Goal: Task Accomplishment & Management: Manage account settings

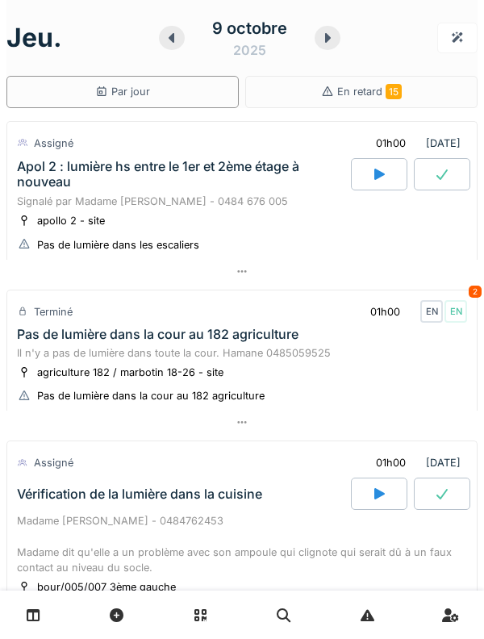
click at [183, 37] on div at bounding box center [172, 38] width 26 height 24
click at [181, 36] on div at bounding box center [172, 38] width 26 height 24
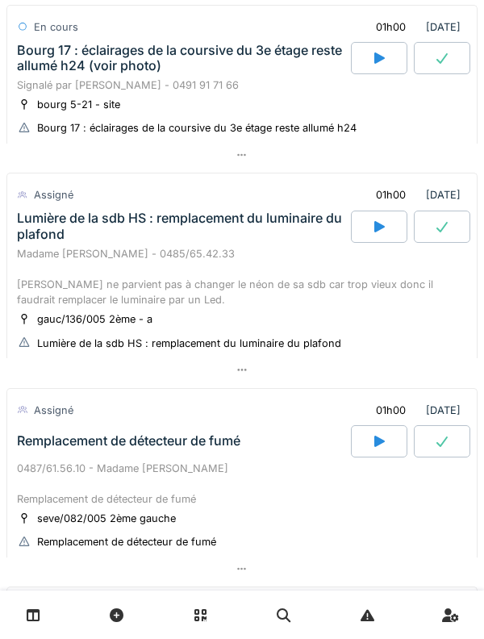
scroll to position [451, 0]
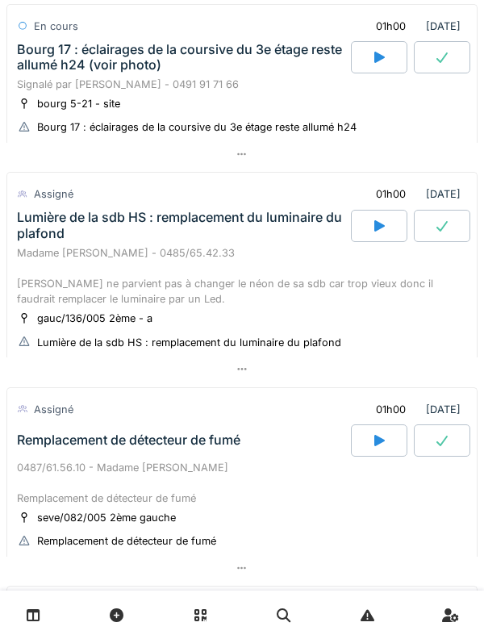
click at [60, 236] on div "Lumière de la sdb HS : remplacement du luminaire du plafond" at bounding box center [182, 225] width 331 height 31
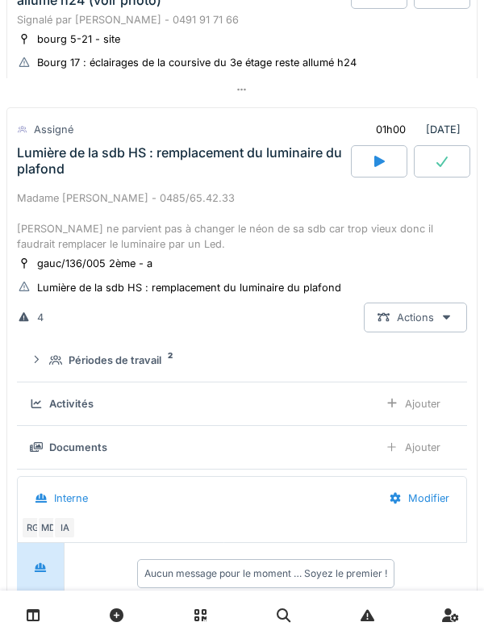
scroll to position [561, 0]
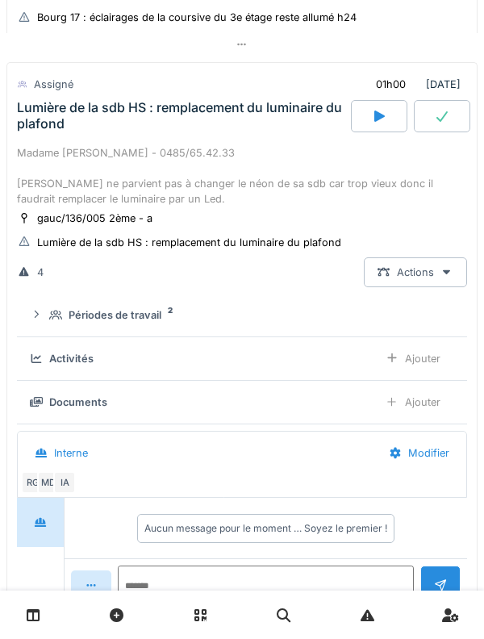
click at [66, 316] on div "Périodes de travail 2" at bounding box center [248, 314] width 399 height 15
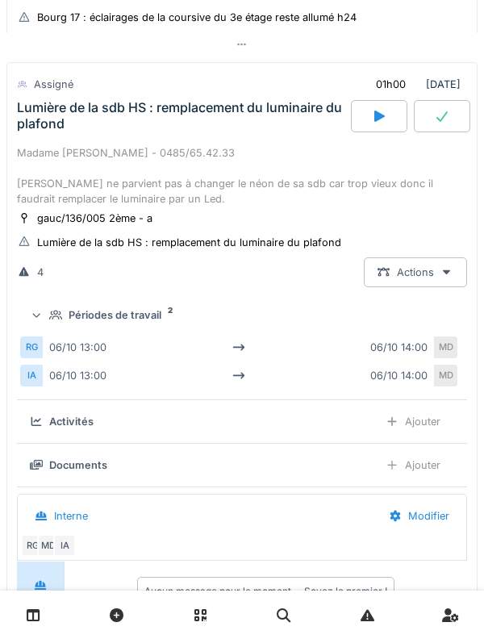
click at [66, 323] on div "Périodes de travail 2" at bounding box center [248, 314] width 399 height 15
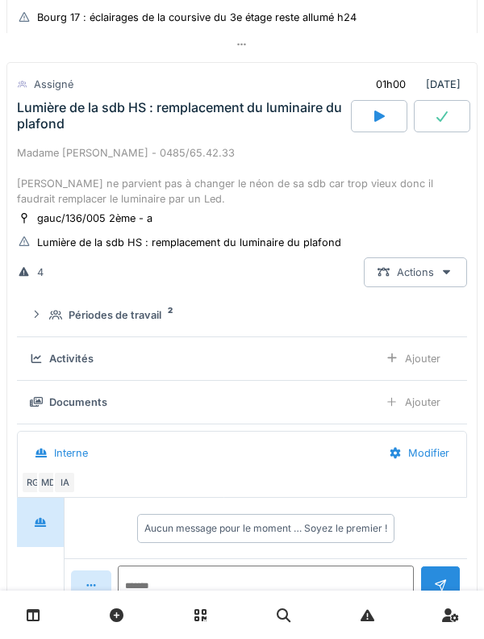
click at [423, 362] on div "Ajouter" at bounding box center [413, 359] width 82 height 30
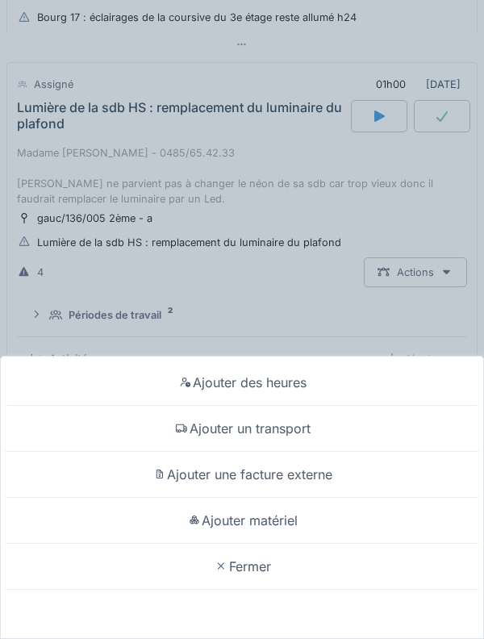
click at [328, 424] on div "Ajouter un transport" at bounding box center [242, 429] width 476 height 46
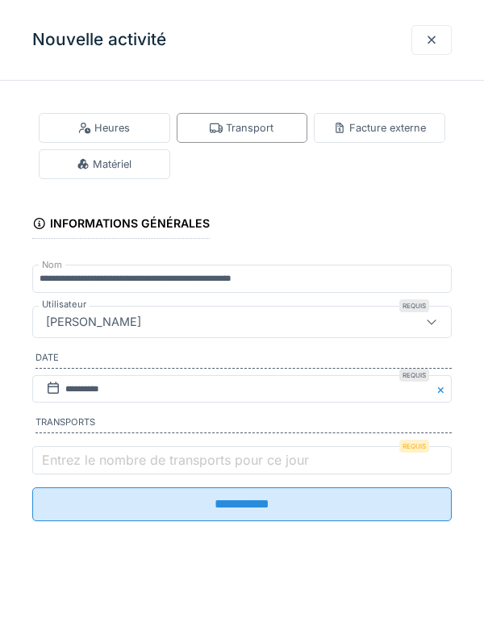
click at [82, 470] on label "Entrez le nombre de transports pour ce jour" at bounding box center [176, 459] width 274 height 19
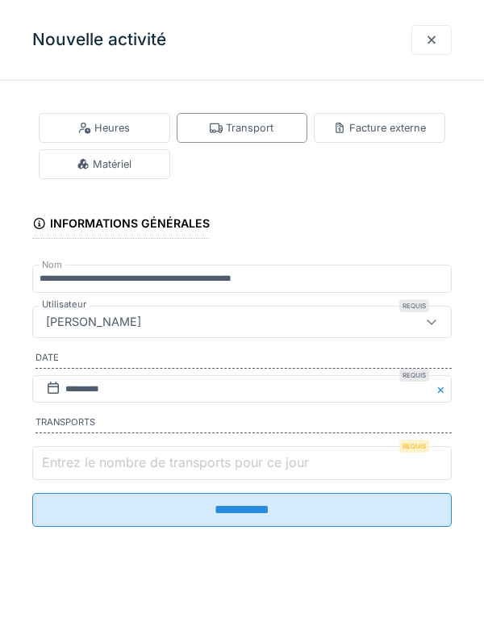
click at [82, 472] on input "Entrez le nombre de transports pour ce jour" at bounding box center [242, 463] width 420 height 34
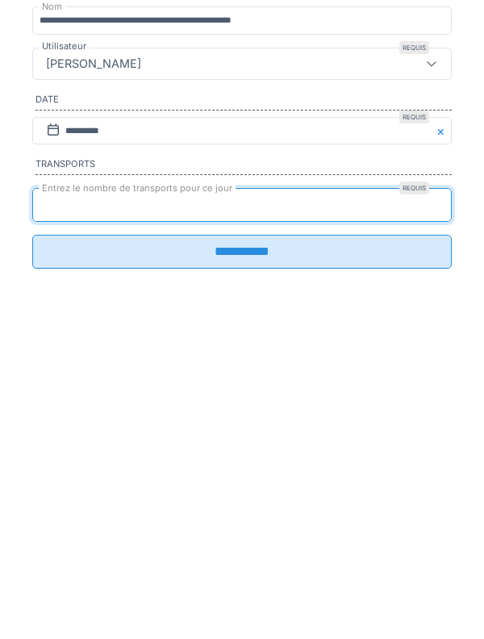
type input "*"
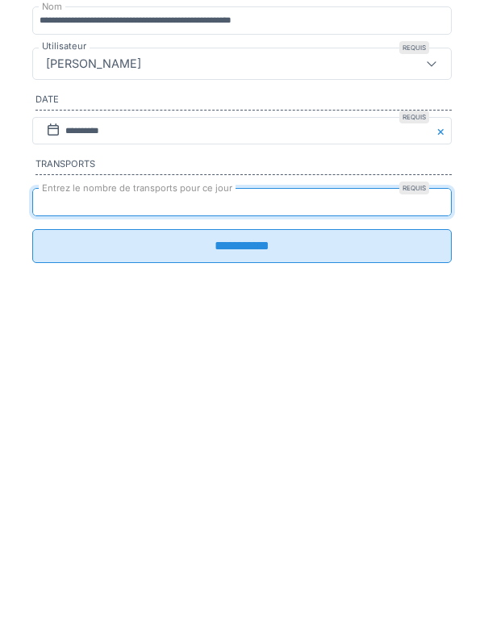
click at [402, 505] on input "**********" at bounding box center [242, 504] width 420 height 34
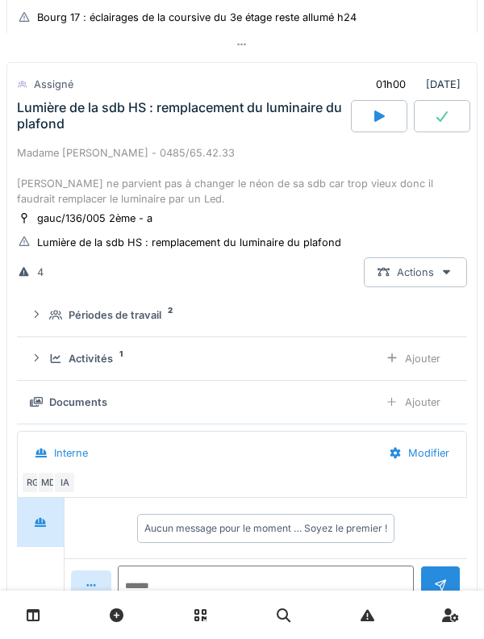
click at [90, 132] on div "Lumière de la sdb HS : remplacement du luminaire du plafond" at bounding box center [182, 116] width 337 height 32
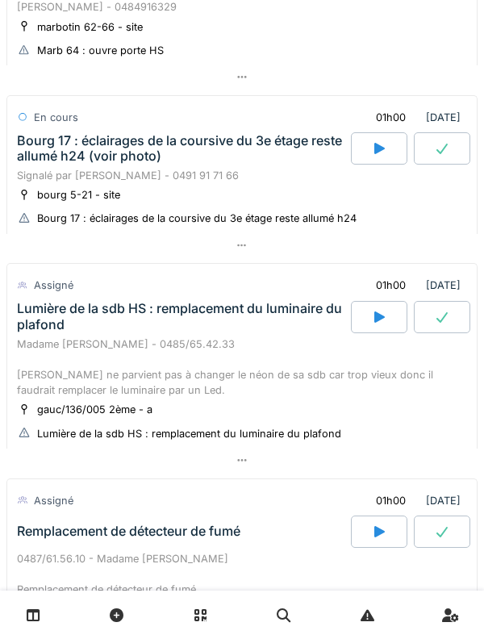
scroll to position [0, 0]
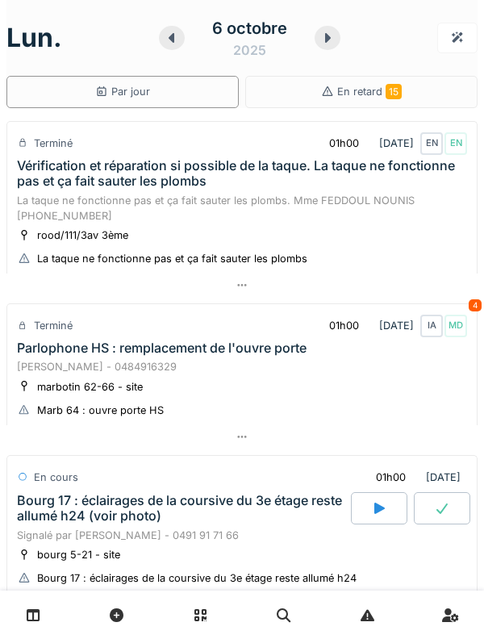
click at [328, 40] on icon at bounding box center [328, 37] width 16 height 13
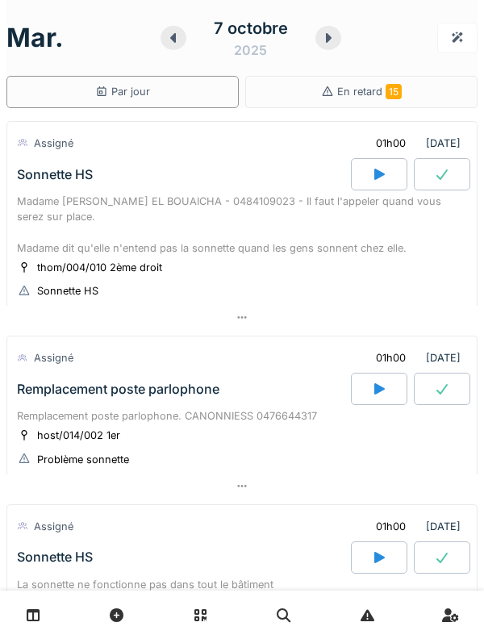
click at [169, 47] on div at bounding box center [174, 38] width 26 height 24
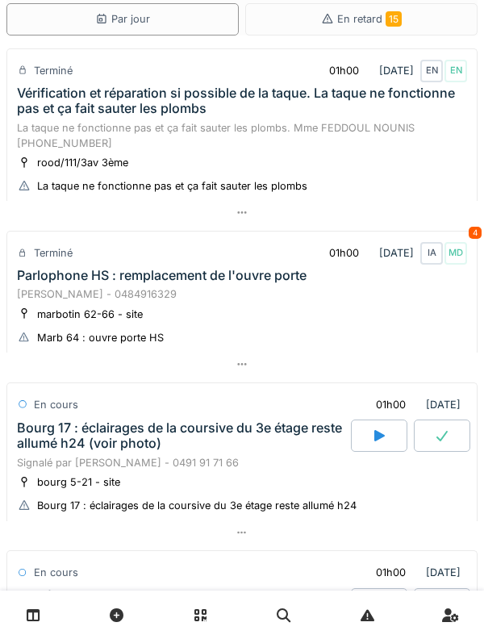
click at [73, 276] on div "Parlophone HS : remplacement de l'ouvre porte" at bounding box center [162, 275] width 290 height 15
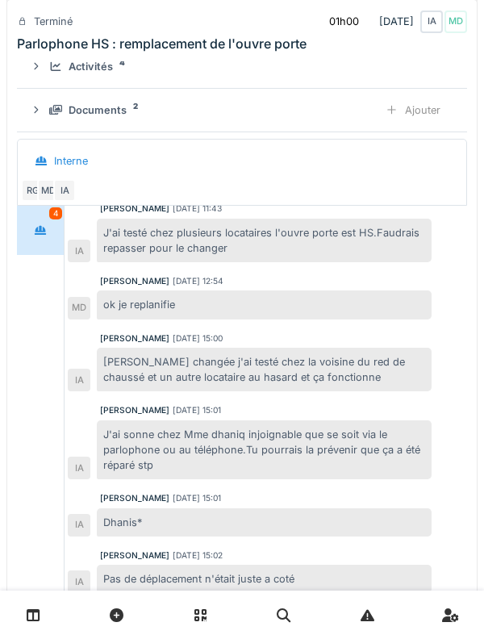
scroll to position [465, 0]
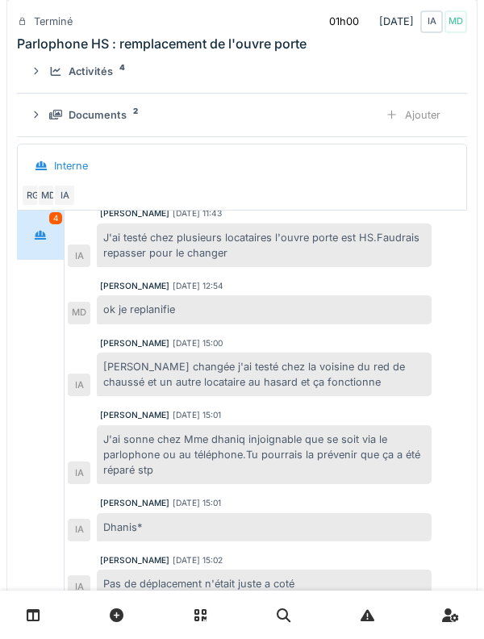
click at [53, 240] on div at bounding box center [40, 235] width 40 height 30
click at [52, 236] on div at bounding box center [40, 235] width 40 height 30
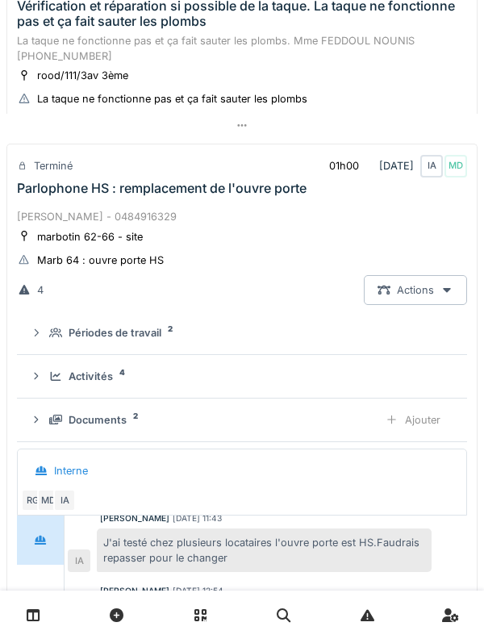
scroll to position [154, 0]
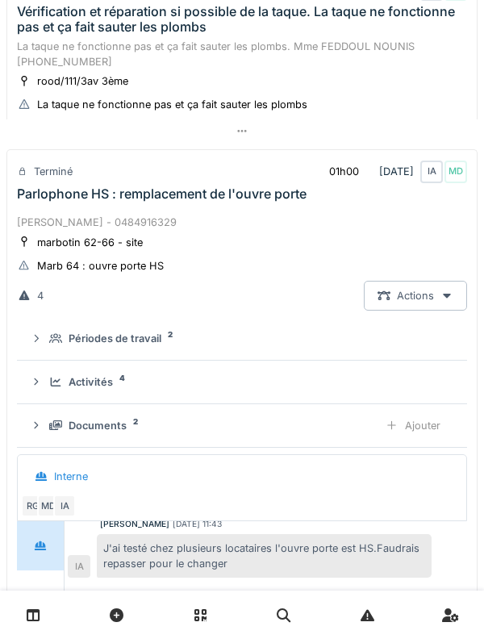
click at [63, 224] on div "[PERSON_NAME] - 0484916329" at bounding box center [242, 222] width 450 height 15
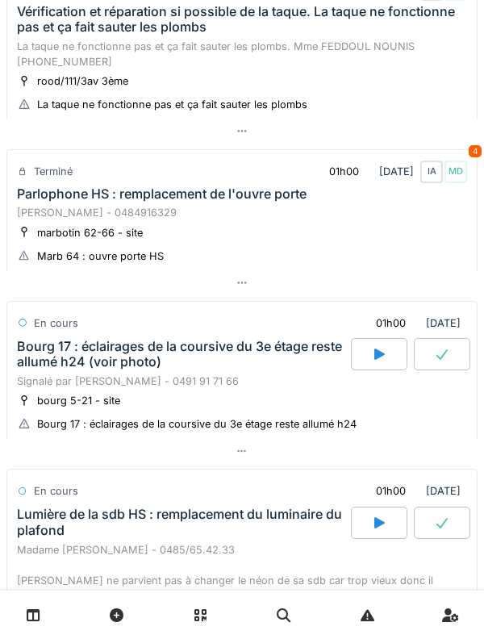
click at [58, 238] on div "marbotin 62-66 - site" at bounding box center [90, 232] width 106 height 15
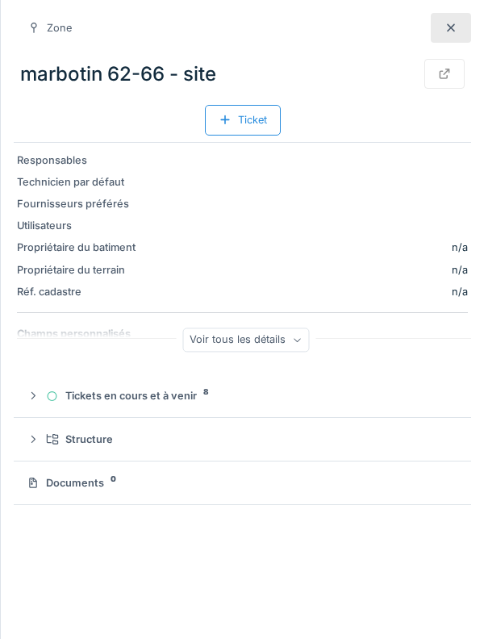
click at [448, 31] on icon at bounding box center [451, 28] width 13 height 10
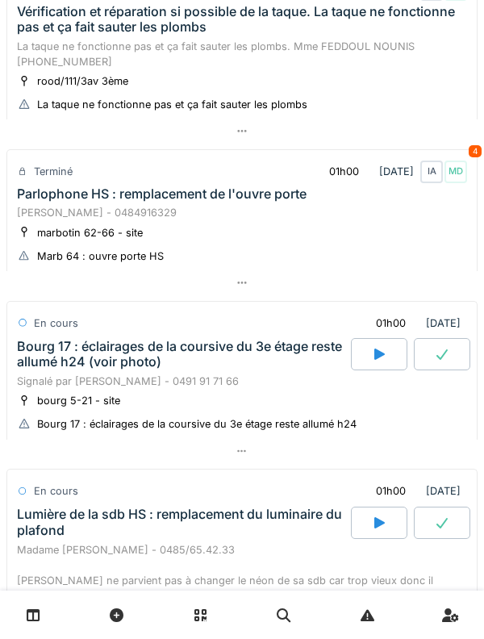
click at [55, 195] on div "Parlophone HS : remplacement de l'ouvre porte" at bounding box center [162, 193] width 290 height 15
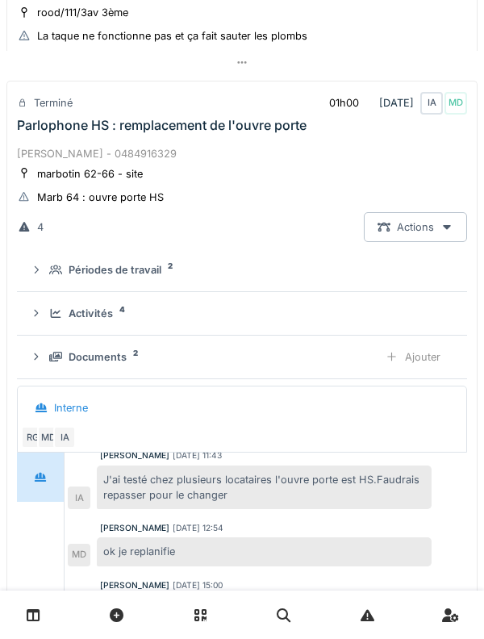
scroll to position [240, 0]
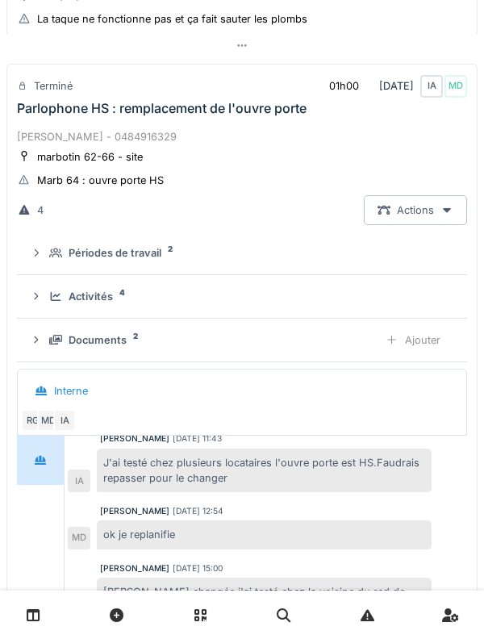
click at [59, 295] on icon at bounding box center [55, 296] width 13 height 10
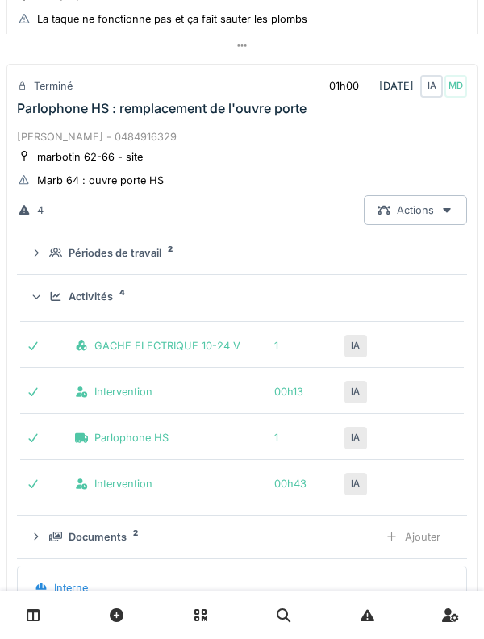
click at [60, 292] on div "Activités 4" at bounding box center [248, 296] width 399 height 15
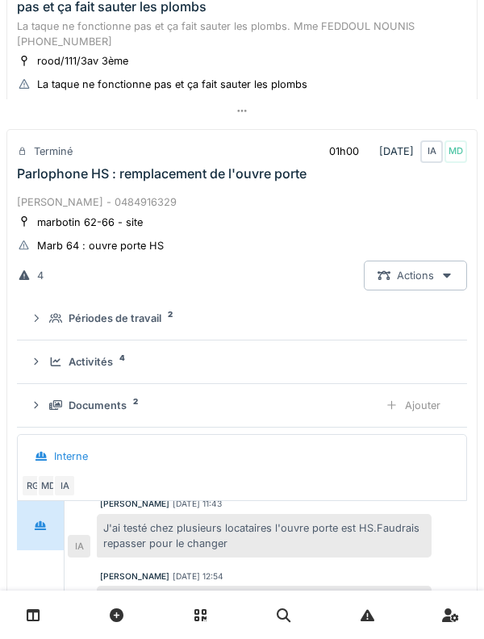
click at [59, 178] on div "Parlophone HS : remplacement de l'ouvre porte" at bounding box center [162, 173] width 290 height 15
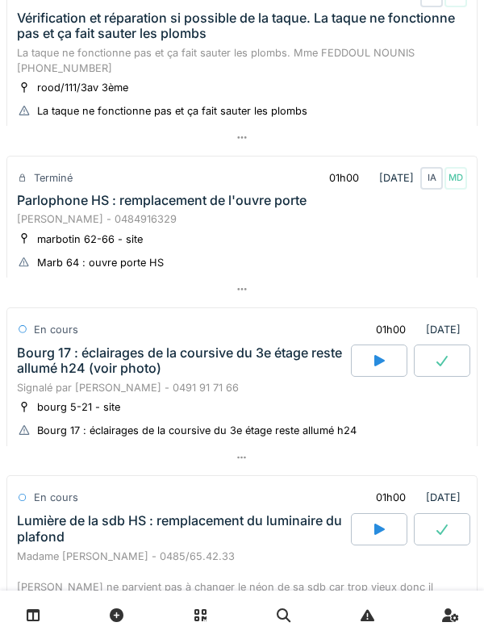
scroll to position [0, 0]
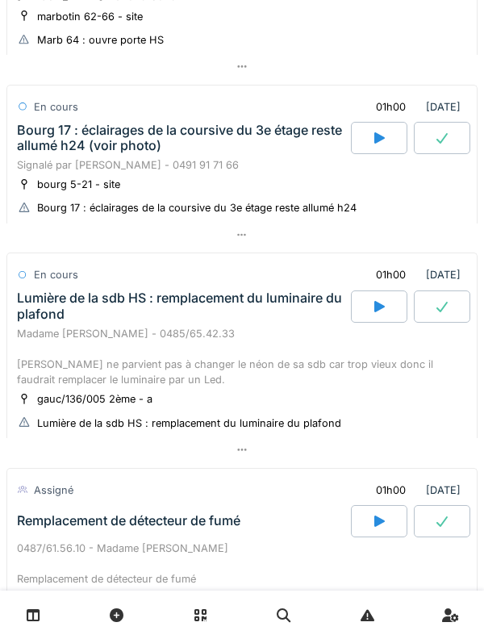
click at [65, 298] on div "Lumière de la sdb HS : remplacement du luminaire du plafond" at bounding box center [182, 306] width 331 height 31
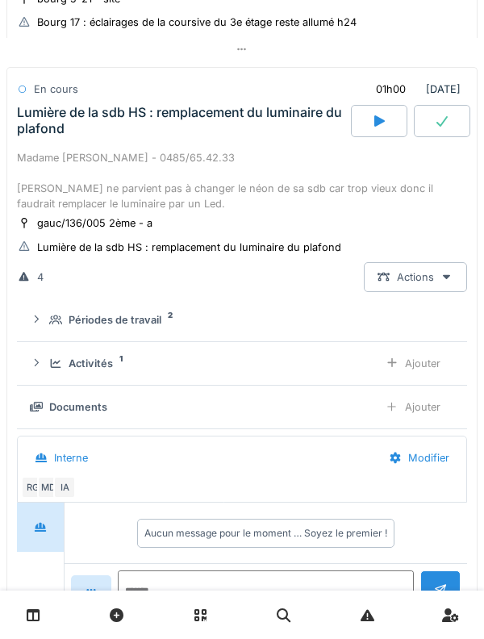
scroll to position [561, 0]
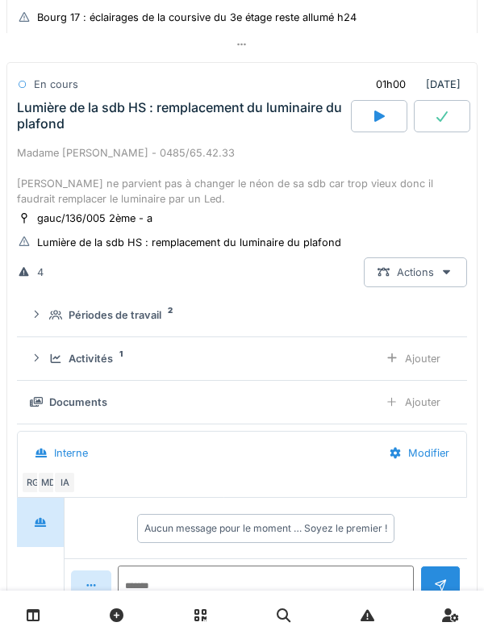
click at [52, 349] on div "Activités 1 Ajouter" at bounding box center [242, 359] width 424 height 30
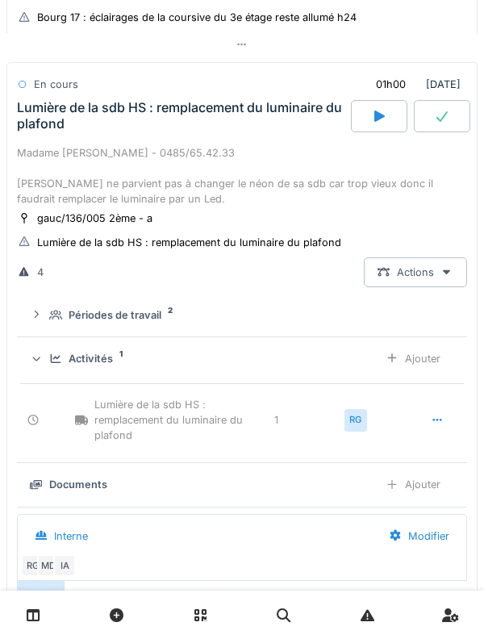
click at [51, 354] on div "Activités 1" at bounding box center [207, 358] width 316 height 15
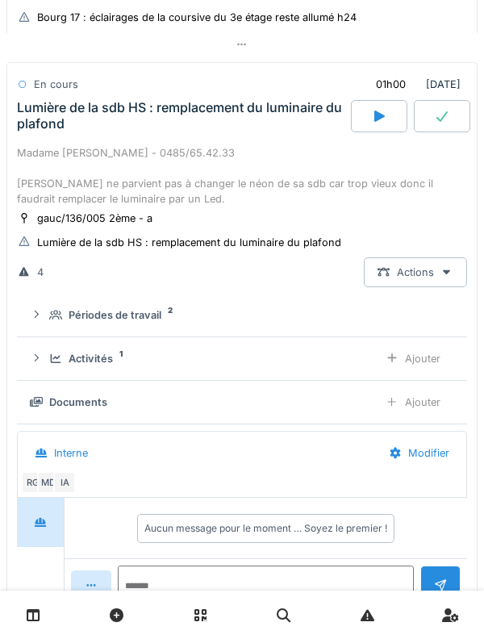
click at [60, 312] on div "Périodes de travail 2" at bounding box center [248, 314] width 399 height 15
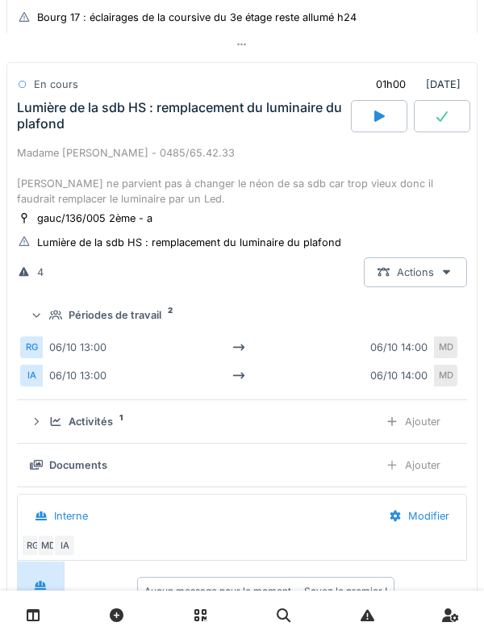
click at [55, 312] on div "Périodes de travail 2" at bounding box center [248, 314] width 399 height 15
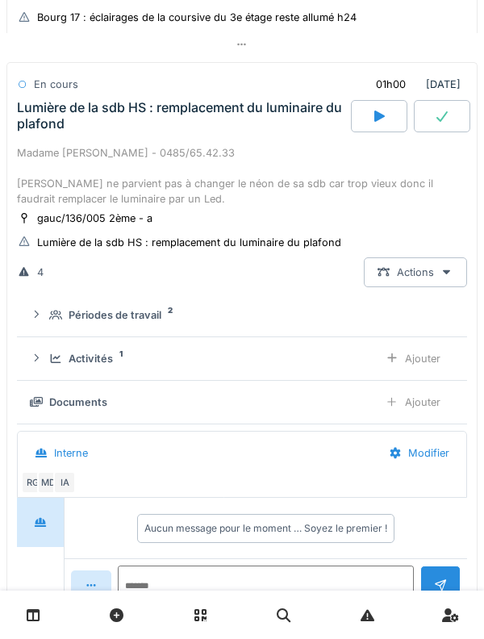
click at [358, 114] on div at bounding box center [379, 116] width 56 height 32
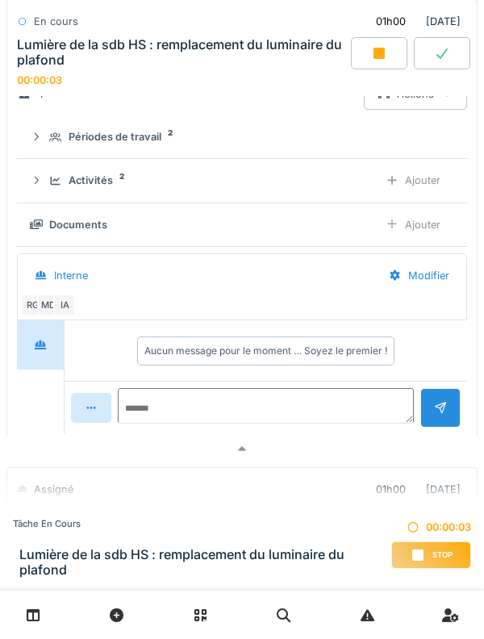
scroll to position [757, 0]
click at [79, 176] on div "Activités" at bounding box center [91, 179] width 44 height 15
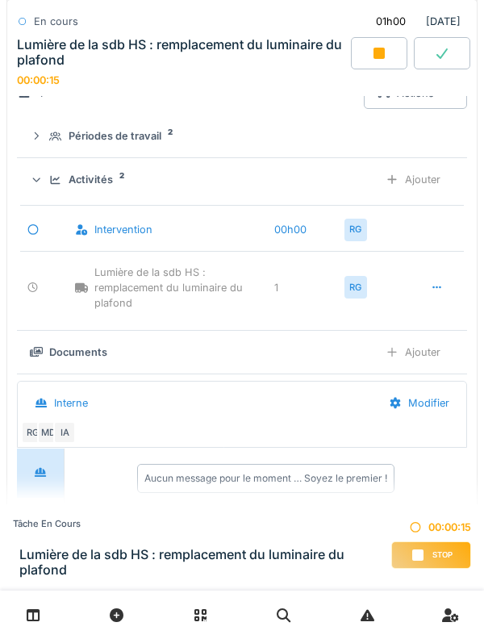
click at [72, 186] on div "Activités" at bounding box center [91, 179] width 44 height 15
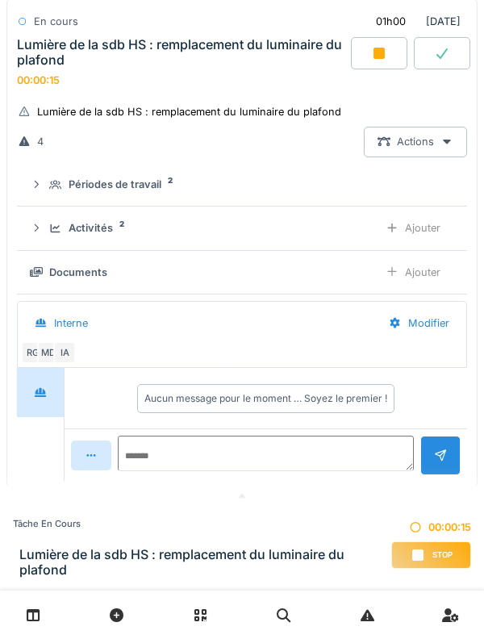
scroll to position [698, 0]
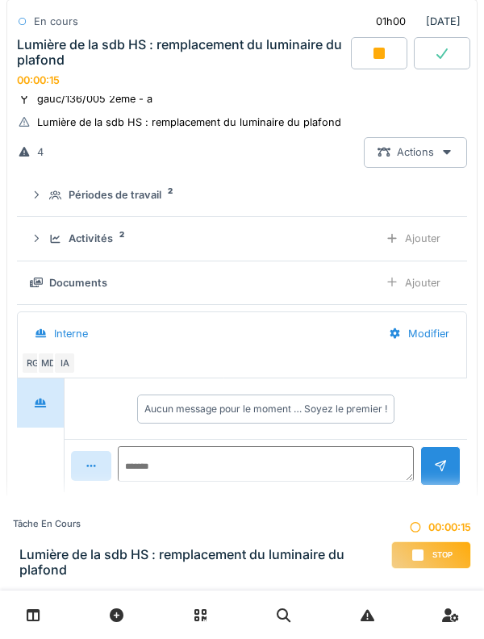
click at [66, 203] on div "Périodes de travail 2" at bounding box center [248, 194] width 399 height 15
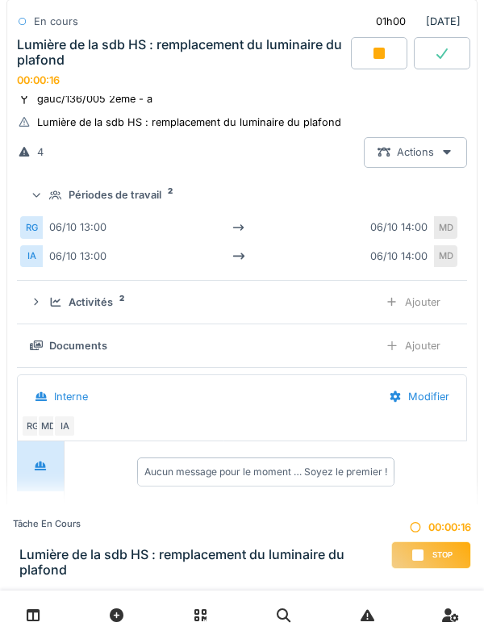
click at [65, 203] on div "Périodes de travail 2" at bounding box center [248, 194] width 399 height 15
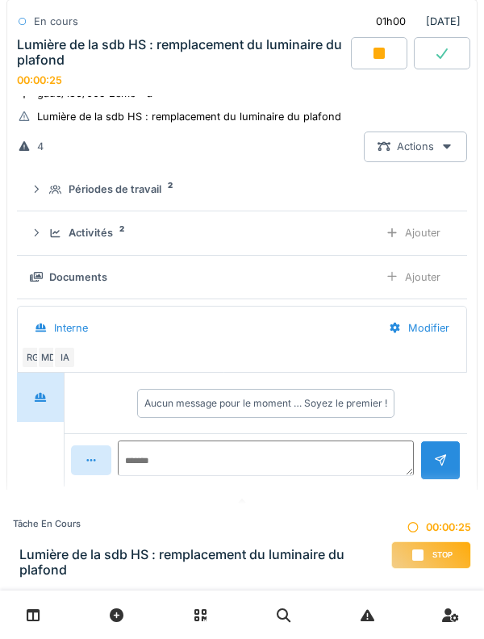
scroll to position [705, 0]
click at [55, 240] on div "Activités 2" at bounding box center [207, 231] width 316 height 15
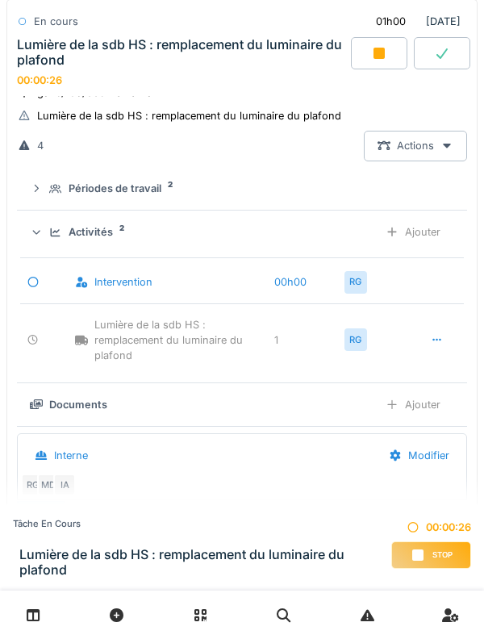
click at [50, 245] on div "Activités 2 Ajouter" at bounding box center [242, 232] width 424 height 30
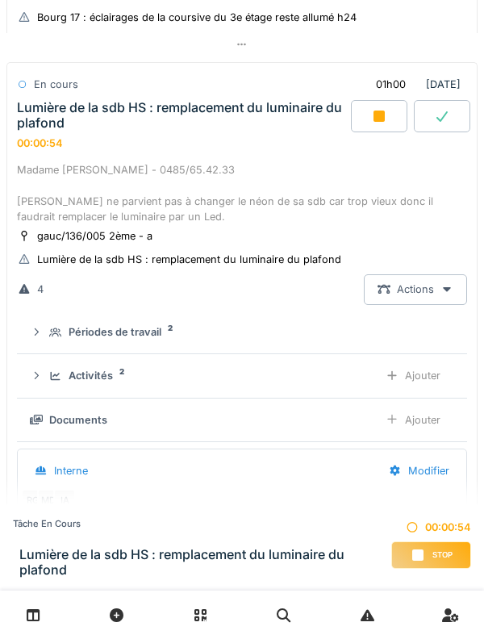
scroll to position [591, 0]
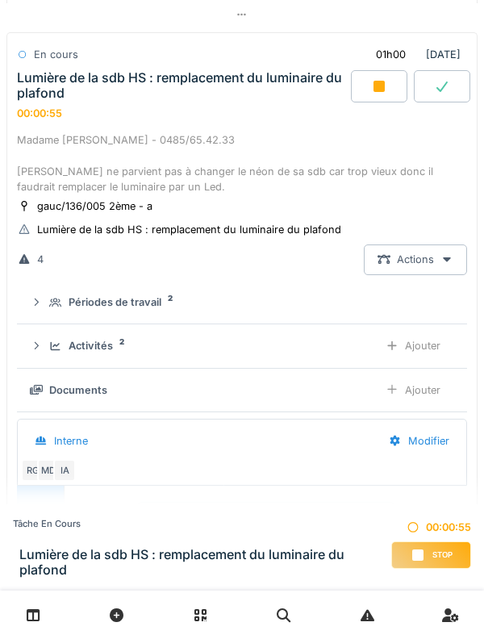
click at [73, 74] on div "Lumière de la sdb HS : remplacement du luminaire du plafond" at bounding box center [182, 85] width 331 height 31
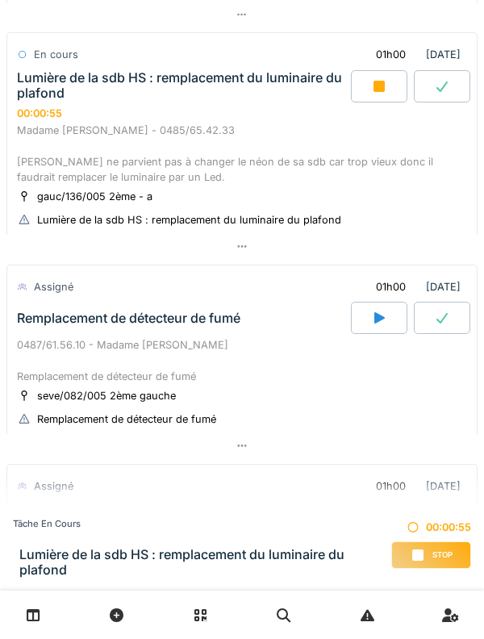
click at [59, 107] on div "Lumière de la sdb HS : remplacement du luminaire du plafond 00:00:55" at bounding box center [182, 95] width 337 height 50
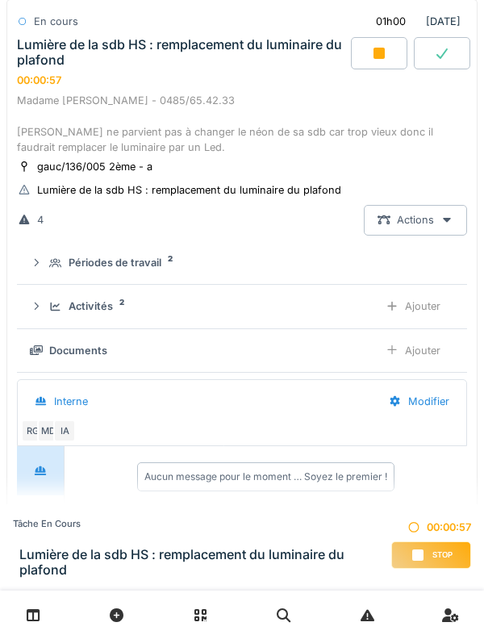
scroll to position [641, 0]
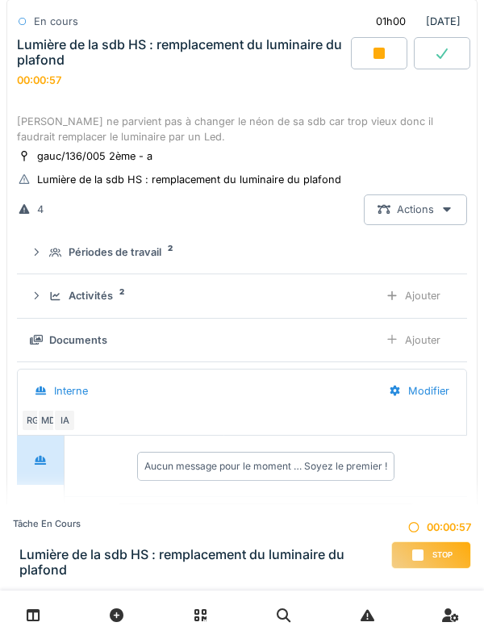
click at [55, 245] on summary "Périodes de travail 2" at bounding box center [241, 253] width 437 height 30
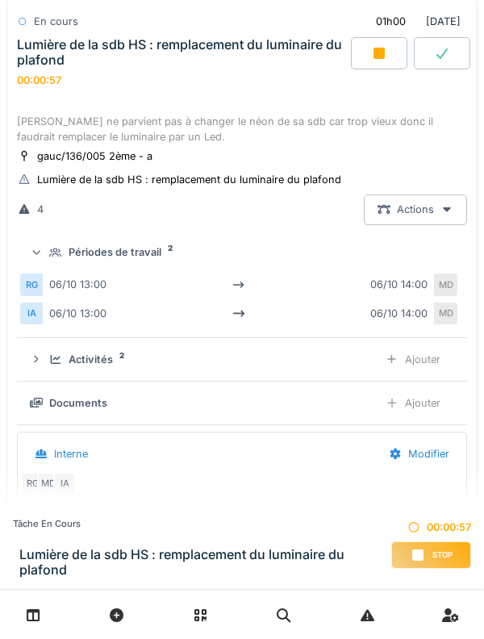
click at [50, 253] on icon at bounding box center [55, 253] width 13 height 10
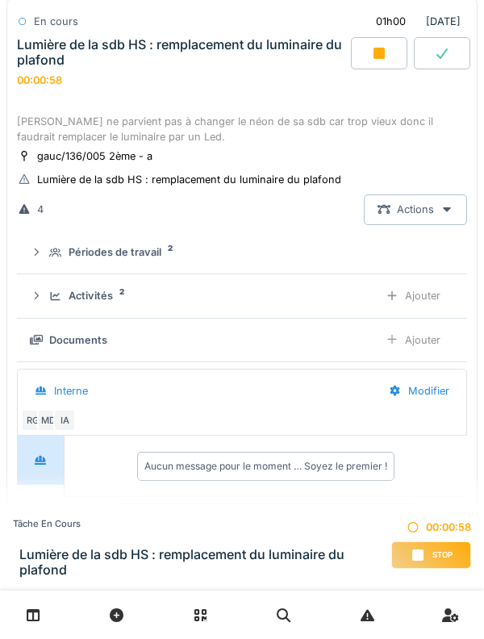
click at [44, 311] on div "Activités 2 Ajouter" at bounding box center [242, 296] width 424 height 30
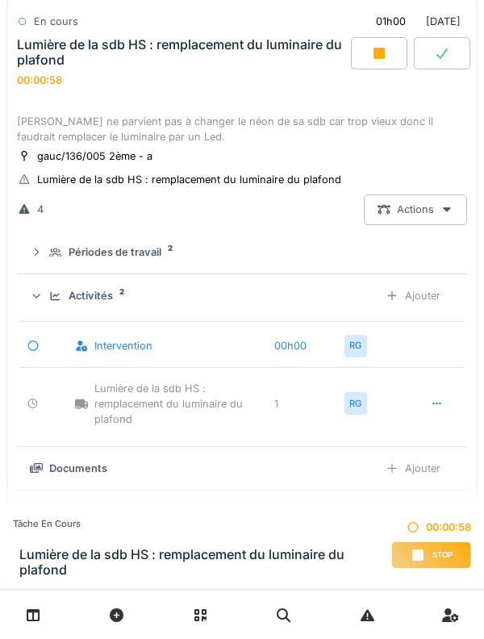
click at [39, 303] on icon at bounding box center [36, 296] width 10 height 13
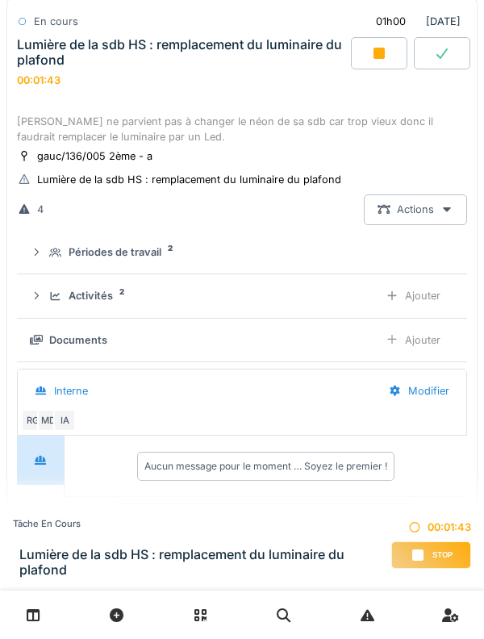
click at [41, 275] on details "Périodes de travail 2" at bounding box center [242, 254] width 450 height 44
click at [37, 296] on icon at bounding box center [37, 295] width 4 height 7
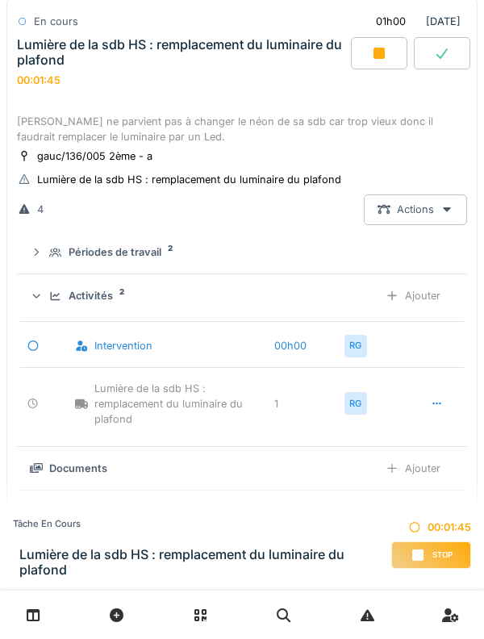
click at [41, 295] on icon at bounding box center [36, 296] width 10 height 13
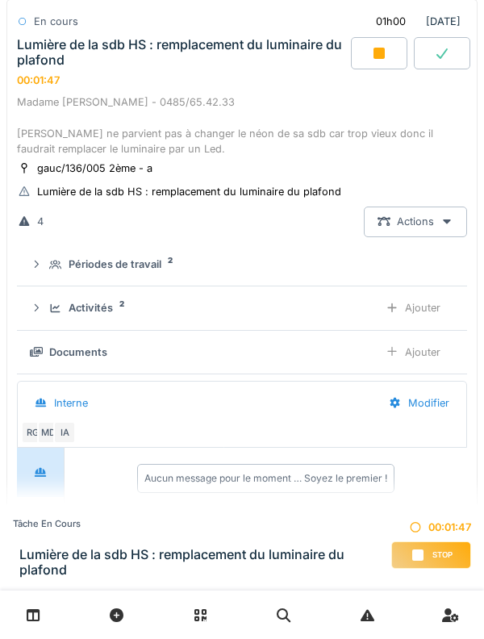
scroll to position [619, 0]
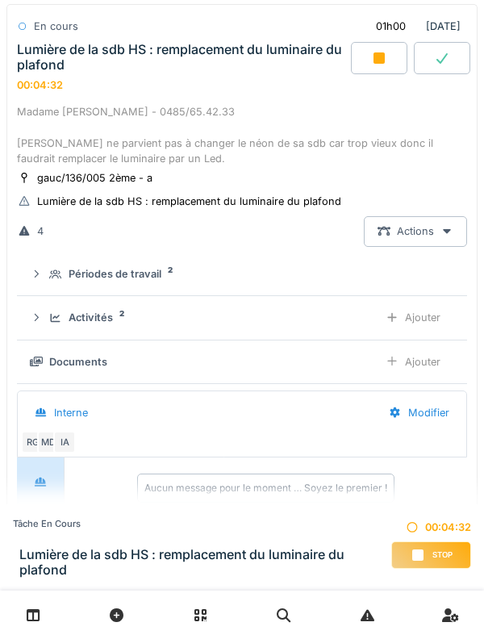
click at [92, 66] on div "Lumière de la sdb HS : remplacement du luminaire du plafond" at bounding box center [182, 57] width 331 height 31
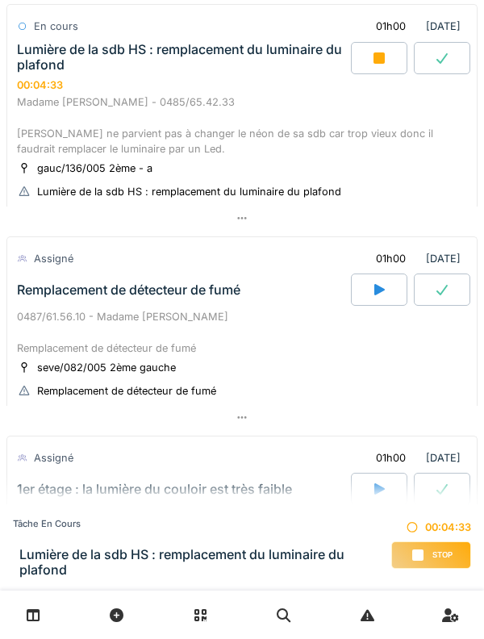
click at [83, 71] on div "Lumière de la sdb HS : remplacement du luminaire du plafond" at bounding box center [182, 57] width 331 height 31
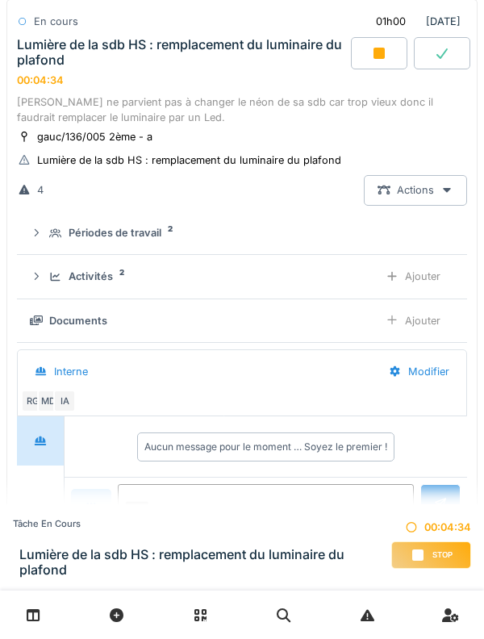
scroll to position [662, 0]
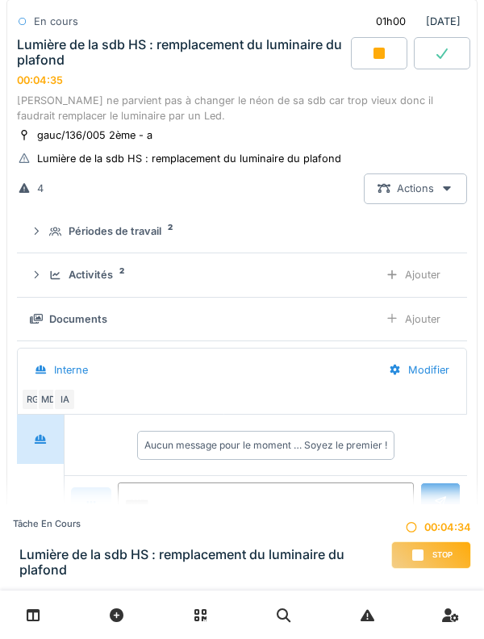
click at [58, 286] on div "Activités 2 Ajouter" at bounding box center [242, 275] width 424 height 30
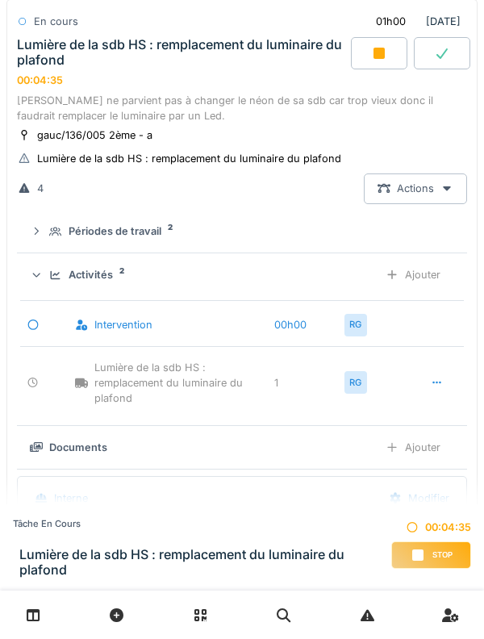
click at [52, 281] on icon at bounding box center [55, 275] width 13 height 10
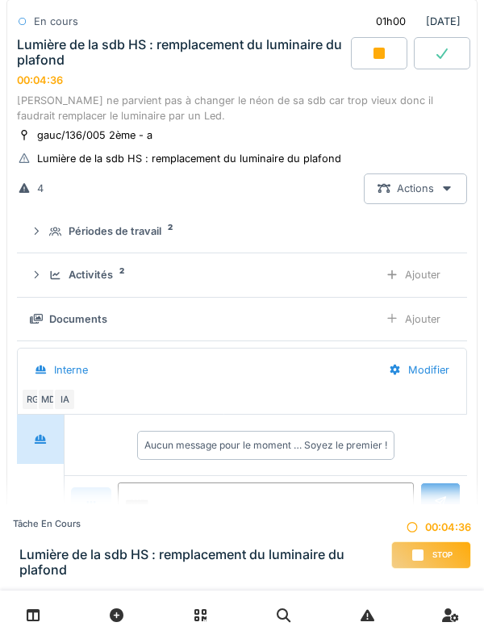
click at [51, 230] on icon at bounding box center [55, 232] width 13 height 10
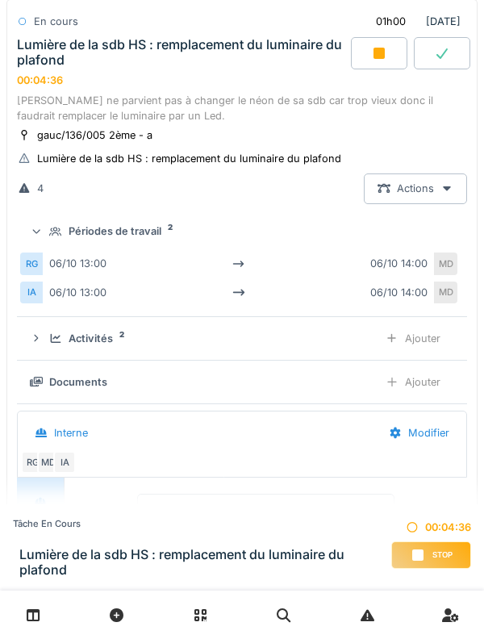
click at [48, 234] on div "Périodes de travail 2" at bounding box center [242, 231] width 424 height 15
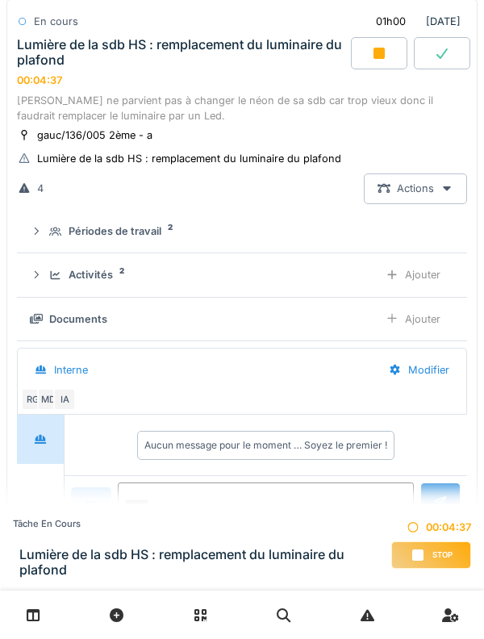
click at [47, 280] on div "Activités 2 Ajouter" at bounding box center [242, 275] width 424 height 30
click at [47, 282] on div "Activités 2 Ajouter" at bounding box center [242, 275] width 424 height 30
click at [81, 89] on div "En cours 01h00 [DATE] Lumière de la sdb HS : remplacement du luminaire du plafo…" at bounding box center [241, 47] width 471 height 97
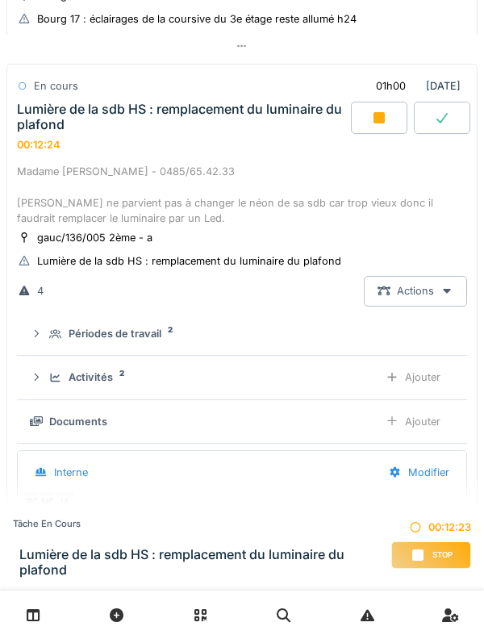
scroll to position [450, 0]
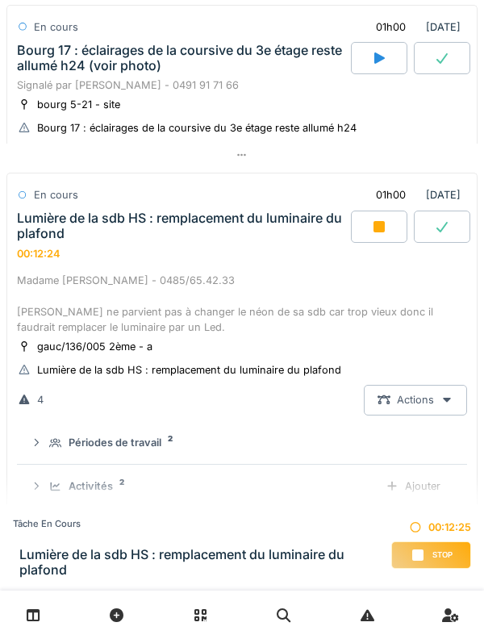
click at [48, 254] on div "00:12:24" at bounding box center [39, 254] width 44 height 12
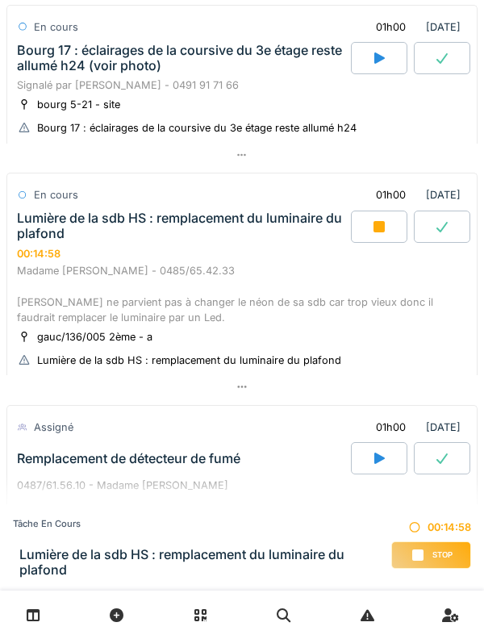
click at [53, 237] on div "Lumière de la sdb HS : remplacement du luminaire du plafond" at bounding box center [182, 226] width 331 height 31
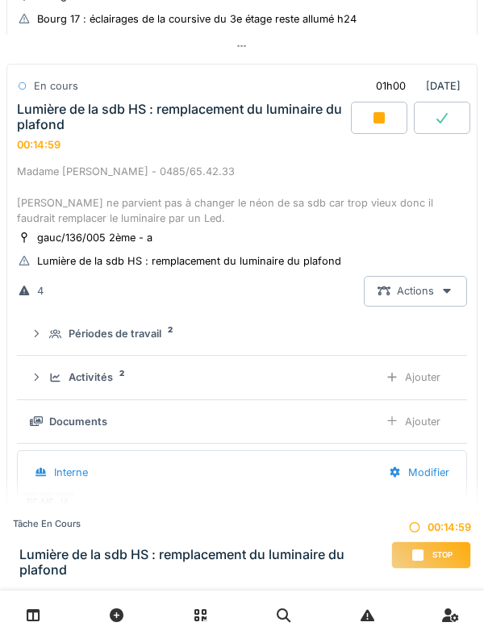
scroll to position [561, 0]
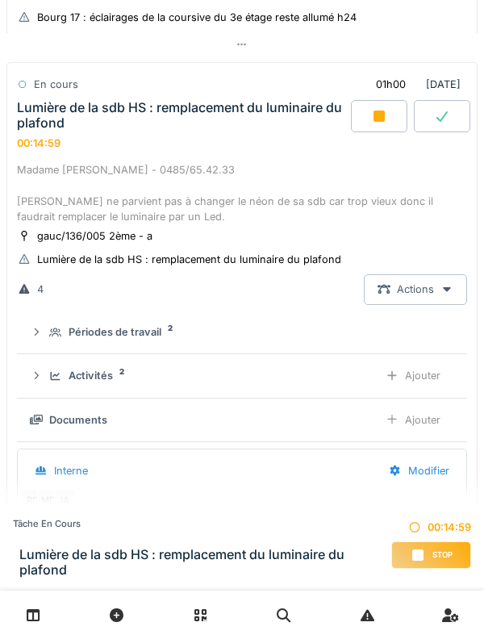
click at [53, 333] on icon at bounding box center [55, 333] width 13 height 10
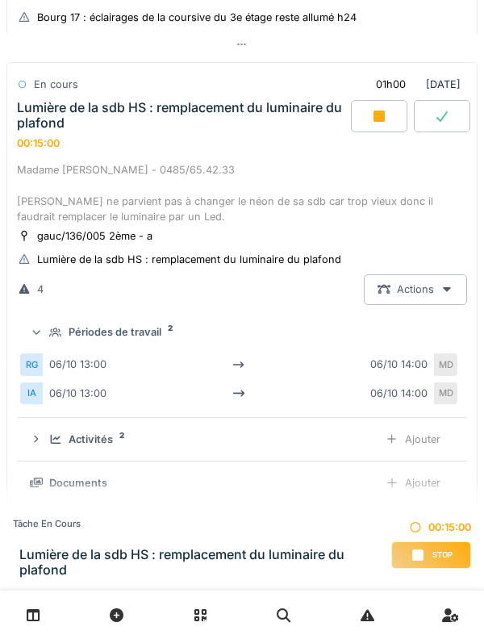
click at [53, 337] on icon at bounding box center [55, 333] width 13 height 10
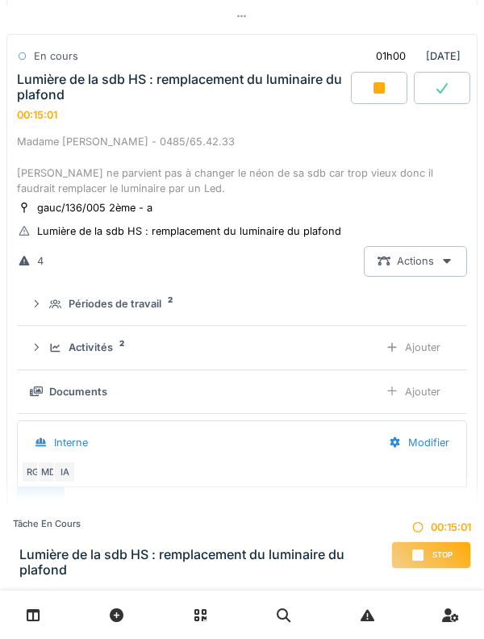
scroll to position [477, 0]
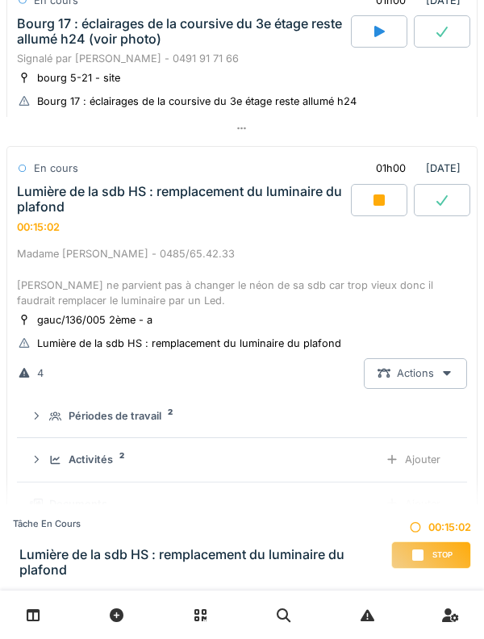
click at [156, 228] on div "Lumière de la sdb HS : remplacement du luminaire du plafond 00:15:02" at bounding box center [182, 209] width 337 height 50
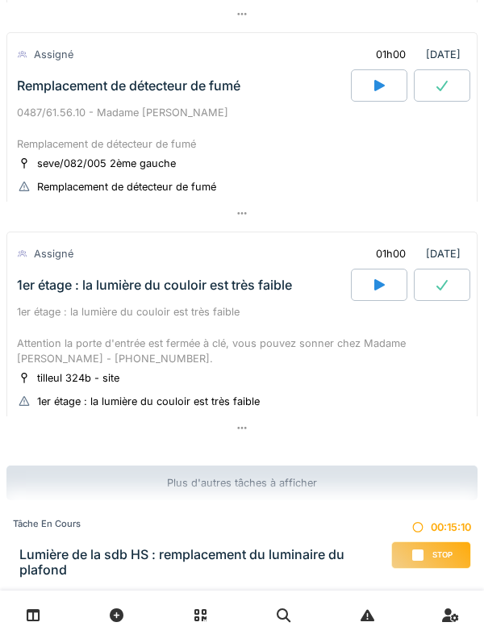
scroll to position [828, 0]
click at [50, 308] on div "1er étage : la lumière du couloir est très faible Attention la porte d'entrée e…" at bounding box center [242, 335] width 450 height 62
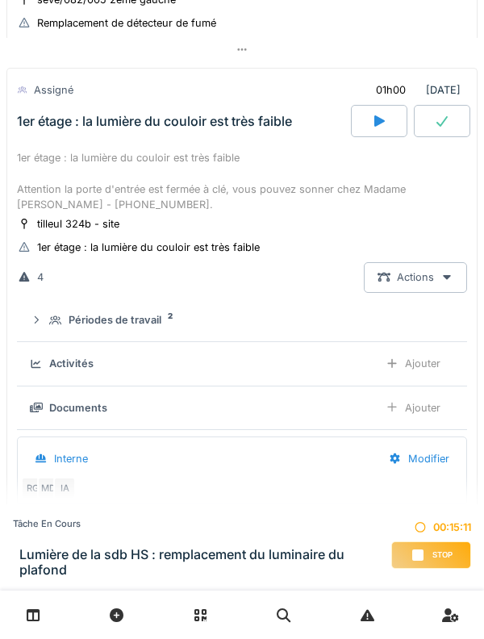
scroll to position [994, 0]
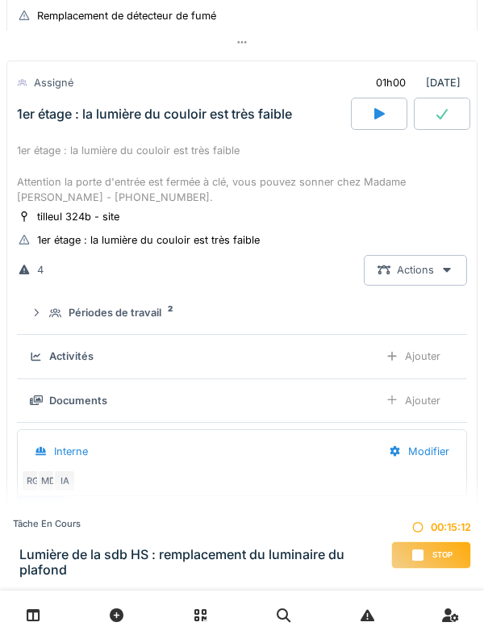
click at [45, 328] on summary "Périodes de travail 2" at bounding box center [241, 314] width 437 height 30
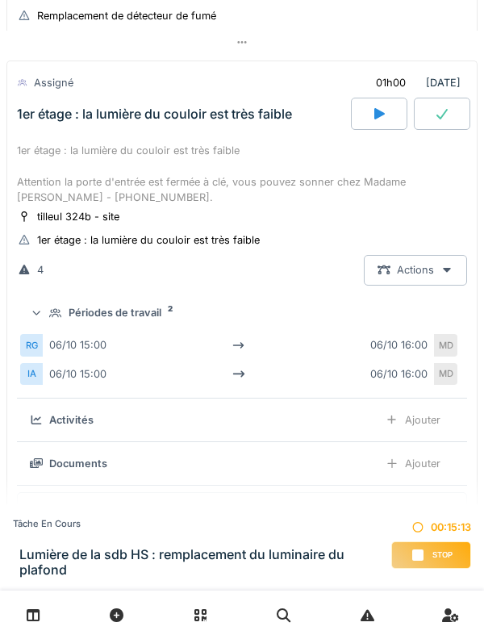
click at [53, 308] on summary "Périodes de travail 2" at bounding box center [241, 314] width 437 height 30
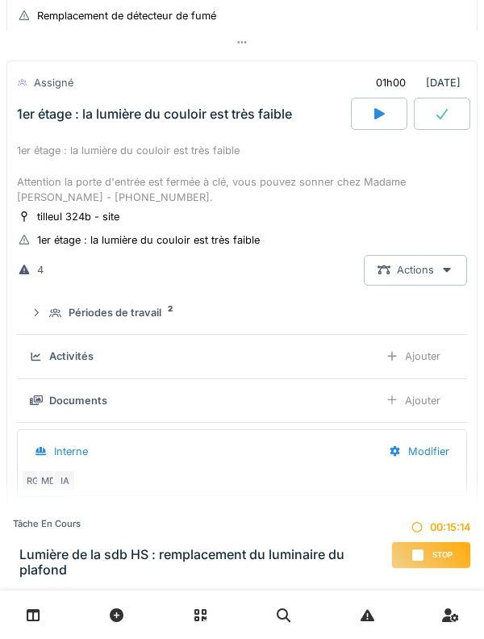
click at [183, 152] on div "1er étage : la lumière du couloir est très faible Attention la porte d'entrée e…" at bounding box center [242, 174] width 450 height 62
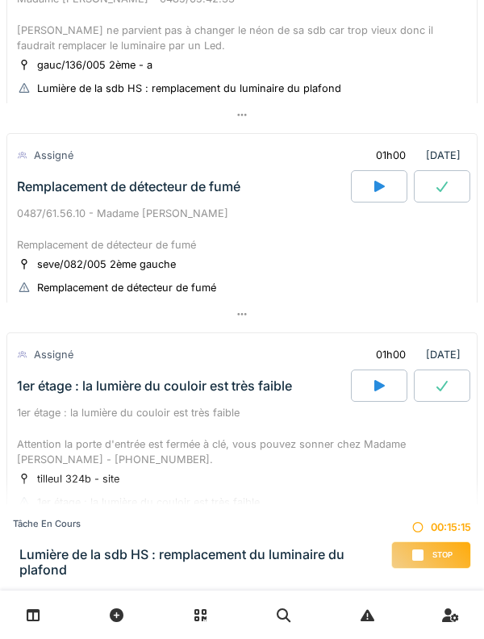
scroll to position [670, 0]
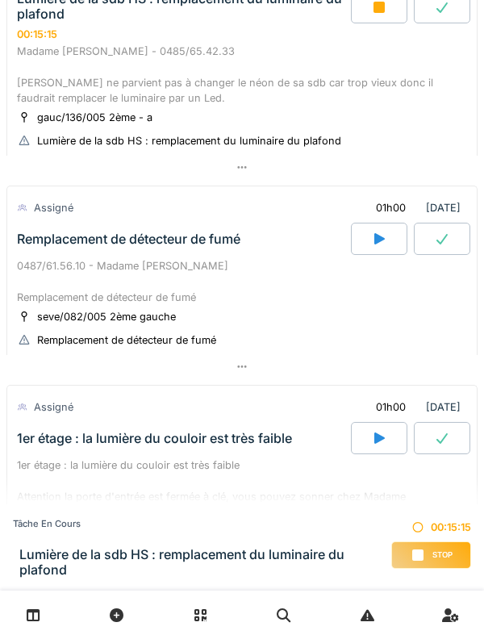
click at [159, 264] on div "0487/61.56.10 - Madame [PERSON_NAME] Remplacement de détecteur de fumé" at bounding box center [242, 281] width 450 height 47
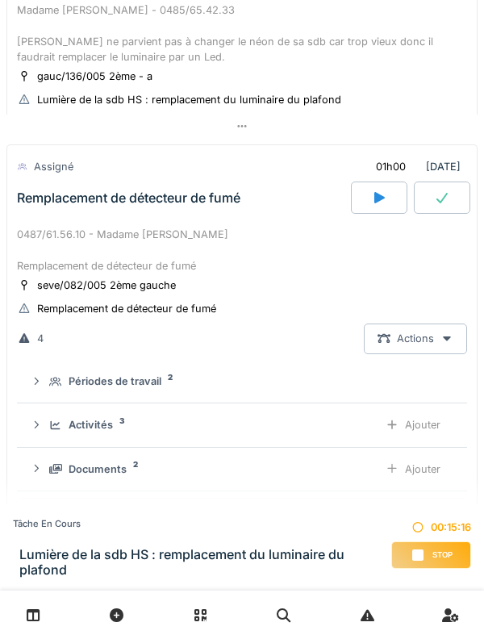
scroll to position [794, 0]
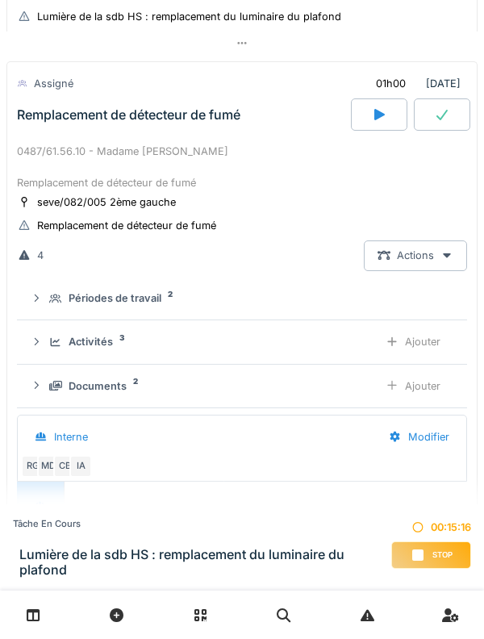
click at [49, 295] on div "Périodes de travail 2" at bounding box center [242, 298] width 424 height 15
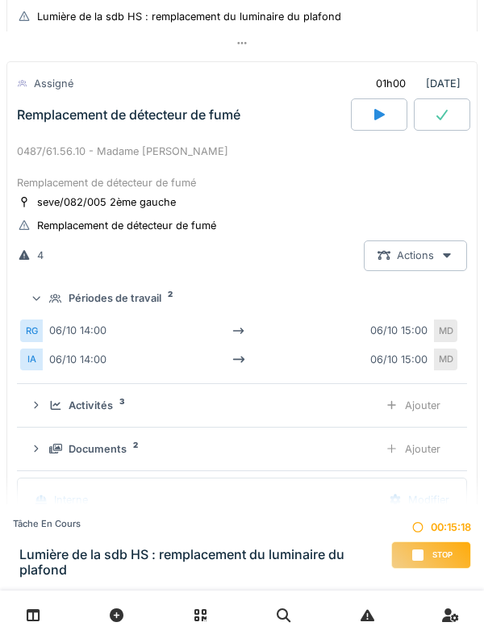
click at [52, 299] on icon at bounding box center [55, 299] width 13 height 10
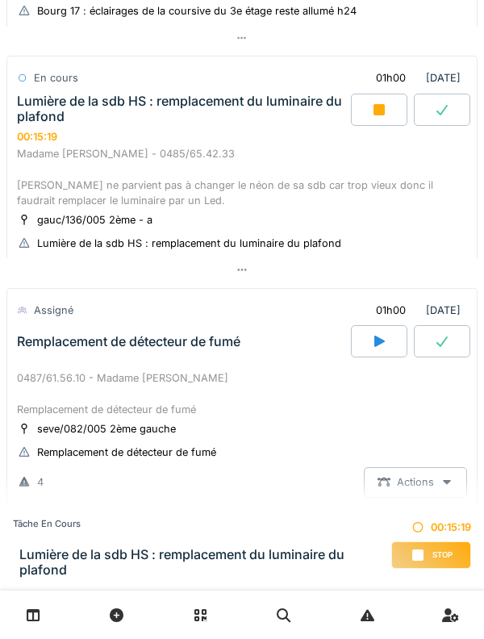
scroll to position [561, 0]
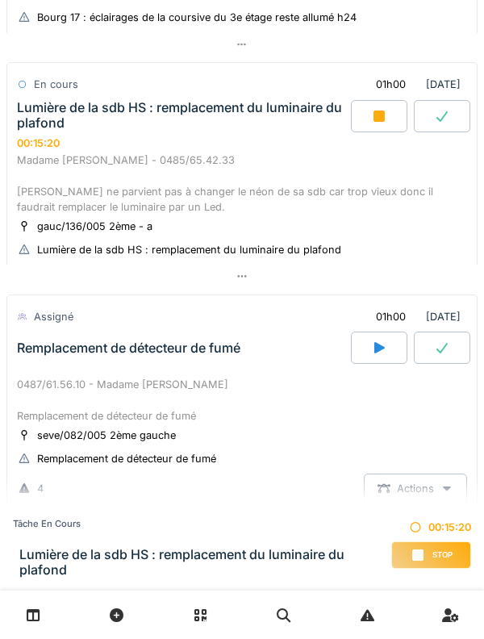
click at [203, 148] on div "Lumière de la sdb HS : remplacement du luminaire du plafond 00:15:20" at bounding box center [182, 125] width 337 height 50
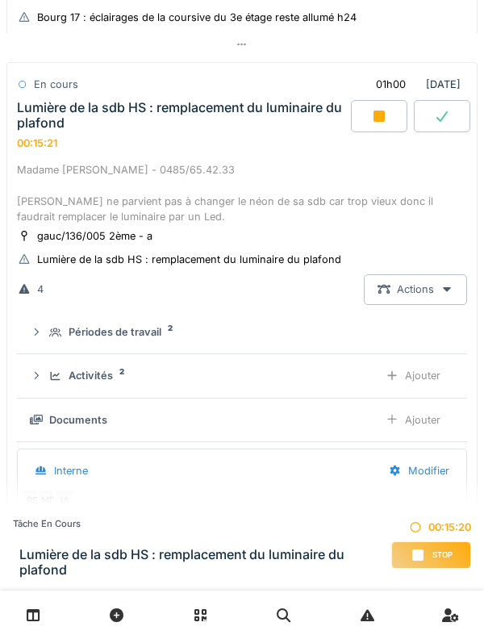
click at [125, 330] on div "Périodes de travail" at bounding box center [115, 331] width 93 height 15
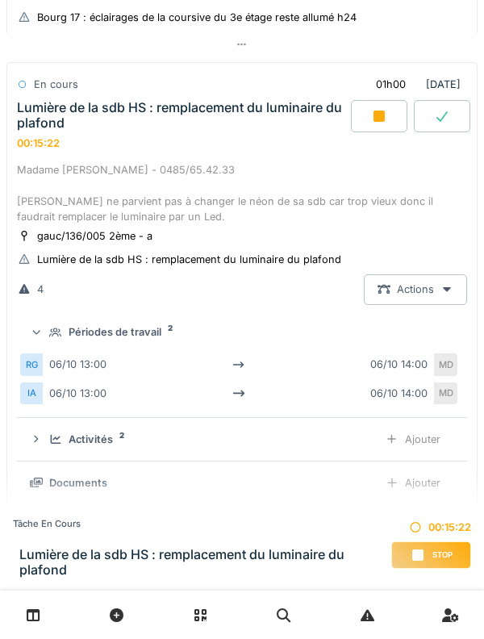
click at [132, 333] on div "Périodes de travail" at bounding box center [115, 331] width 93 height 15
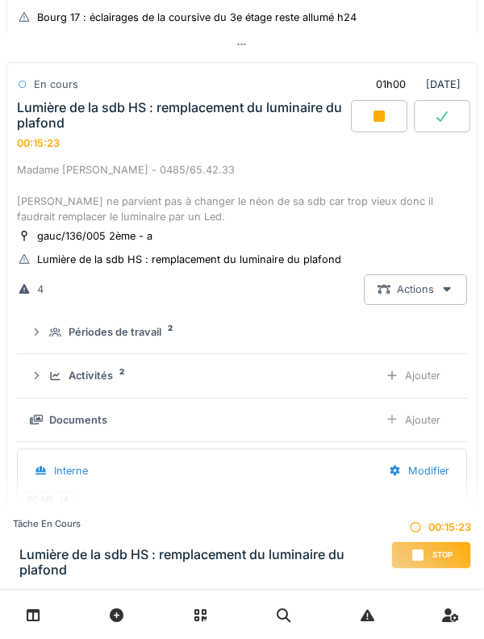
click at [233, 126] on div "Lumière de la sdb HS : remplacement du luminaire du plafond" at bounding box center [182, 115] width 331 height 31
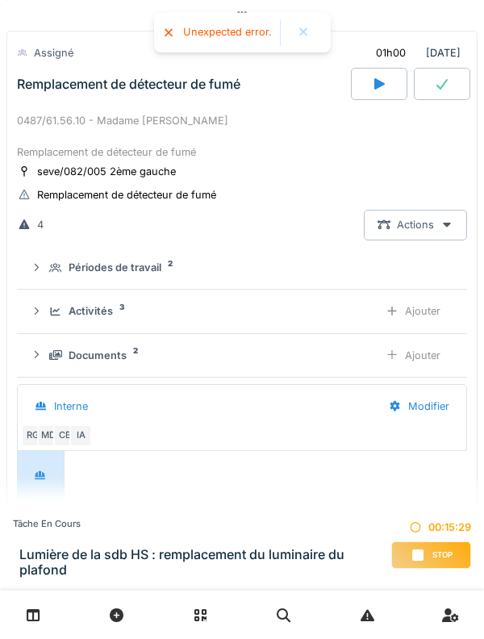
scroll to position [811, 0]
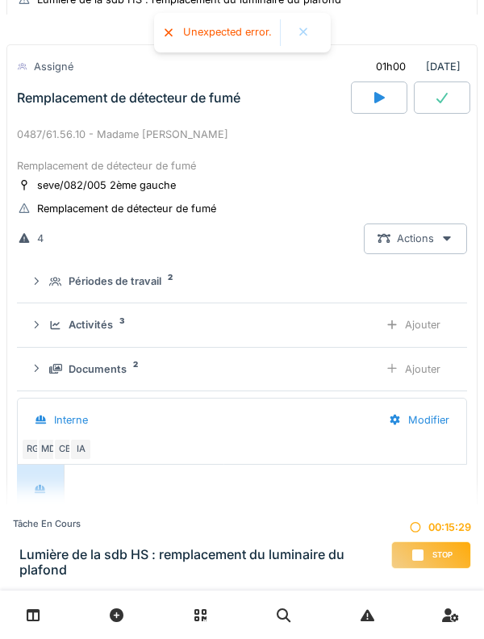
click at [48, 324] on div "Activités 3 Ajouter" at bounding box center [242, 325] width 424 height 30
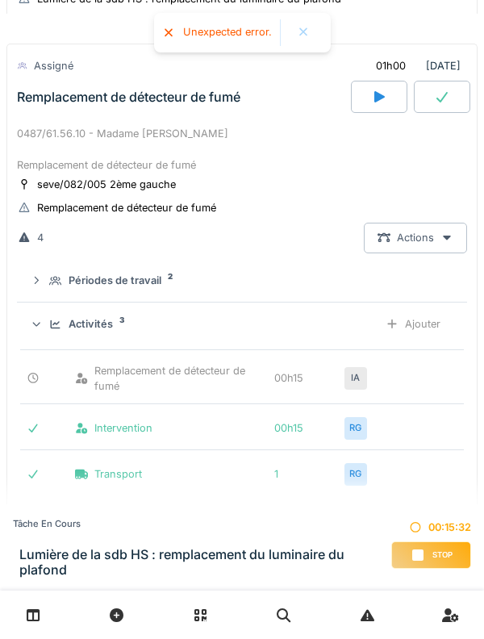
scroll to position [809, 0]
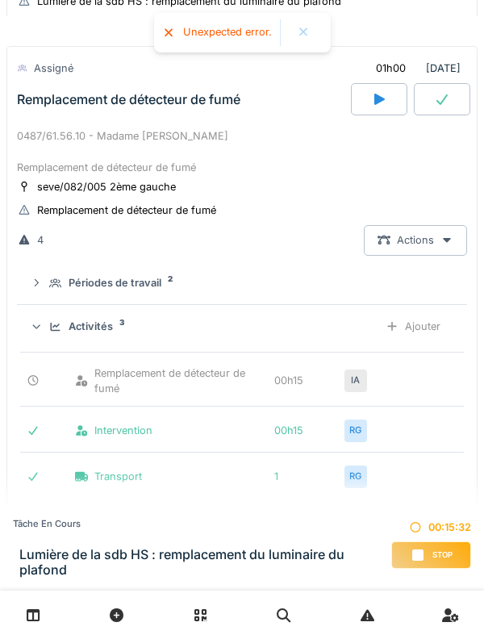
click at [51, 328] on icon at bounding box center [55, 327] width 13 height 10
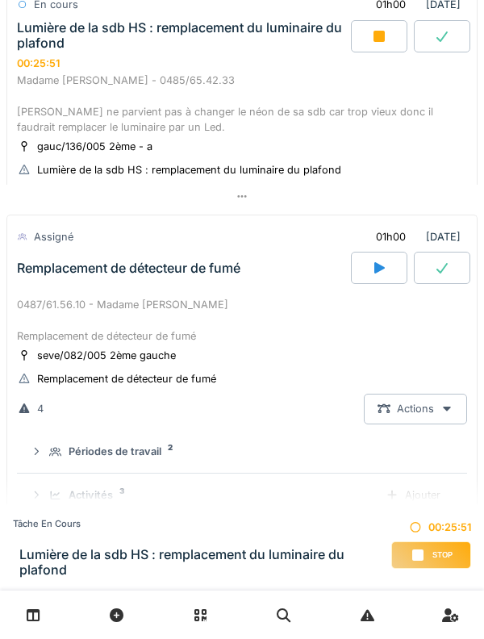
scroll to position [641, 0]
click at [183, 61] on div "Lumière de la sdb HS : remplacement du luminaire du plafond 00:26:58" at bounding box center [182, 45] width 337 height 50
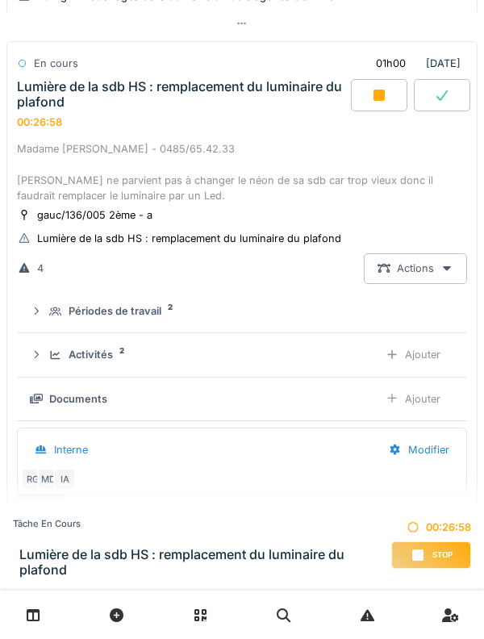
scroll to position [561, 0]
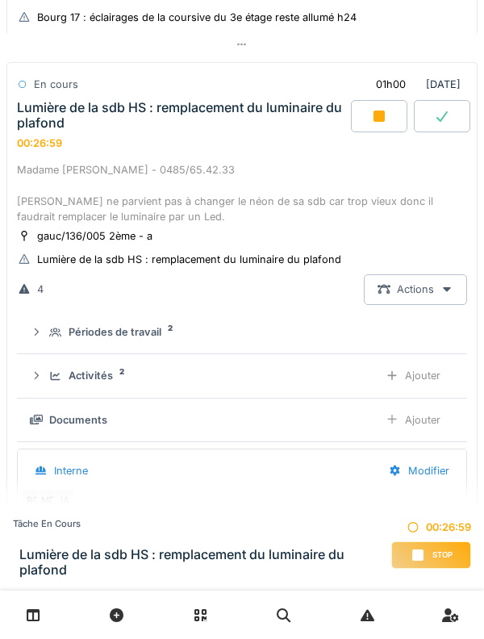
click at [408, 421] on div "Ajouter" at bounding box center [413, 420] width 82 height 30
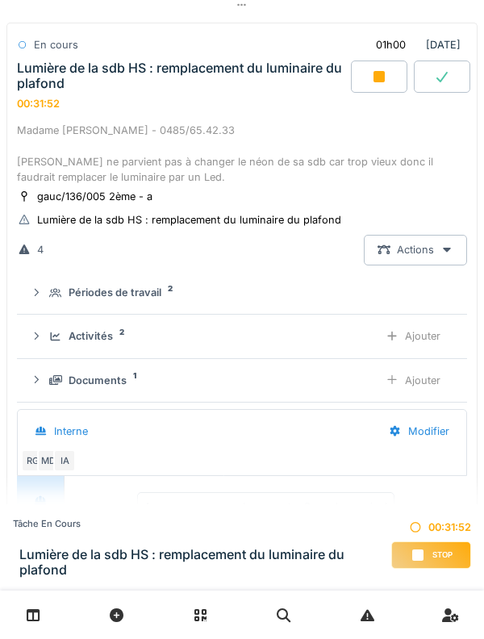
scroll to position [592, 0]
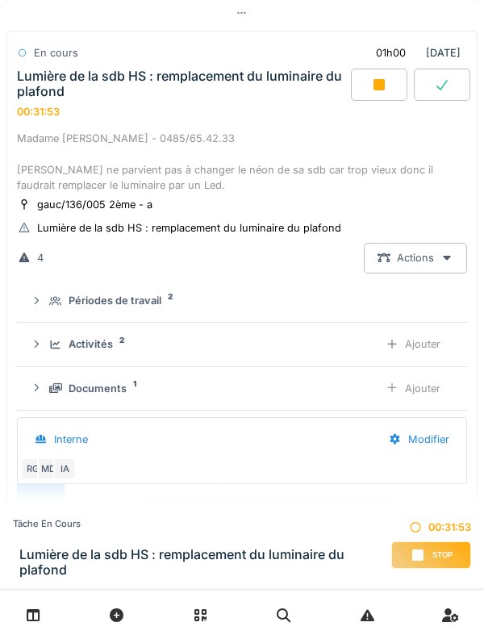
click at [60, 352] on div "Activités 2" at bounding box center [207, 344] width 316 height 15
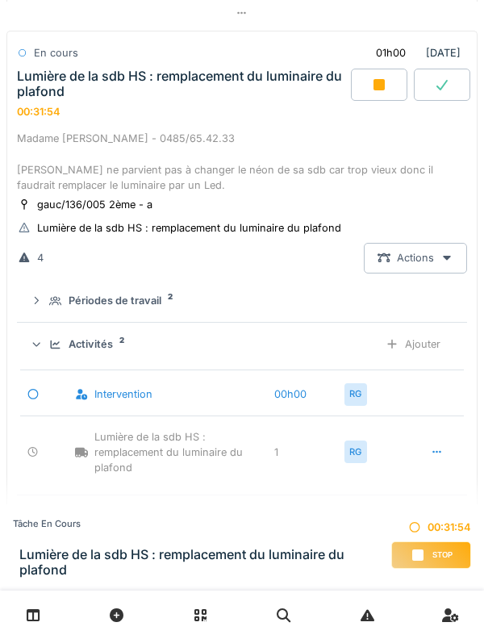
click at [53, 359] on div "Activités 2 Ajouter" at bounding box center [242, 344] width 424 height 30
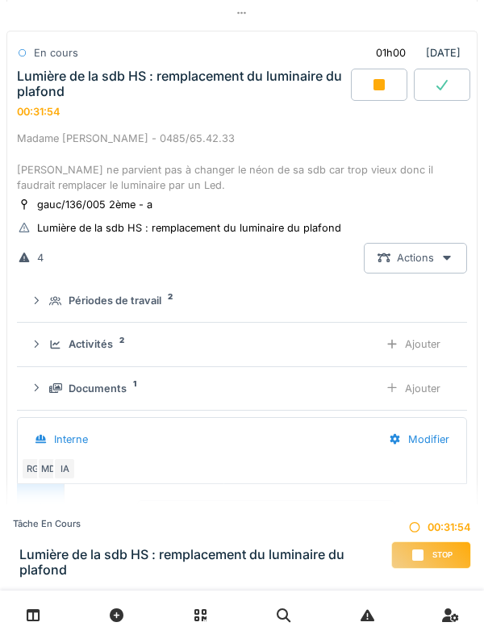
click at [64, 151] on div "Madame [PERSON_NAME] - 0485/65.42.33 [PERSON_NAME] ne parvient pas à changer le…" at bounding box center [242, 162] width 450 height 62
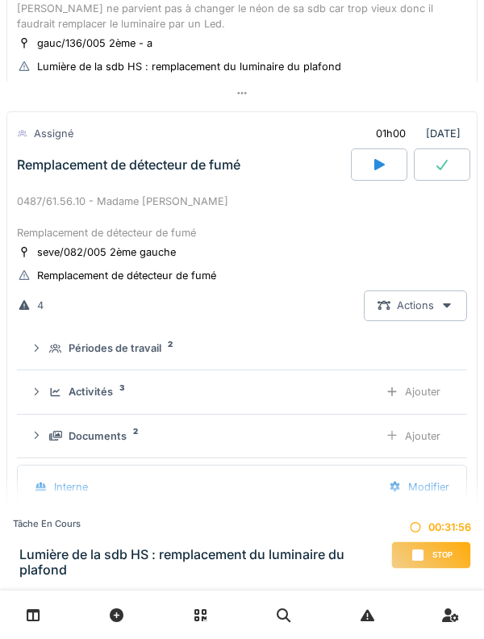
scroll to position [746, 0]
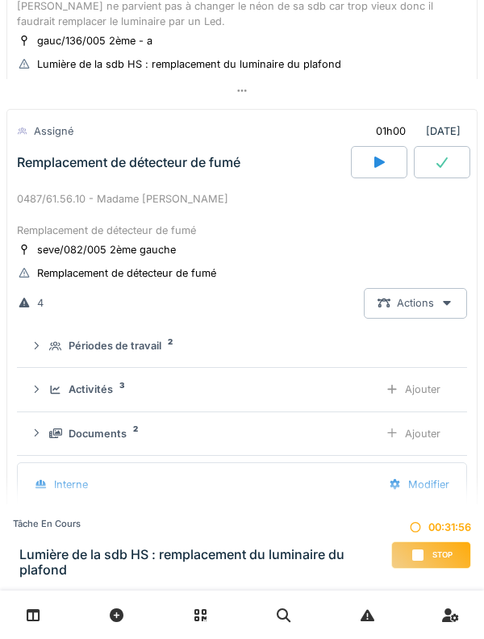
click at [65, 197] on div "0487/61.56.10 - Madame [PERSON_NAME] Remplacement de détecteur de fumé" at bounding box center [242, 214] width 450 height 47
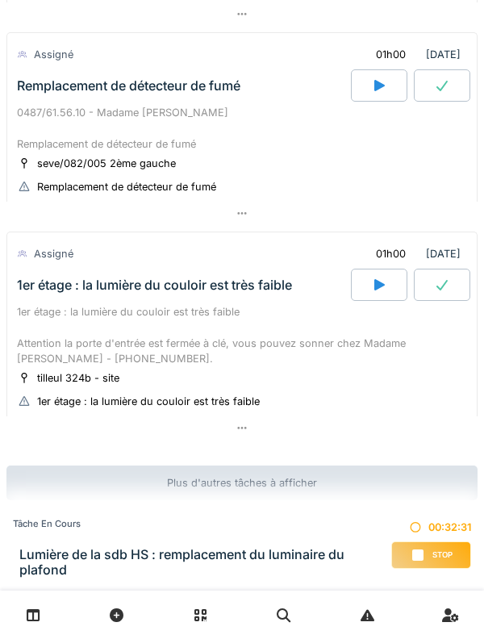
scroll to position [828, 0]
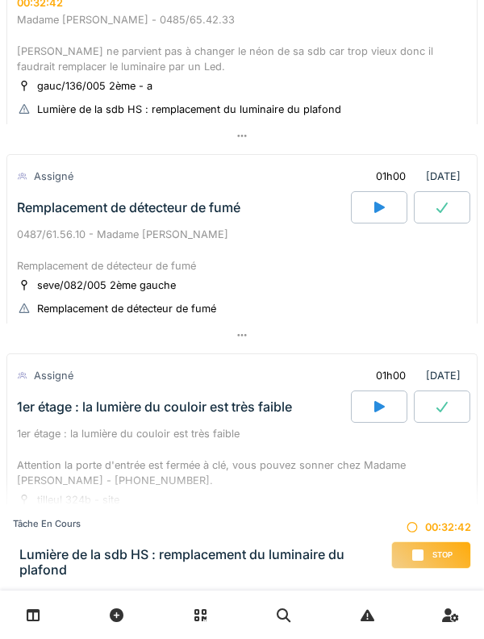
click at [54, 209] on div "Remplacement de détecteur de fumé" at bounding box center [129, 207] width 224 height 15
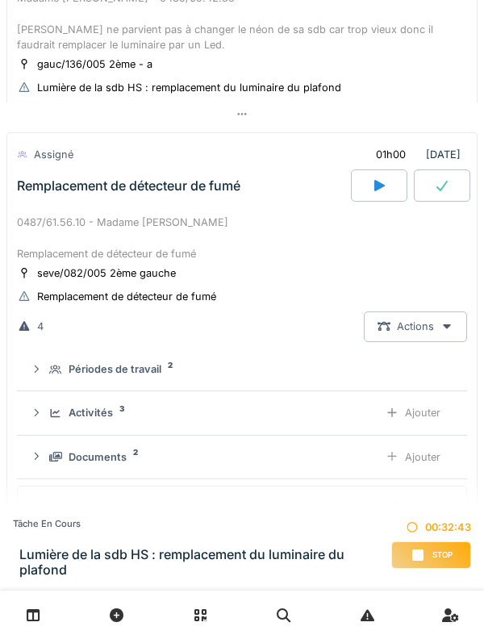
scroll to position [794, 0]
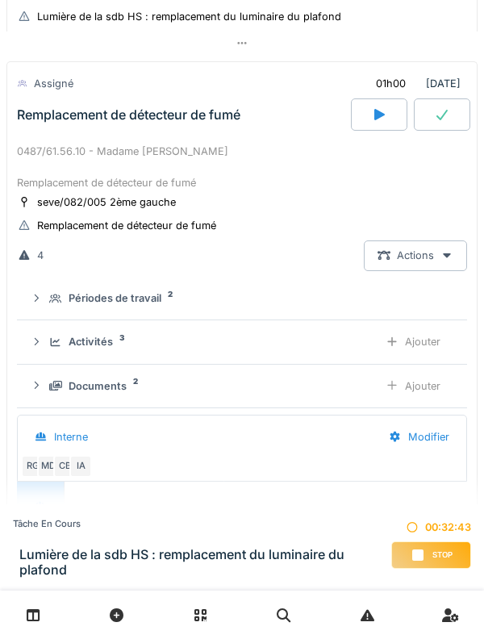
click at [60, 306] on div "Périodes de travail 2" at bounding box center [248, 298] width 399 height 15
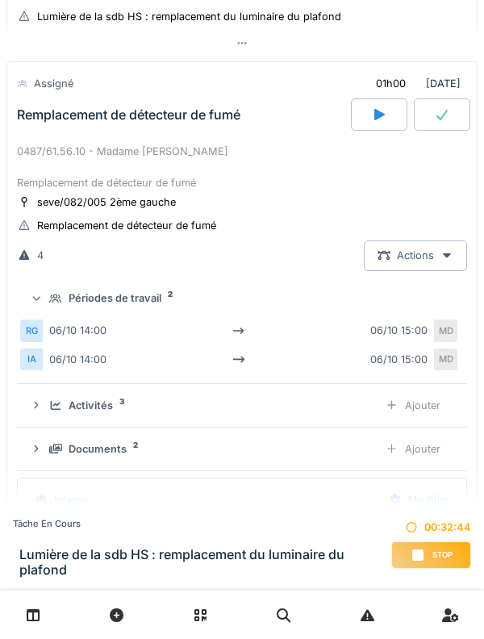
click at [56, 311] on summary "Périodes de travail 2" at bounding box center [241, 299] width 437 height 30
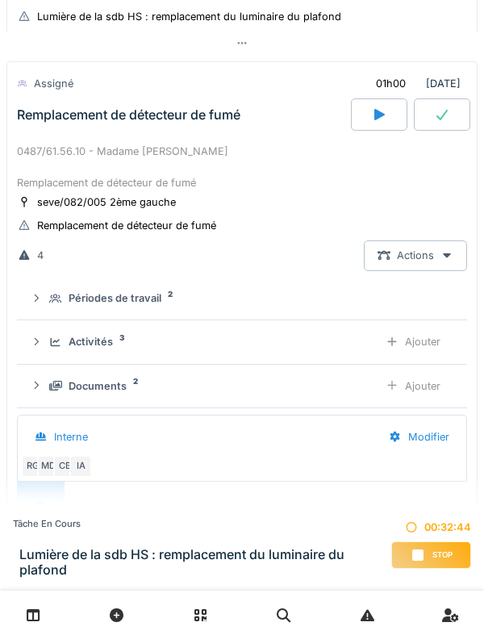
click at [55, 356] on div "Activités 3 Ajouter" at bounding box center [242, 342] width 424 height 30
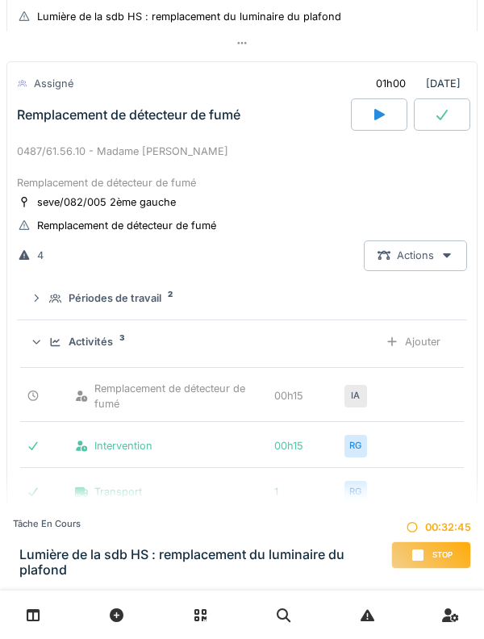
click at [53, 356] on div "Activités 3 Ajouter" at bounding box center [242, 342] width 424 height 30
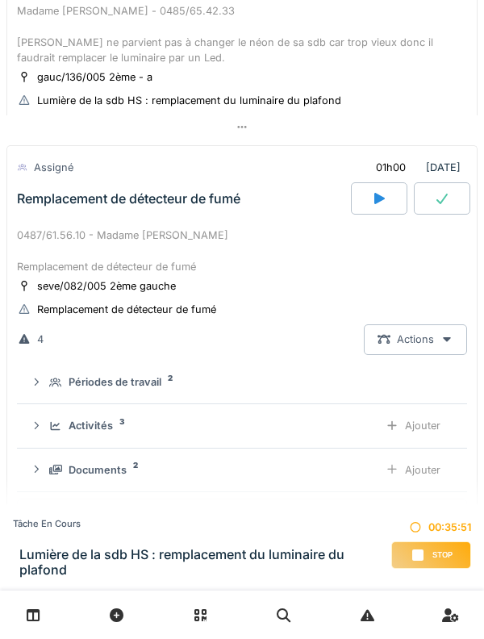
scroll to position [719, 0]
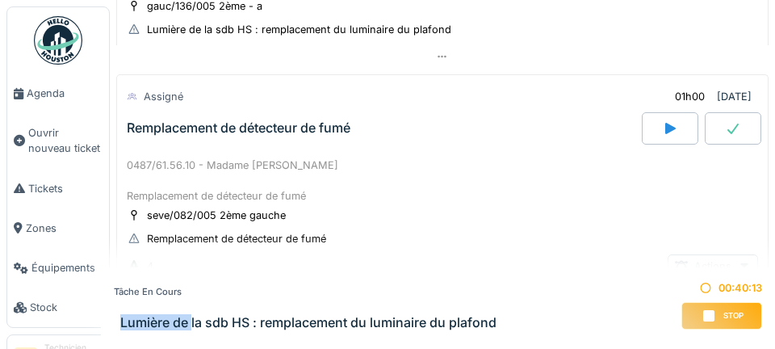
click at [290, 297] on div "Tâche en cours" at bounding box center [305, 292] width 383 height 14
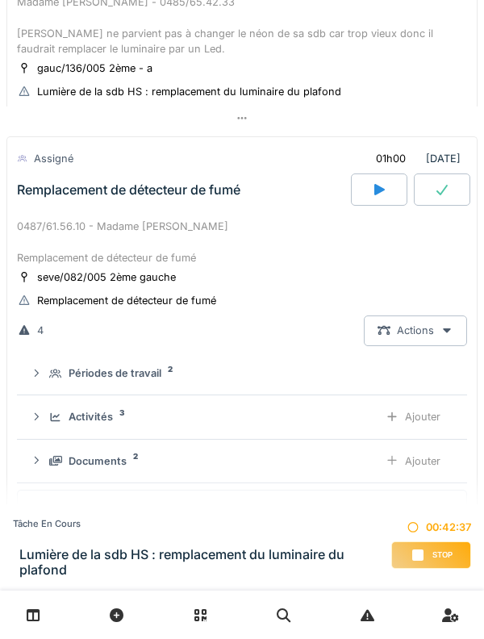
click at [435, 552] on span "Stop" at bounding box center [443, 555] width 20 height 11
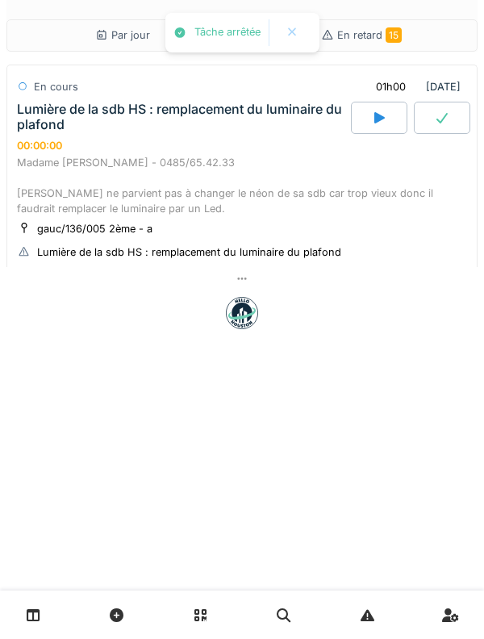
scroll to position [0, 0]
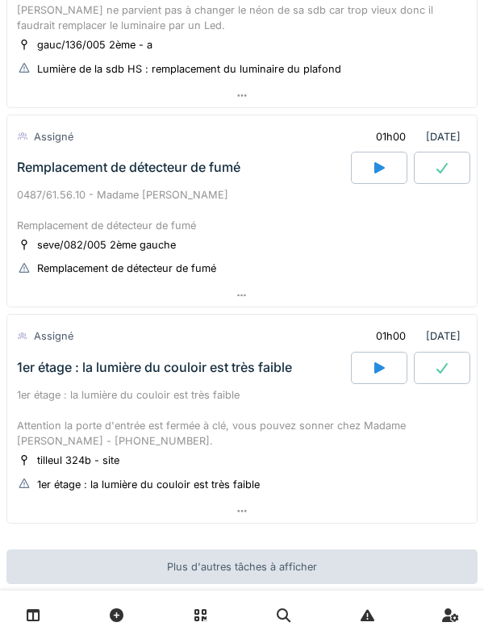
scroll to position [752, 0]
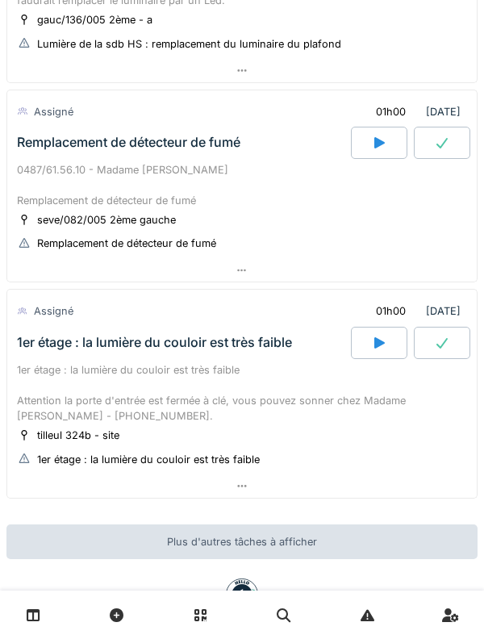
click at [392, 149] on div at bounding box center [379, 143] width 56 height 32
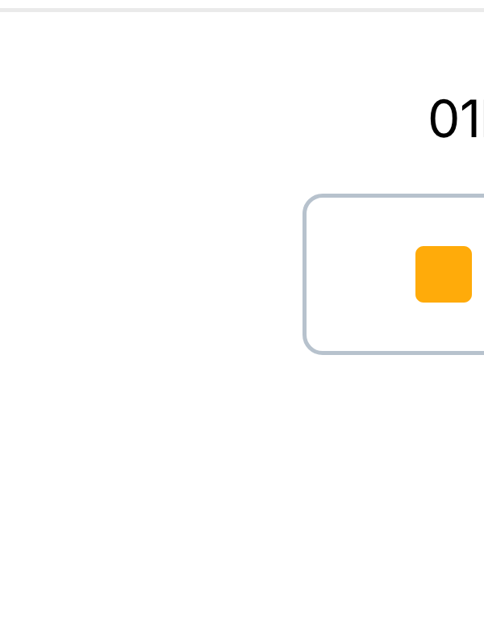
scroll to position [843, 0]
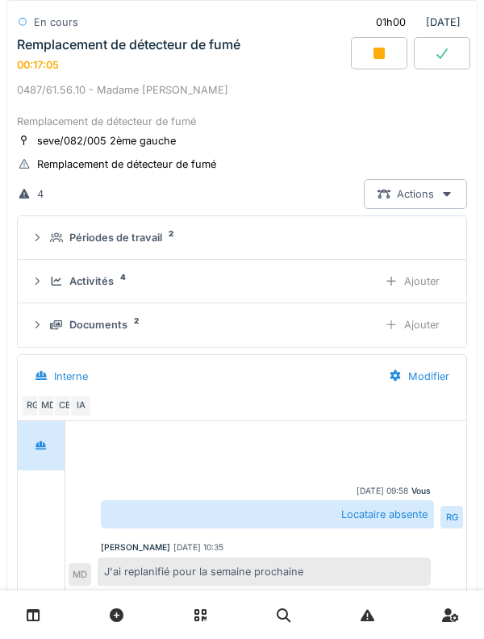
click at [82, 67] on div "Remplacement de détecteur de fumé 00:17:05" at bounding box center [182, 53] width 337 height 35
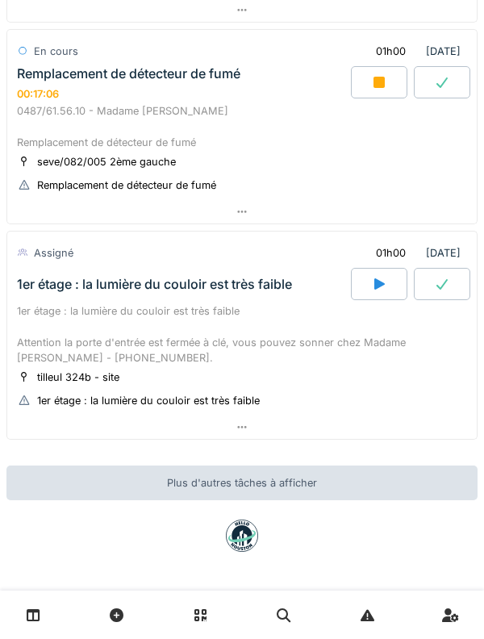
click at [90, 89] on div "Remplacement de détecteur de fumé 00:17:06" at bounding box center [182, 83] width 337 height 35
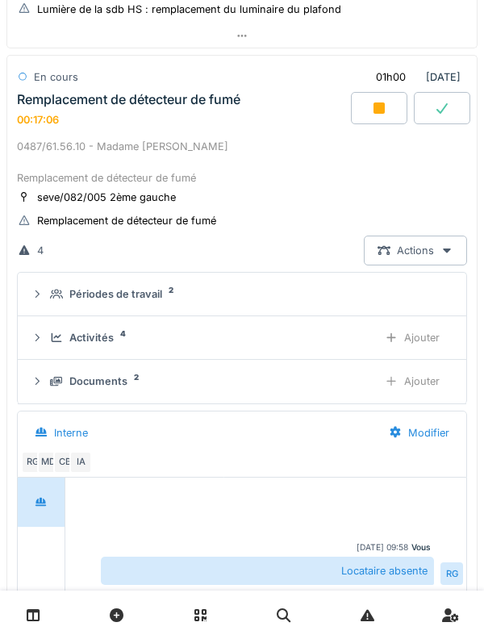
scroll to position [776, 0]
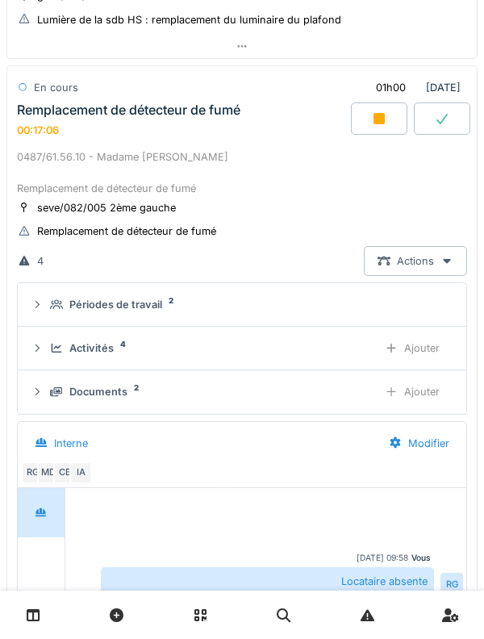
click at [56, 353] on div "Activités 4" at bounding box center [207, 348] width 315 height 15
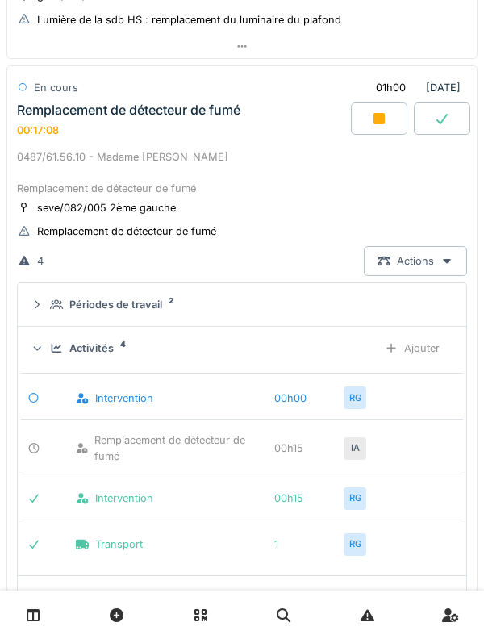
click at [445, 351] on div "Ajouter" at bounding box center [412, 348] width 82 height 30
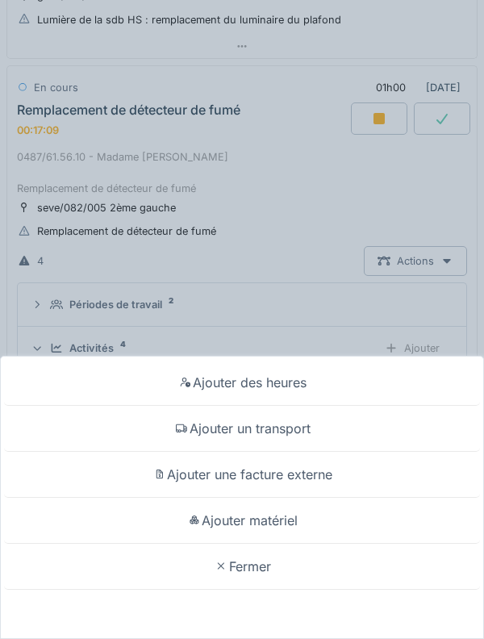
click at [327, 420] on div "Ajouter un transport" at bounding box center [242, 429] width 476 height 46
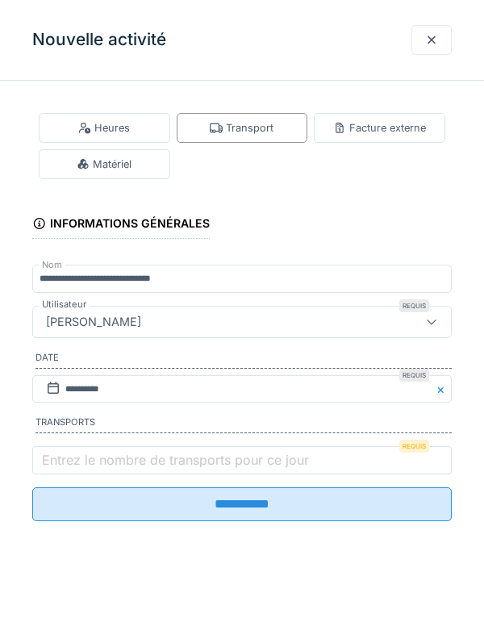
click at [204, 470] on label "Entrez le nombre de transports pour ce jour" at bounding box center [176, 459] width 274 height 19
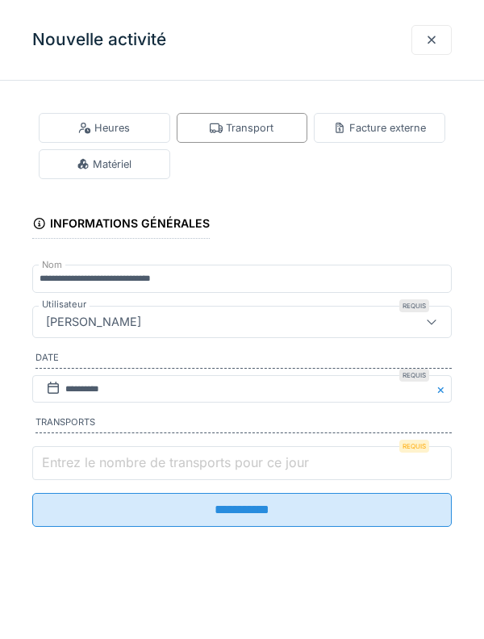
click at [204, 473] on input "Entrez le nombre de transports pour ce jour" at bounding box center [242, 463] width 420 height 34
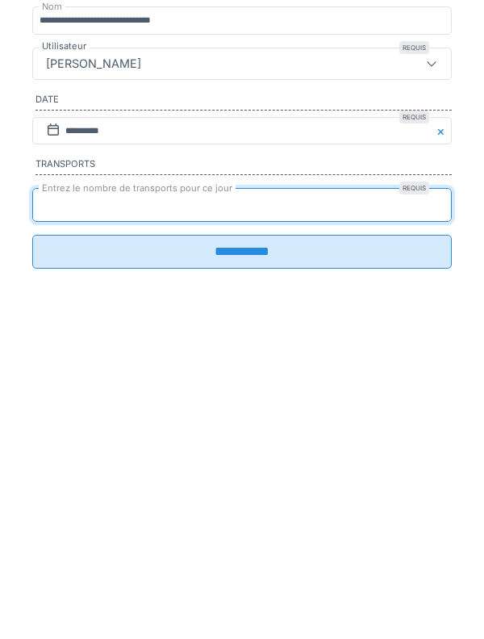
type input "*"
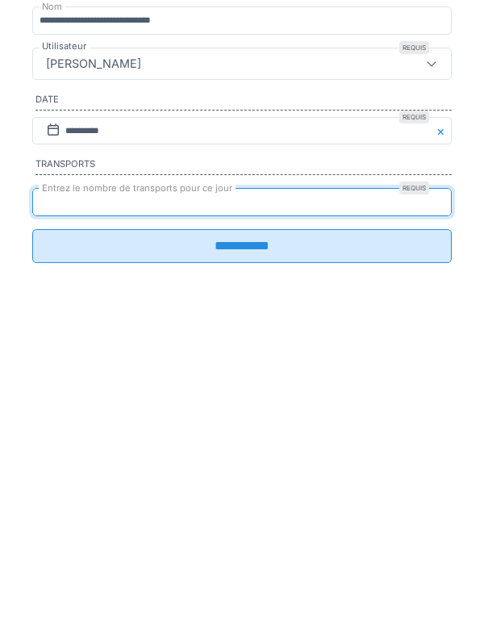
click at [273, 521] on input "**********" at bounding box center [242, 504] width 420 height 34
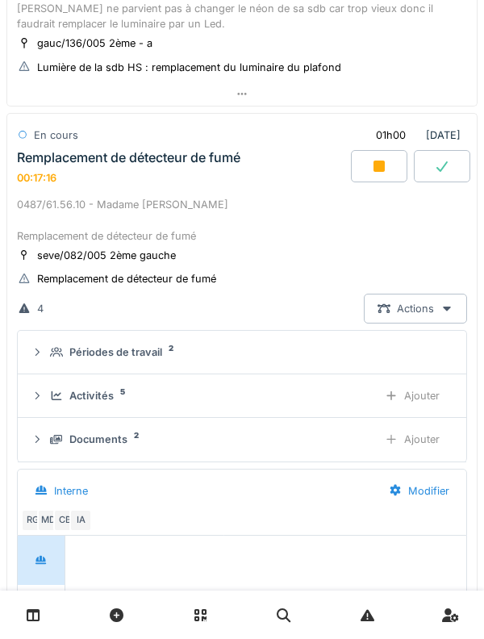
scroll to position [721, 0]
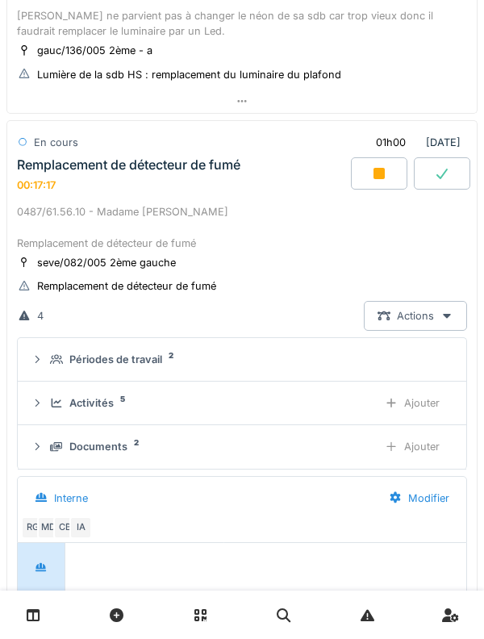
click at [56, 249] on div "0487/61.56.10 - Madame [PERSON_NAME] Remplacement de détecteur de fumé" at bounding box center [242, 227] width 450 height 47
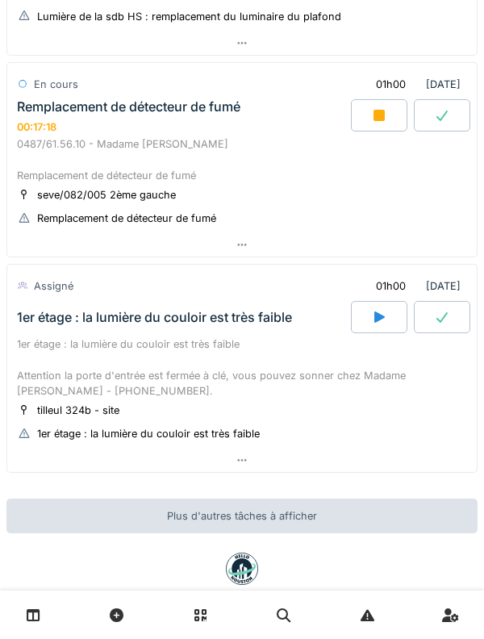
scroll to position [783, 0]
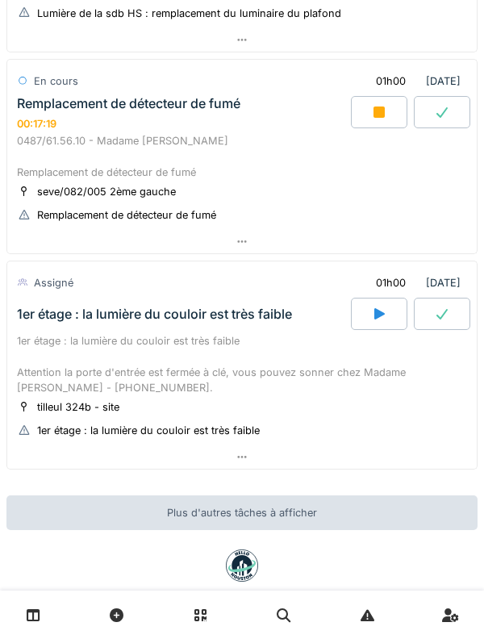
click at [49, 329] on div "1er étage : la lumière du couloir est très faible" at bounding box center [182, 314] width 337 height 32
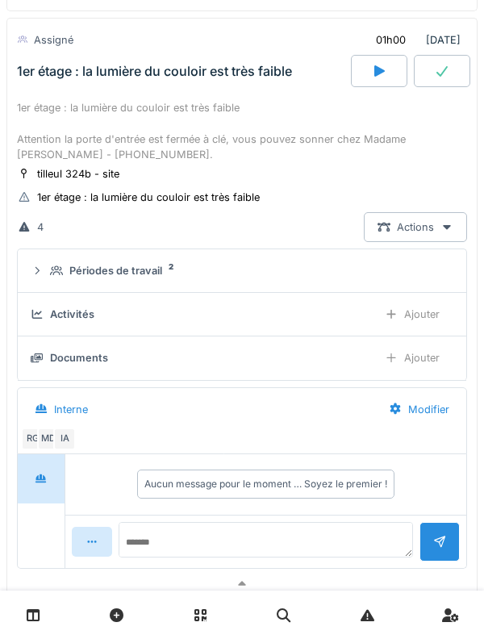
scroll to position [1039, 0]
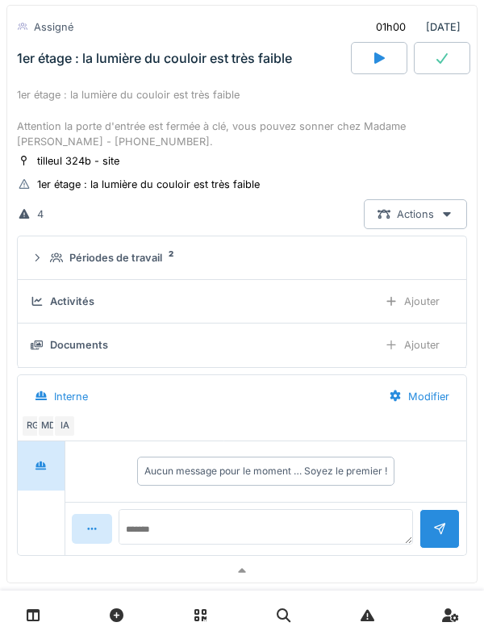
click at [42, 270] on summary "Périodes de travail 2" at bounding box center [242, 258] width 436 height 30
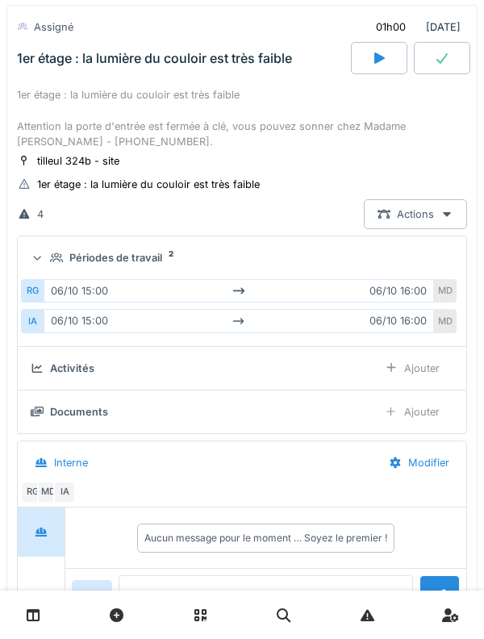
click at [51, 268] on summary "Périodes de travail 2" at bounding box center [242, 258] width 436 height 30
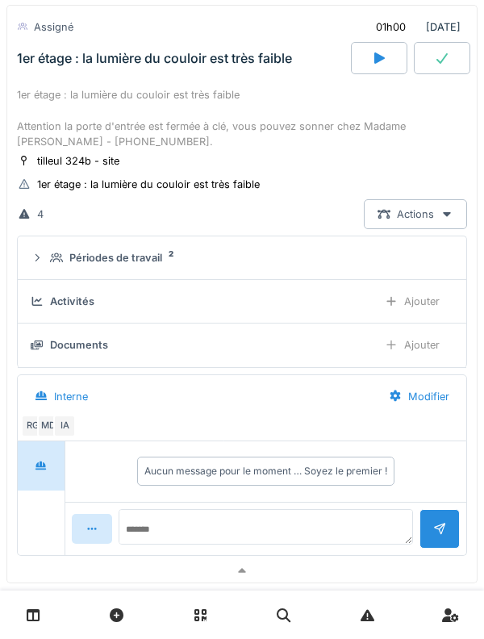
click at [433, 321] on details "Activités Ajouter" at bounding box center [242, 302] width 449 height 44
click at [430, 310] on div "Ajouter" at bounding box center [412, 301] width 82 height 30
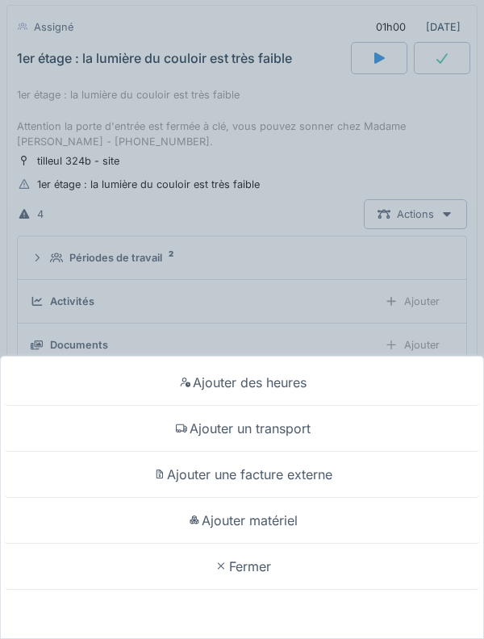
click at [158, 428] on div "Ajouter un transport" at bounding box center [242, 429] width 476 height 46
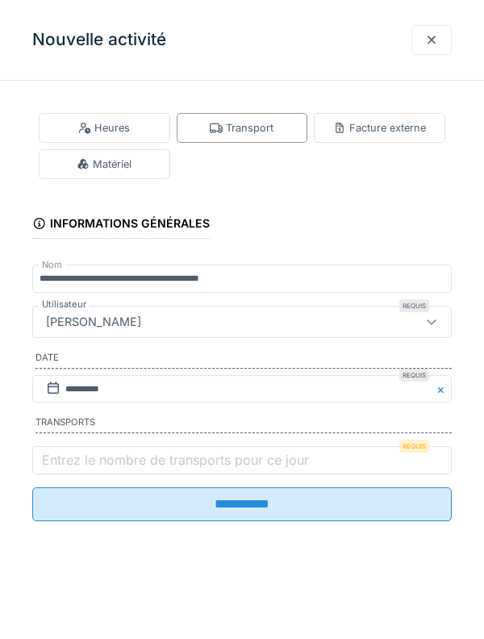
click at [58, 458] on label "Entrez le nombre de transports pour ce jour" at bounding box center [176, 459] width 274 height 19
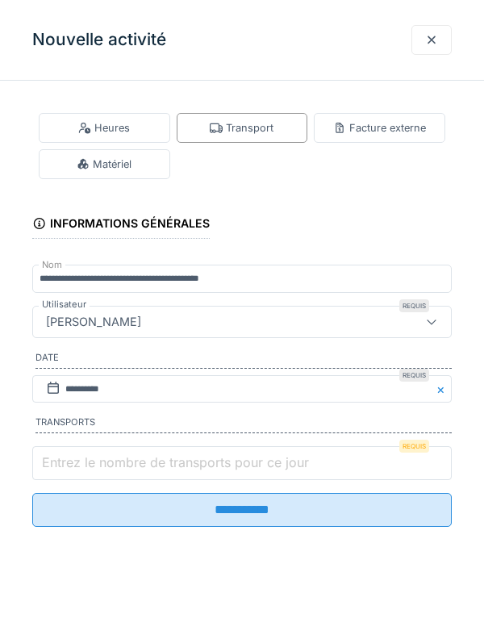
click at [58, 458] on input "Entrez le nombre de transports pour ce jour" at bounding box center [242, 463] width 420 height 34
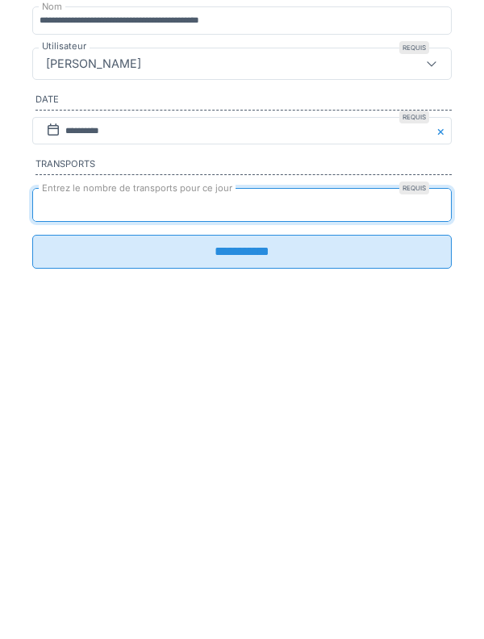
type input "*"
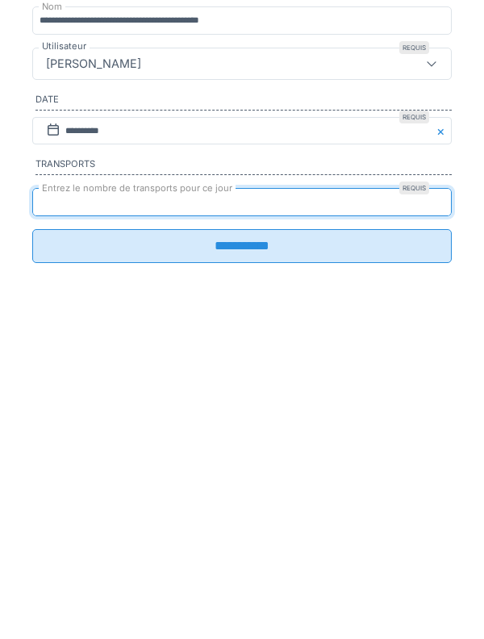
click at [425, 515] on input "**********" at bounding box center [242, 504] width 420 height 34
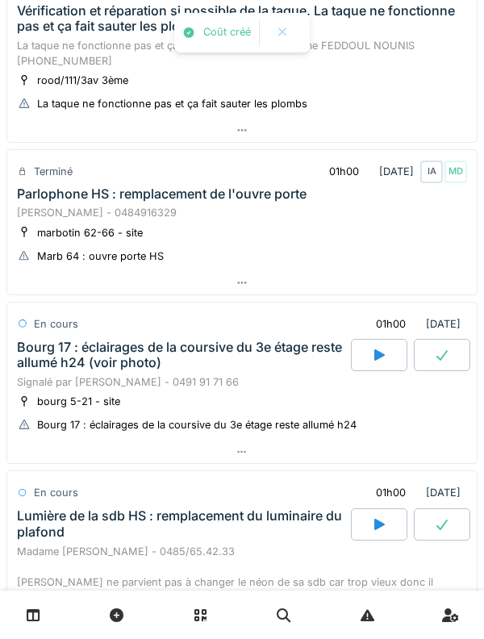
scroll to position [0, 0]
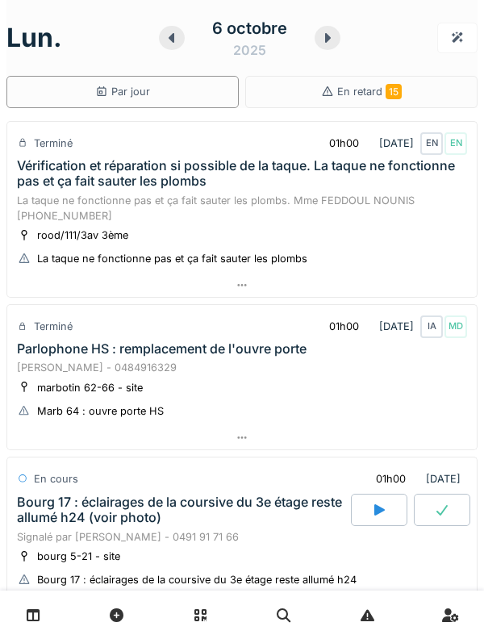
click at [85, 197] on div "La taque ne fonctionne pas et ça fait sauter les plombs. Mme FEDDOUL NOUNIS [PH…" at bounding box center [242, 208] width 450 height 31
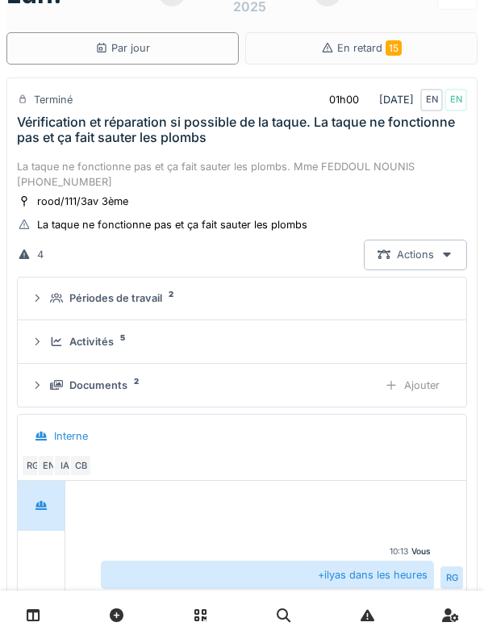
scroll to position [56, 0]
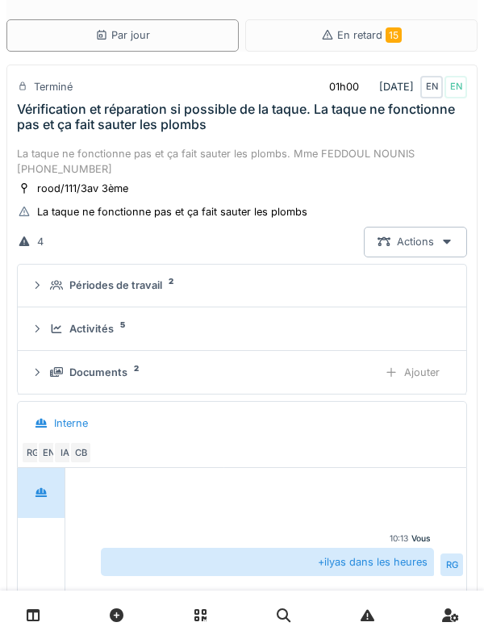
click at [46, 332] on div "Activités 5" at bounding box center [242, 328] width 423 height 15
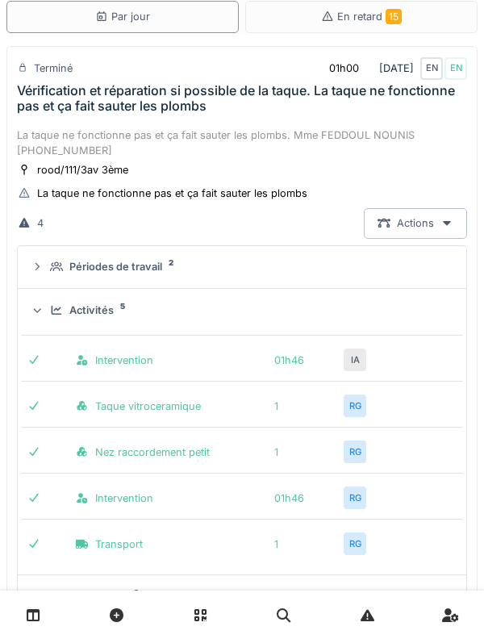
scroll to position [72, 0]
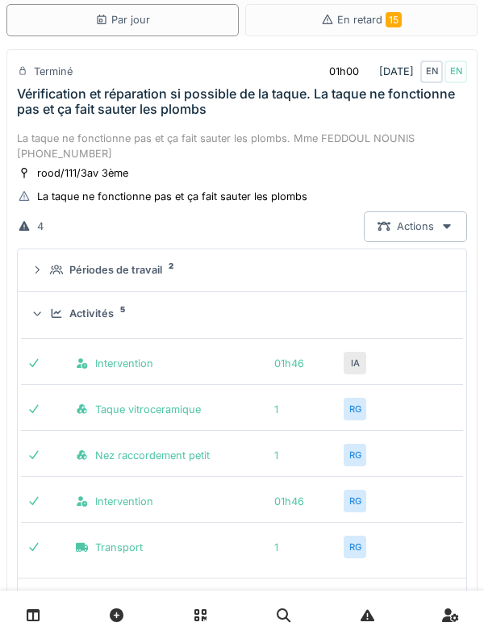
click at [44, 303] on summary "Activités 5" at bounding box center [242, 314] width 436 height 30
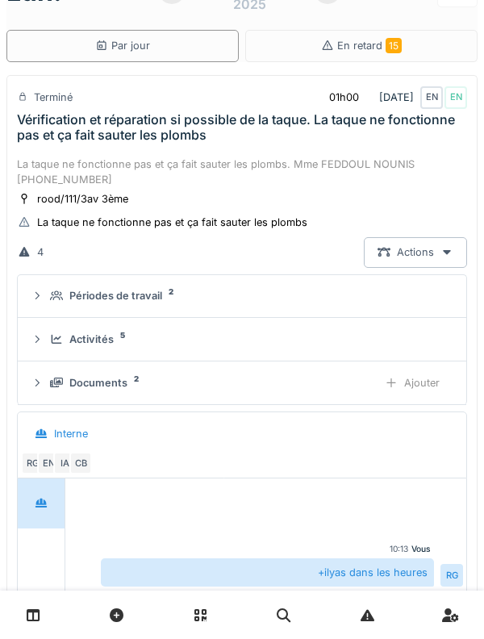
scroll to position [31, 0]
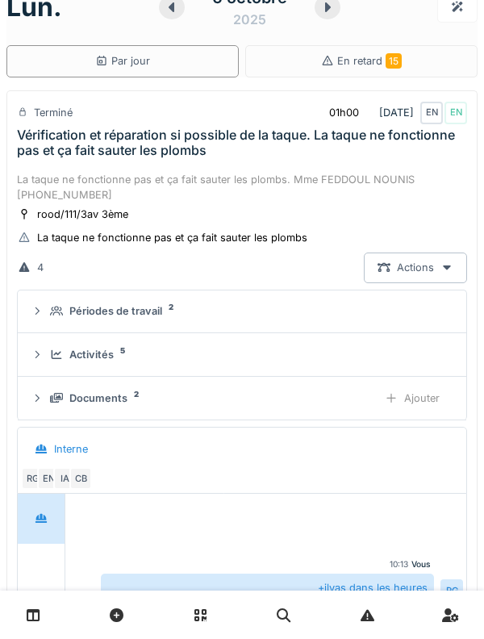
click at [58, 156] on div "Vérification et réparation si possible de la taque. La taque ne fonctionne pas …" at bounding box center [242, 143] width 450 height 31
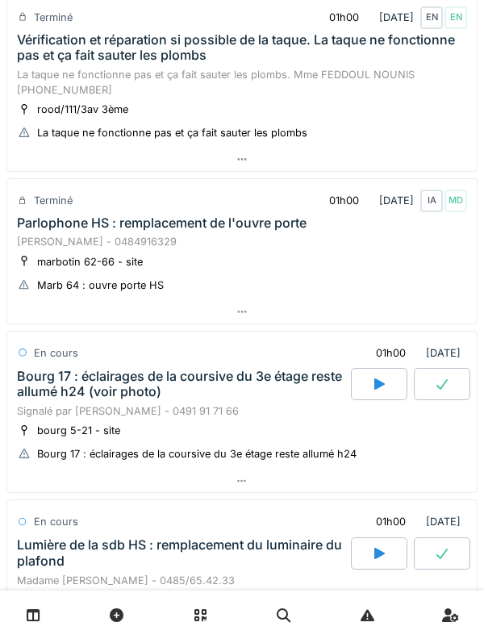
click at [56, 235] on div "[PERSON_NAME] - 0484916329" at bounding box center [242, 241] width 450 height 15
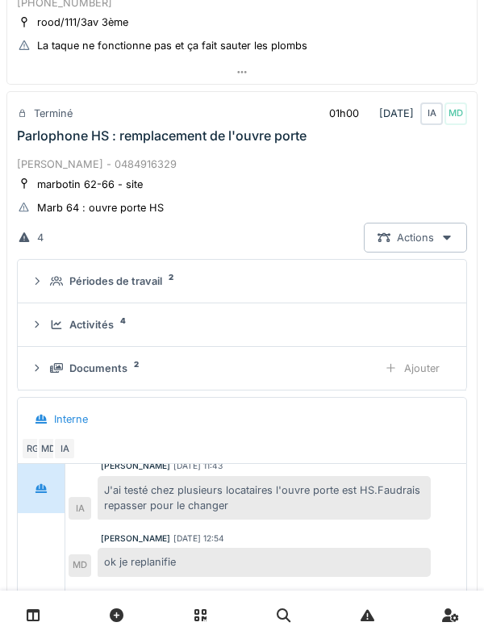
scroll to position [240, 0]
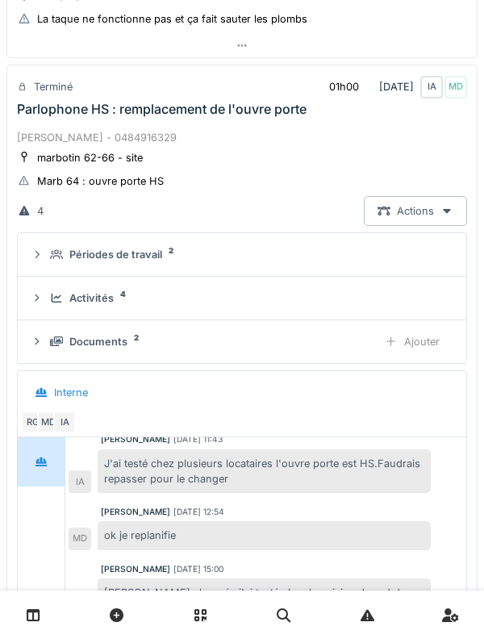
click at [52, 298] on icon at bounding box center [57, 298] width 10 height 9
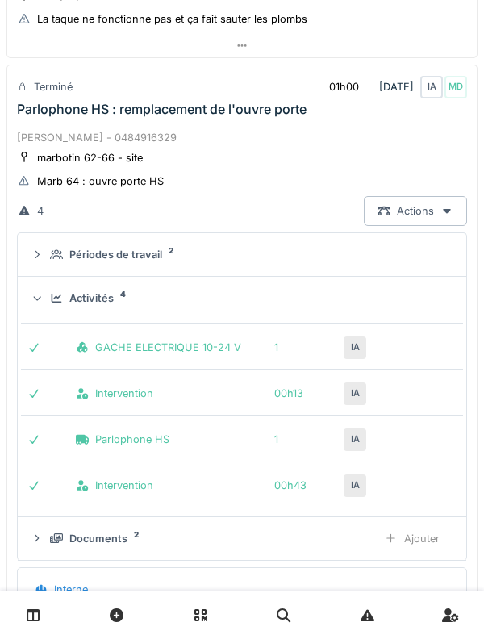
click at [48, 295] on div "Activités 4" at bounding box center [242, 298] width 423 height 15
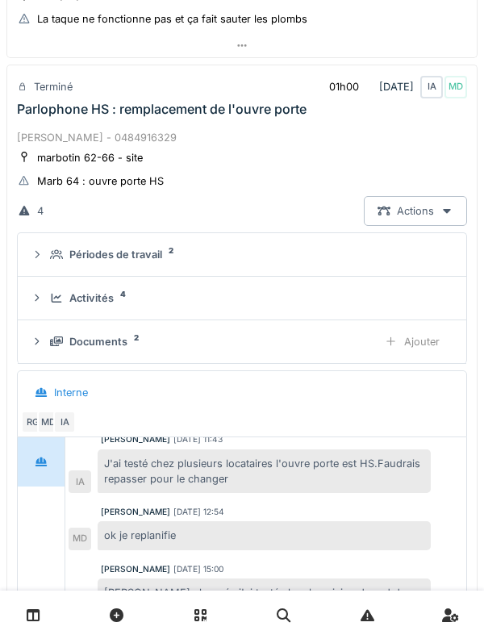
click at [58, 142] on div "[PERSON_NAME] - 0484916329" at bounding box center [242, 137] width 450 height 15
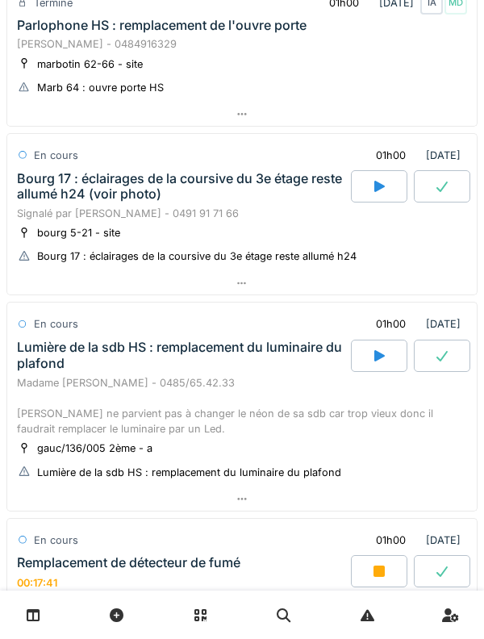
click at [50, 190] on div "Bourg 17 : éclairages de la coursive du 3e étage reste allumé h24 (voir photo)" at bounding box center [182, 186] width 331 height 31
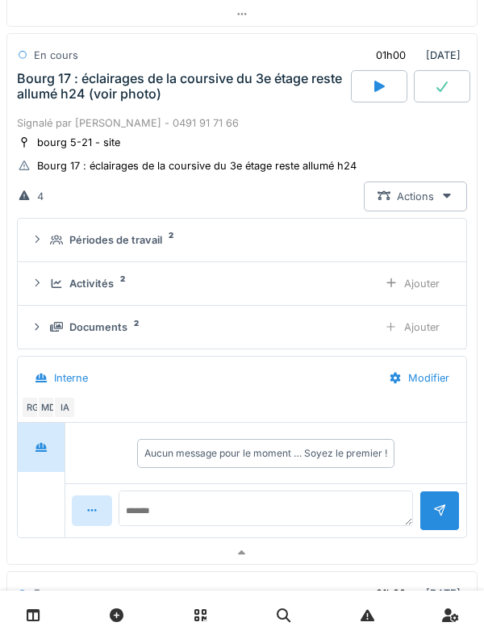
scroll to position [426, 0]
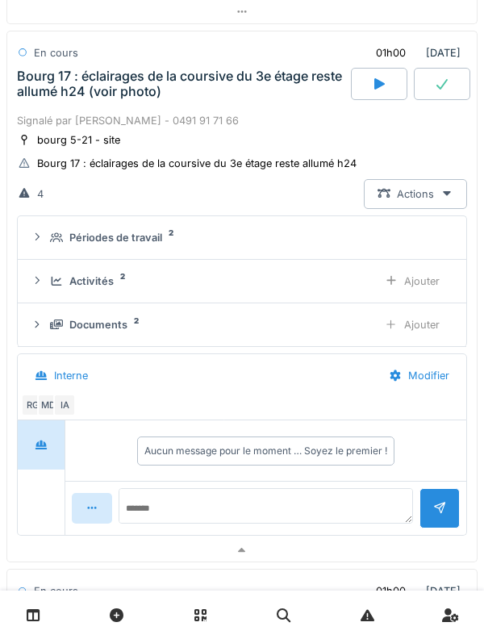
click at [56, 278] on icon at bounding box center [56, 281] width 13 height 10
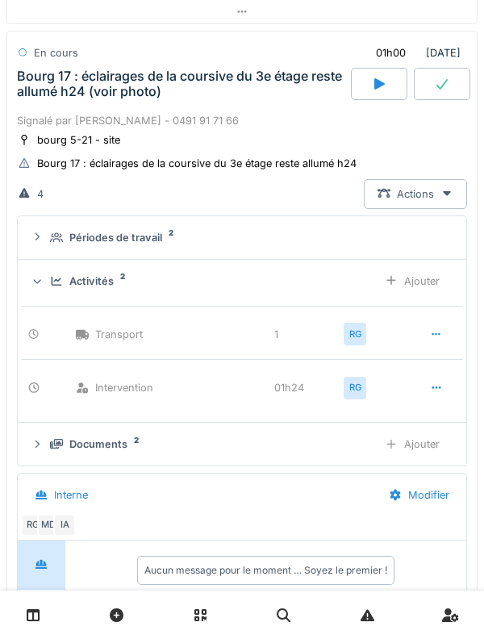
click at [432, 285] on div "Ajouter" at bounding box center [412, 281] width 82 height 30
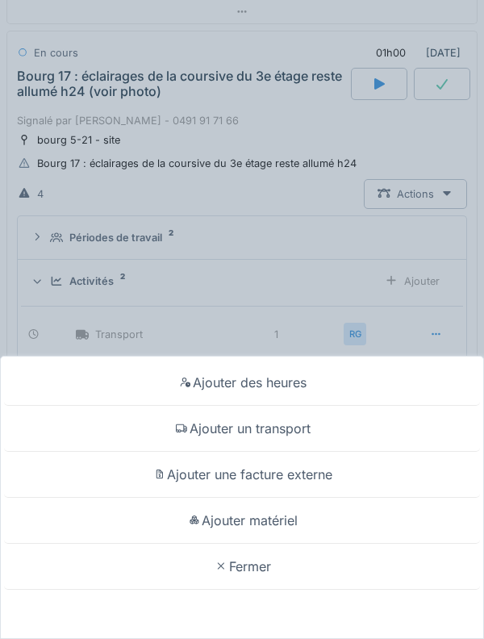
click at [397, 370] on div "Ajouter des heures" at bounding box center [242, 383] width 476 height 46
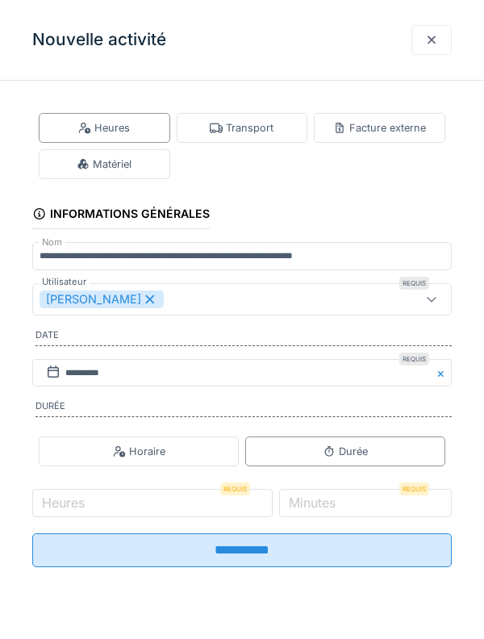
click at [140, 305] on div "[PERSON_NAME]" at bounding box center [102, 300] width 124 height 18
click at [262, 300] on div "Utilisateurs" at bounding box center [216, 300] width 352 height 18
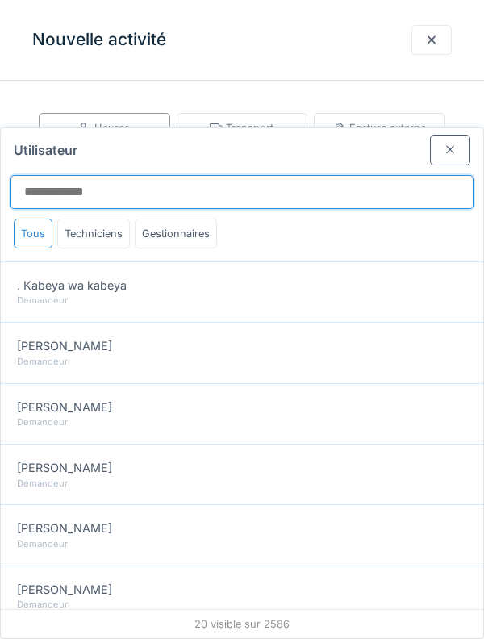
click at [335, 175] on input "Utilisateur" at bounding box center [241, 192] width 463 height 34
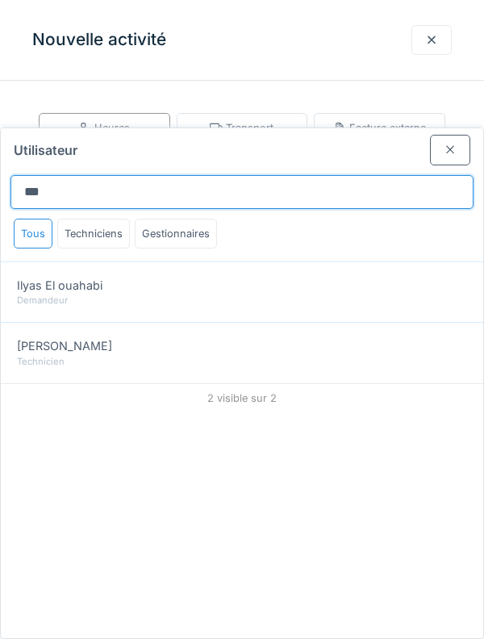
type input "***"
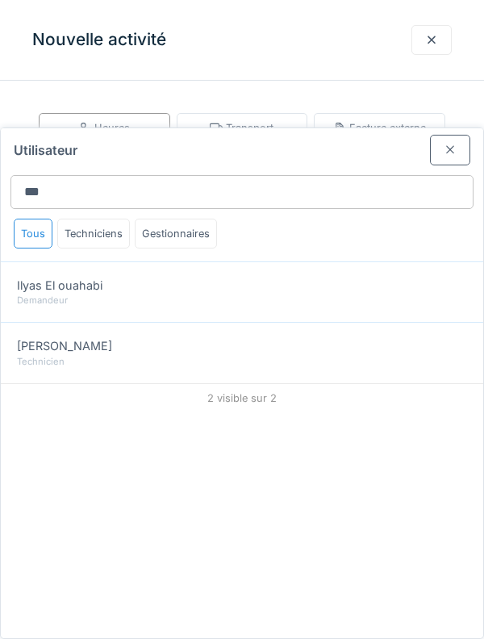
click at [199, 355] on div "Technicien" at bounding box center [242, 362] width 450 height 14
type input "*****"
click at [281, 355] on div "Technicien" at bounding box center [242, 362] width 450 height 14
click at [399, 337] on div "[PERSON_NAME]" at bounding box center [242, 346] width 450 height 18
type input "*****"
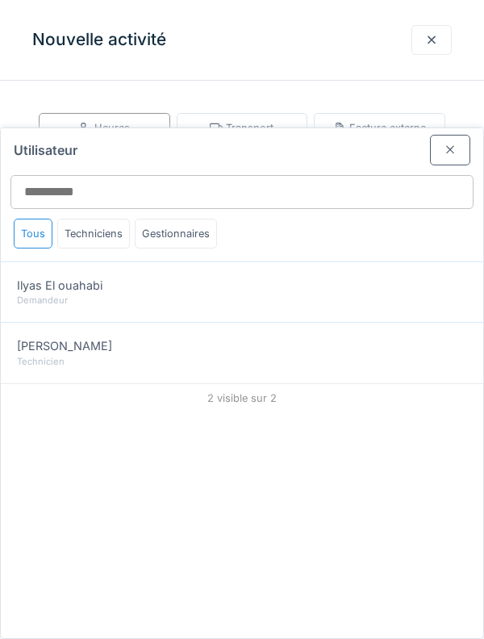
click at [399, 337] on div "[PERSON_NAME]" at bounding box center [242, 346] width 450 height 18
click at [397, 355] on div "Technicien" at bounding box center [242, 362] width 450 height 14
type input "*****"
click at [395, 355] on div "Technicien" at bounding box center [242, 362] width 450 height 14
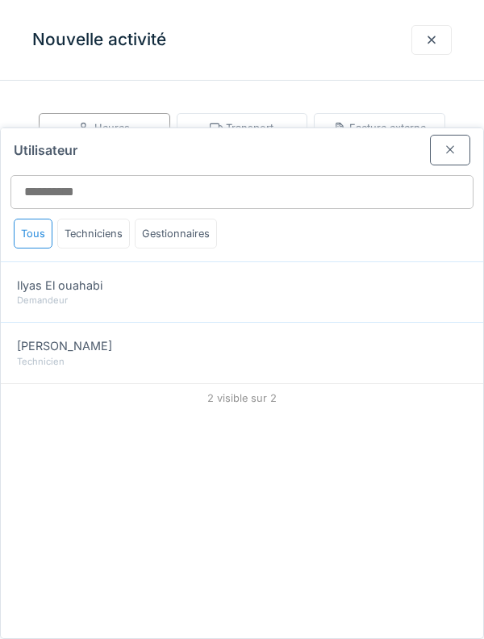
type input "*****"
click at [395, 355] on div "Technicien" at bounding box center [242, 362] width 450 height 14
click at [400, 355] on div "Technicien" at bounding box center [242, 362] width 450 height 14
type input "*****"
click at [432, 355] on div "Technicien" at bounding box center [242, 362] width 450 height 14
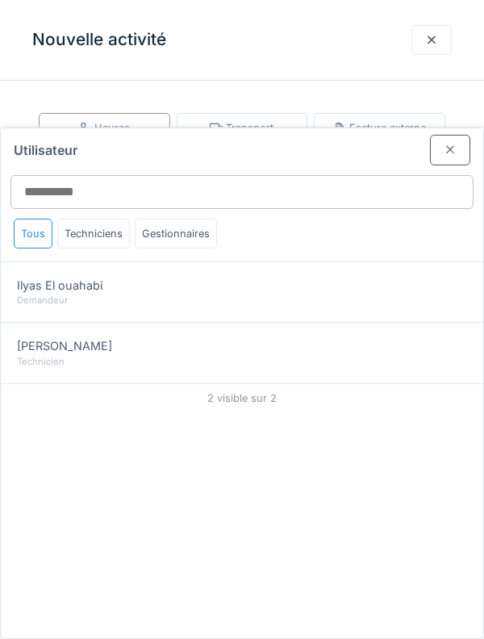
click at [433, 337] on div "[PERSON_NAME]" at bounding box center [242, 346] width 450 height 18
type input "*****"
click at [437, 337] on div "[PERSON_NAME]" at bounding box center [242, 346] width 450 height 18
click at [435, 337] on div "[PERSON_NAME]" at bounding box center [242, 346] width 450 height 18
type input "*****"
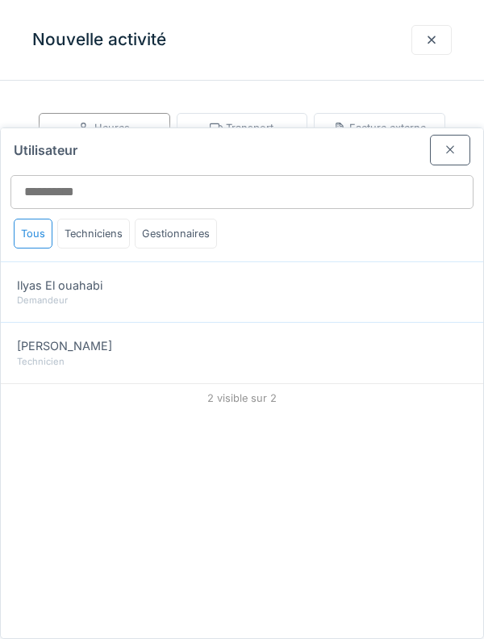
click at [442, 128] on div "Utilisateur" at bounding box center [242, 146] width 483 height 36
click at [457, 135] on div at bounding box center [450, 150] width 40 height 30
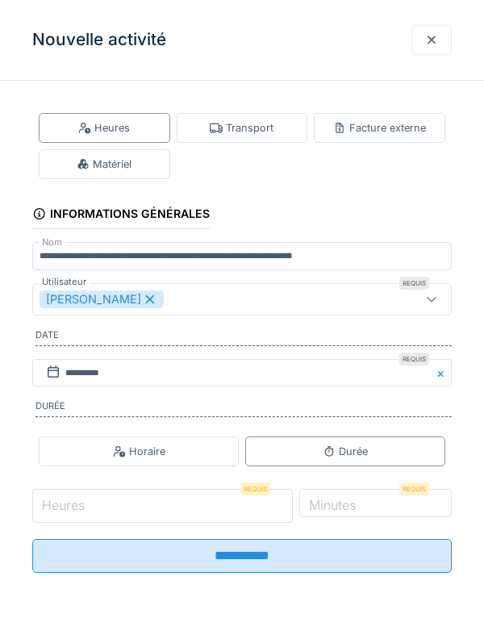
click at [169, 504] on input "Heures" at bounding box center [162, 506] width 261 height 34
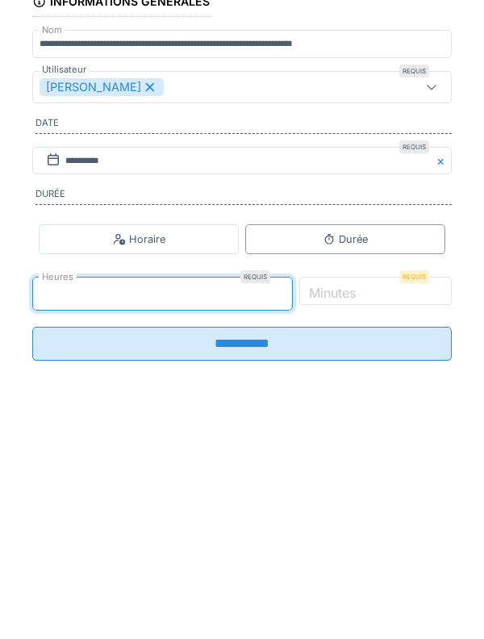
type input "*"
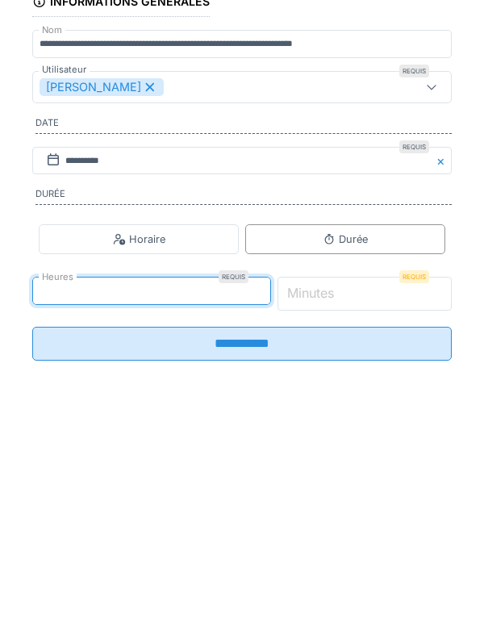
click at [404, 512] on input "*" at bounding box center [365, 506] width 175 height 34
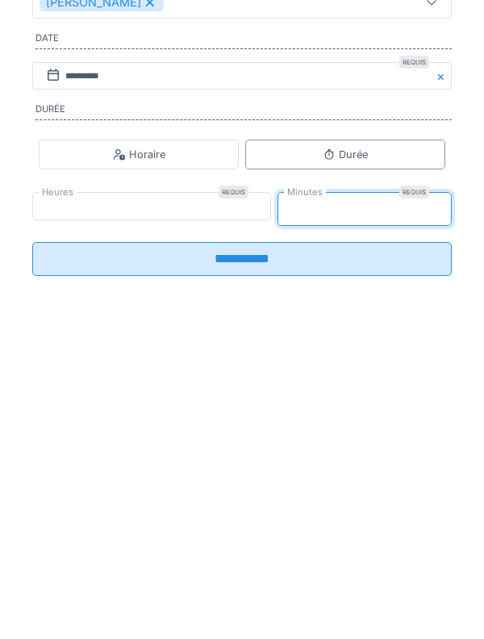
type input "**"
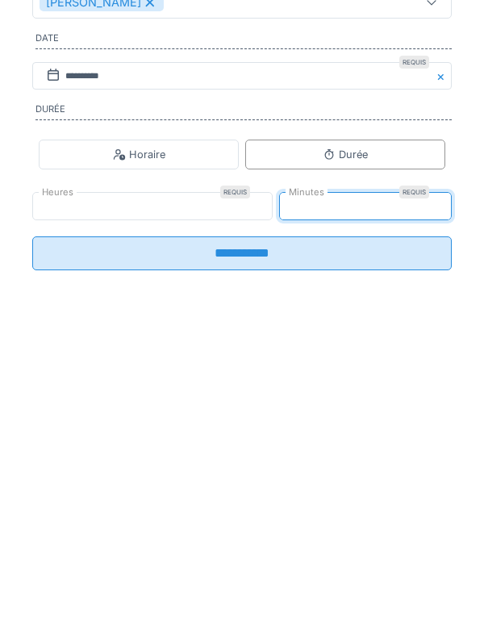
click at [385, 567] on input "**********" at bounding box center [242, 550] width 420 height 34
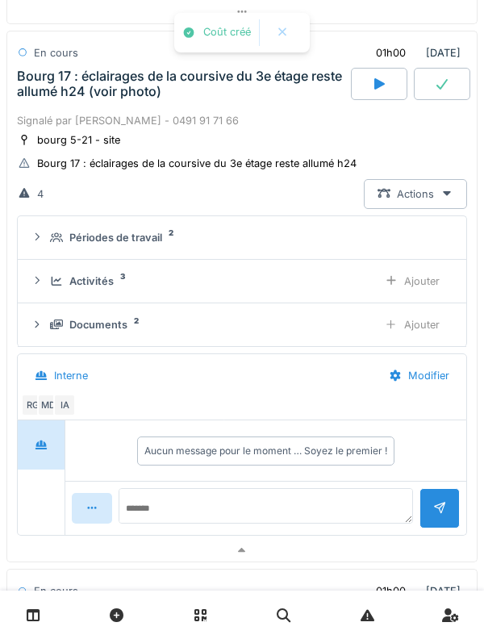
click at [58, 277] on icon at bounding box center [56, 281] width 13 height 10
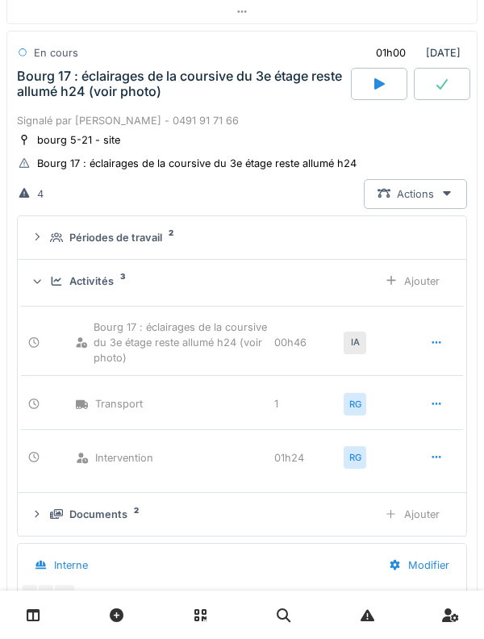
click at [437, 335] on div at bounding box center [436, 342] width 13 height 15
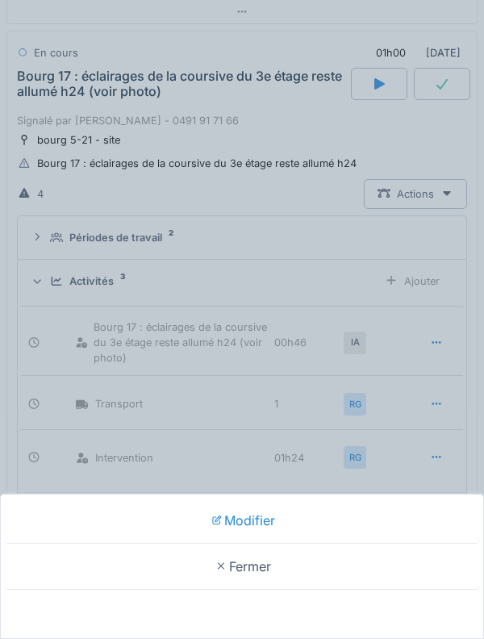
click at [366, 513] on div "Modifier" at bounding box center [242, 521] width 476 height 46
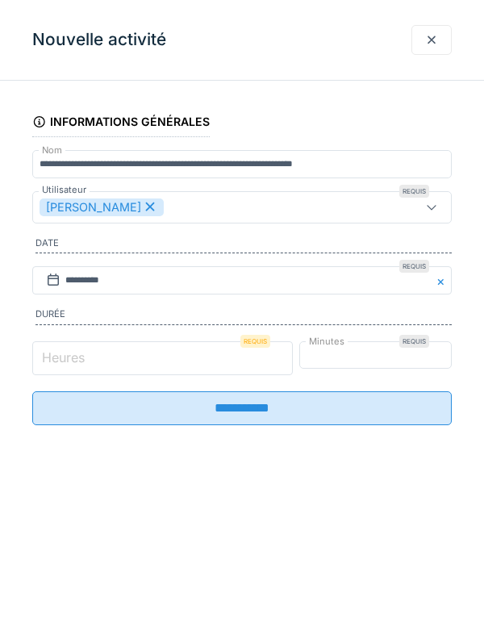
click at [192, 366] on input "*" at bounding box center [162, 358] width 261 height 34
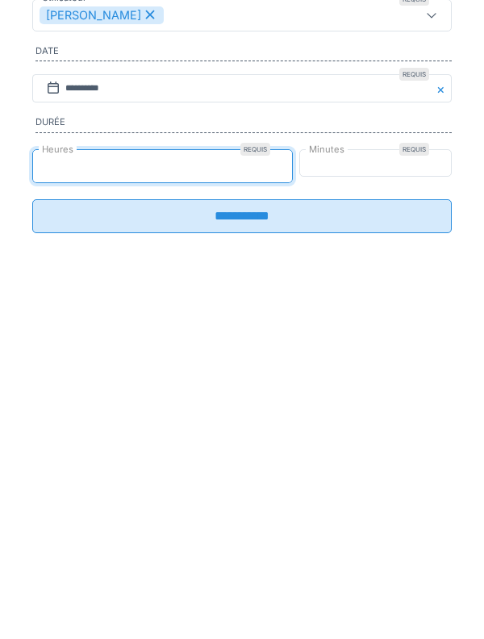
type input "*"
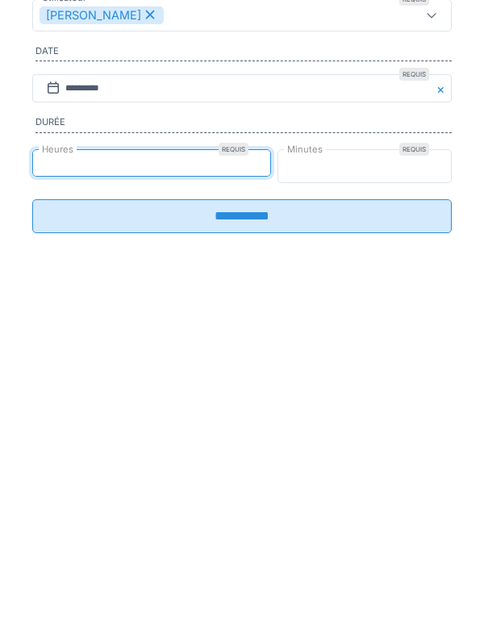
click at [429, 358] on input "**" at bounding box center [365, 358] width 175 height 34
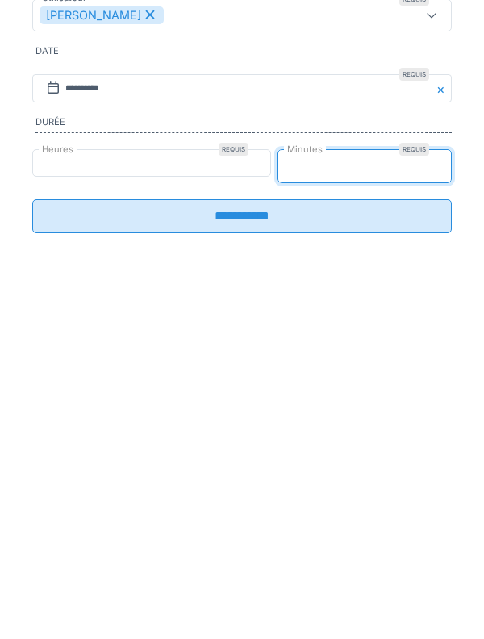
type input "*"
type input "**"
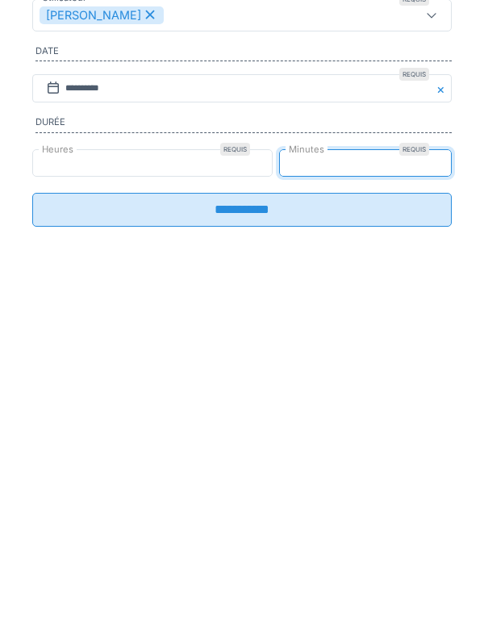
click at [368, 416] on input "**********" at bounding box center [242, 402] width 420 height 34
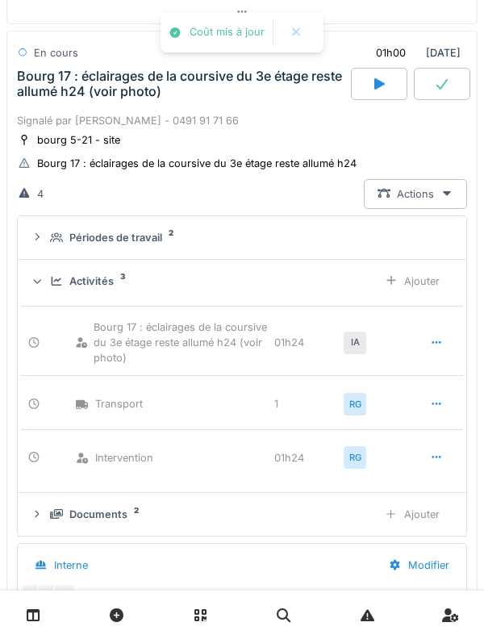
click at [57, 278] on icon at bounding box center [56, 281] width 13 height 10
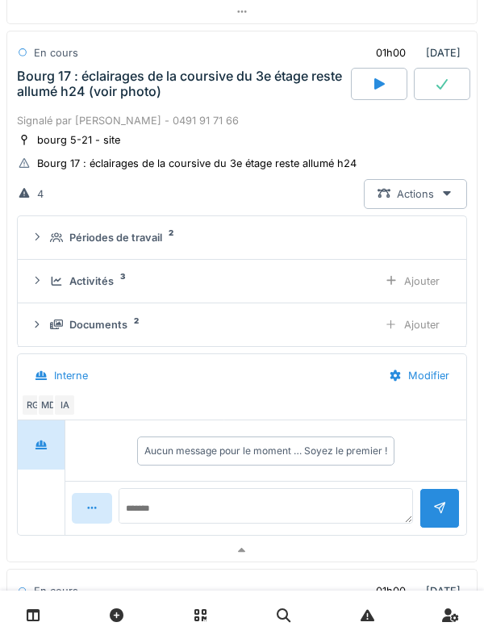
click at [55, 271] on div "Activités 3 Ajouter" at bounding box center [242, 281] width 423 height 30
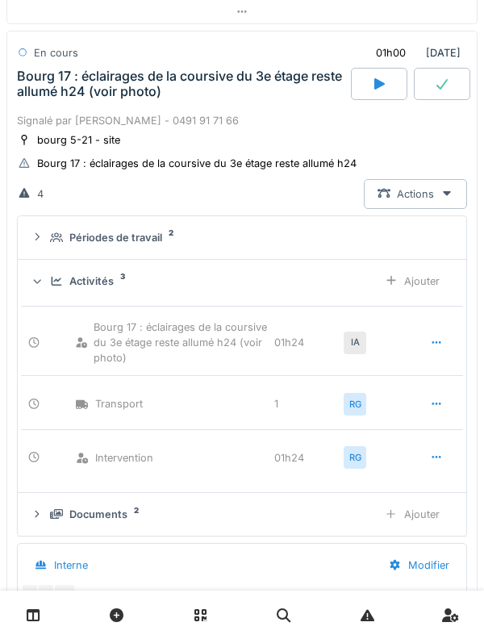
click at [52, 271] on div "Activités 3 Ajouter" at bounding box center [242, 281] width 423 height 30
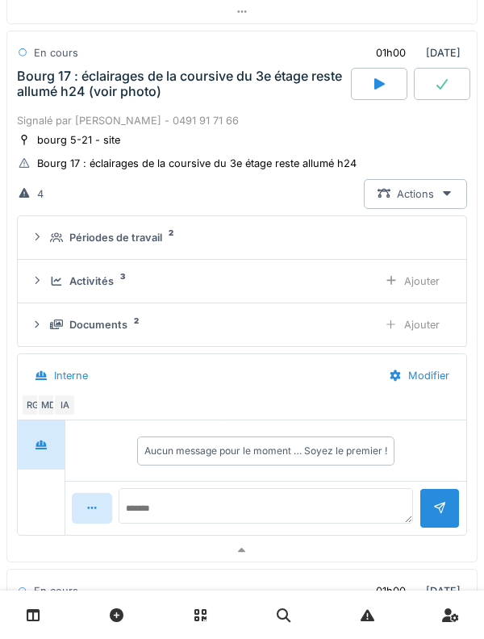
click at [52, 323] on icon at bounding box center [56, 325] width 13 height 10
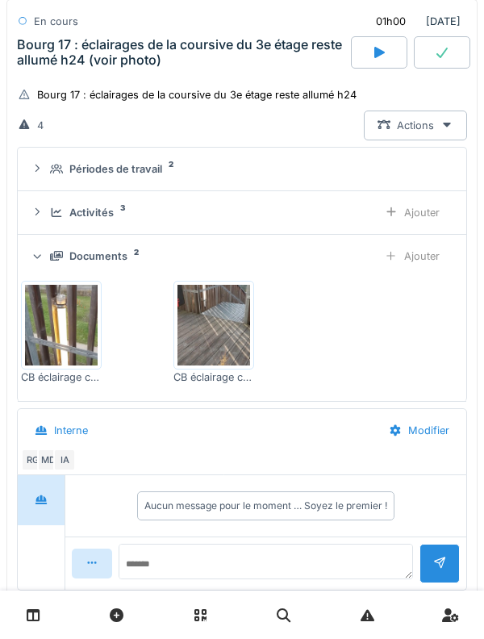
scroll to position [496, 0]
click at [53, 265] on div "Documents 2 Ajouter" at bounding box center [242, 255] width 423 height 30
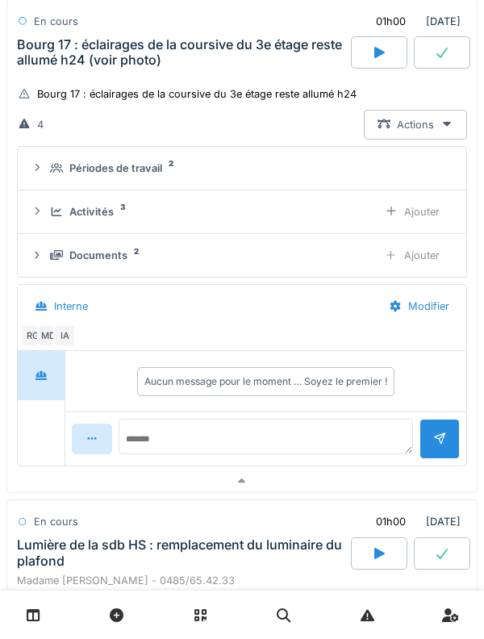
click at [440, 258] on div "Ajouter" at bounding box center [412, 255] width 82 height 30
click at [65, 258] on div "Documents 2" at bounding box center [207, 255] width 315 height 15
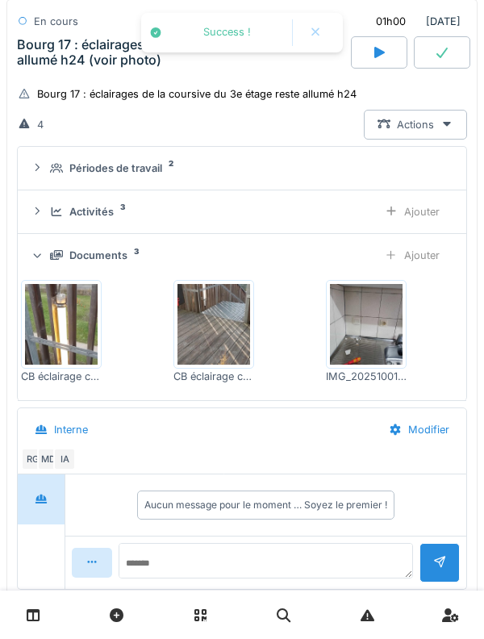
click at [317, 44] on div at bounding box center [315, 32] width 39 height 27
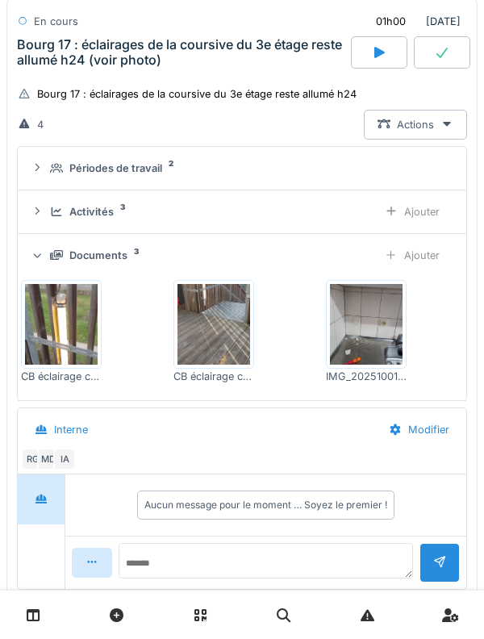
click at [393, 330] on img at bounding box center [366, 324] width 73 height 81
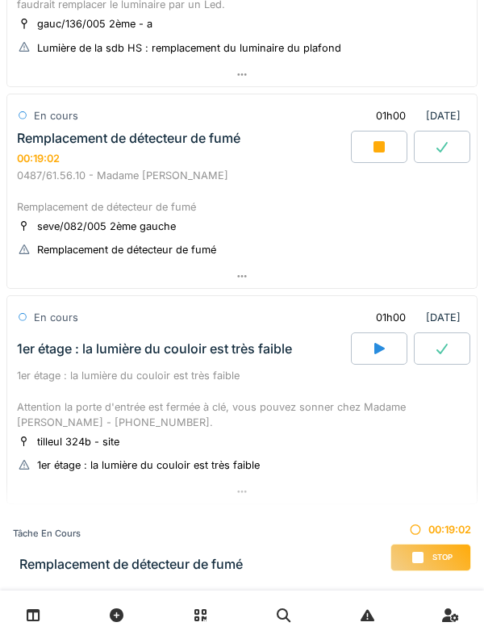
scroll to position [813, 0]
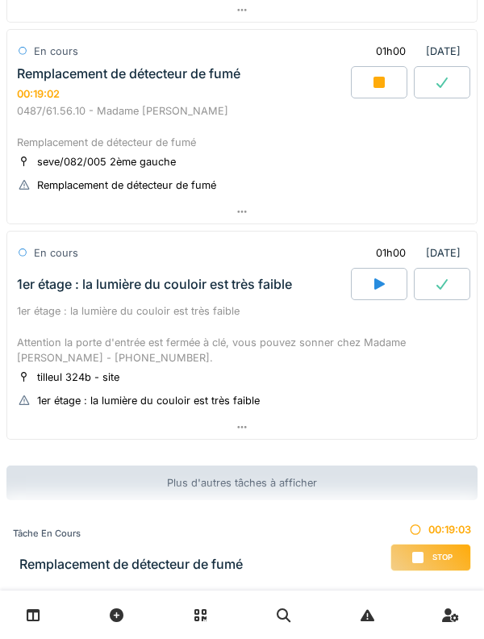
click at [82, 108] on div "0487/61.56.10 - Madame [PERSON_NAME] Remplacement de détecteur de fumé" at bounding box center [242, 126] width 450 height 47
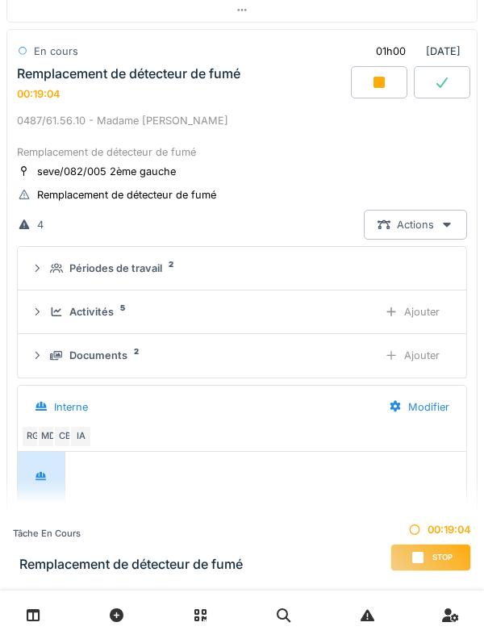
scroll to position [776, 0]
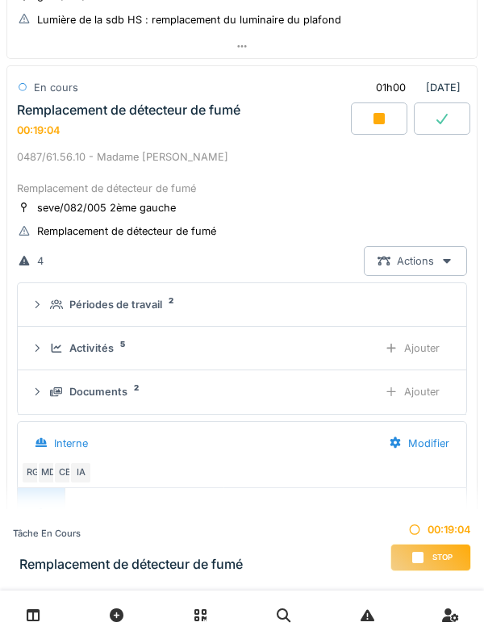
click at [55, 354] on div "Activités 5" at bounding box center [207, 348] width 315 height 15
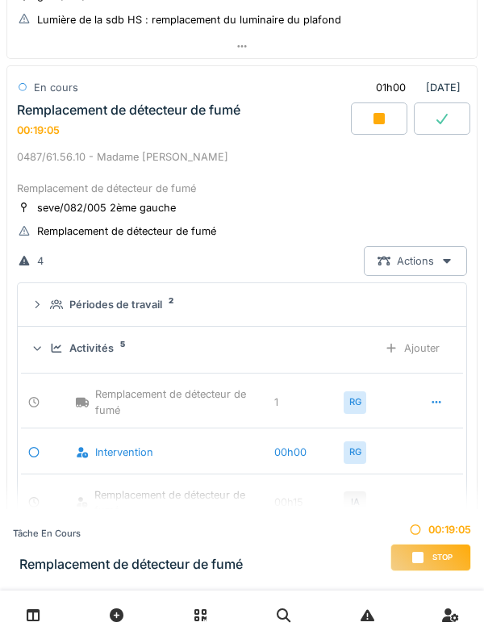
click at [437, 354] on div "Ajouter" at bounding box center [412, 348] width 82 height 30
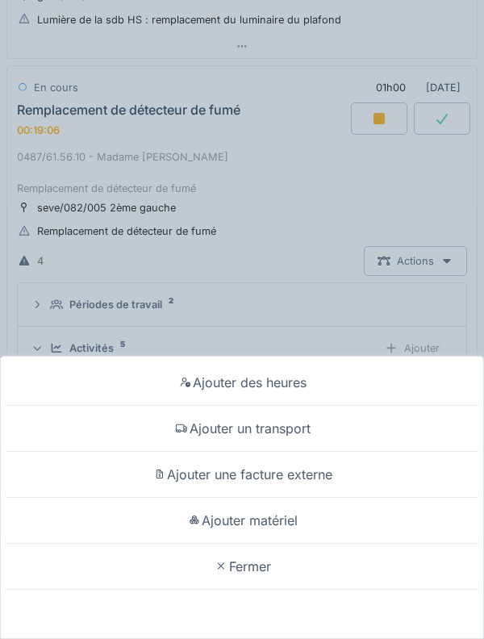
click at [397, 512] on div "Ajouter matériel" at bounding box center [242, 521] width 476 height 46
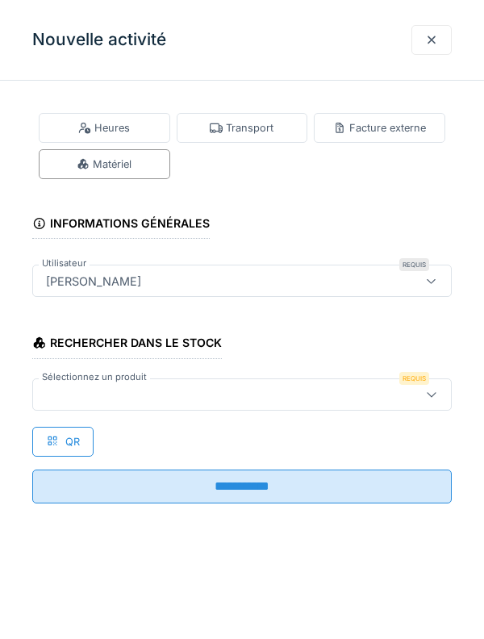
click at [253, 387] on div at bounding box center [216, 395] width 352 height 18
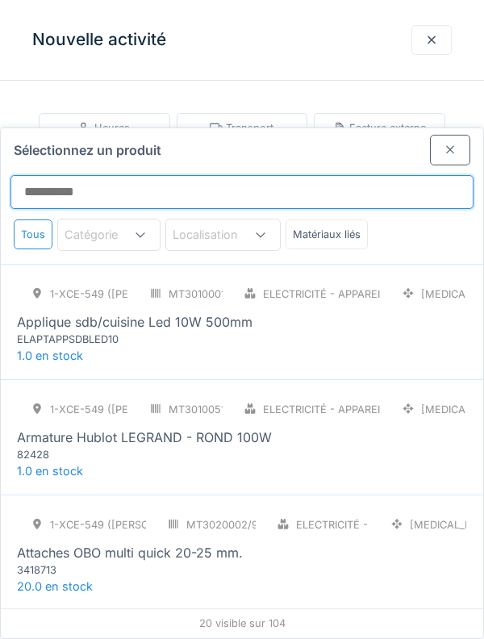
click at [283, 175] on input "Sélectionnez un produit" at bounding box center [241, 192] width 463 height 34
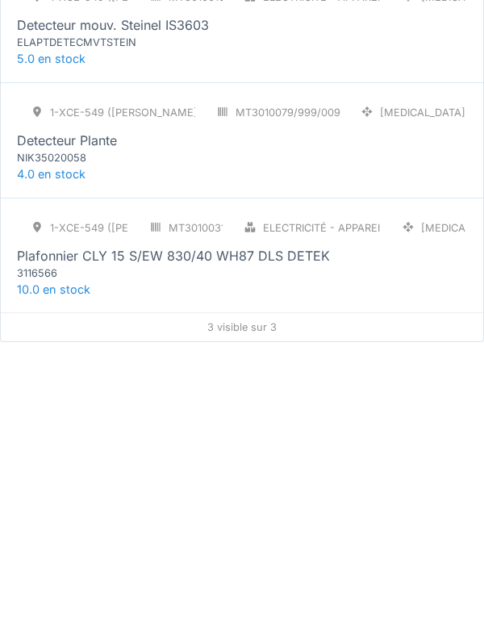
type input "*"
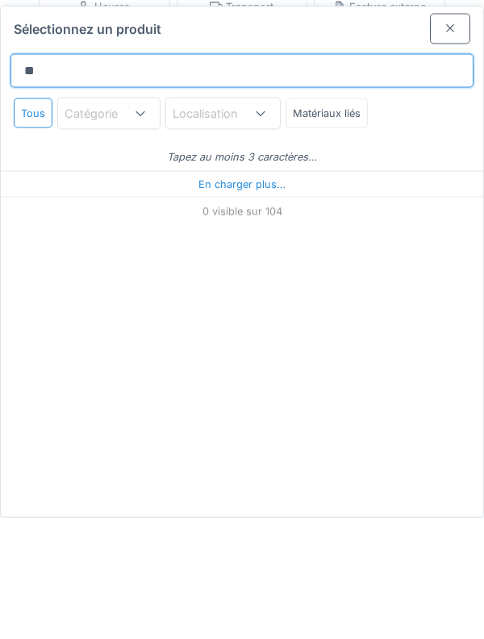
type input "***"
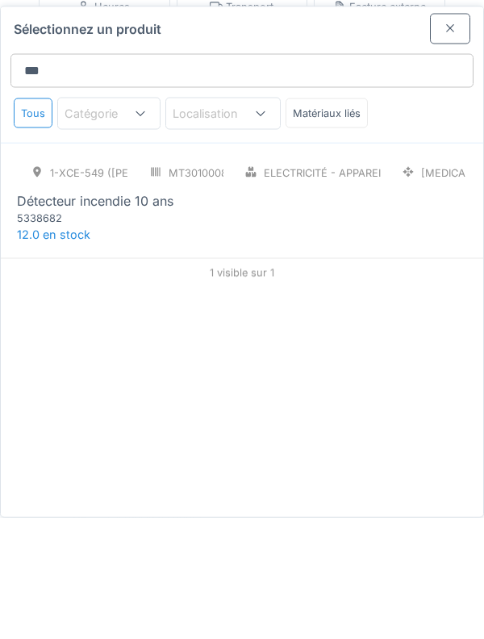
click at [48, 332] on div "5338682" at bounding box center [114, 339] width 194 height 15
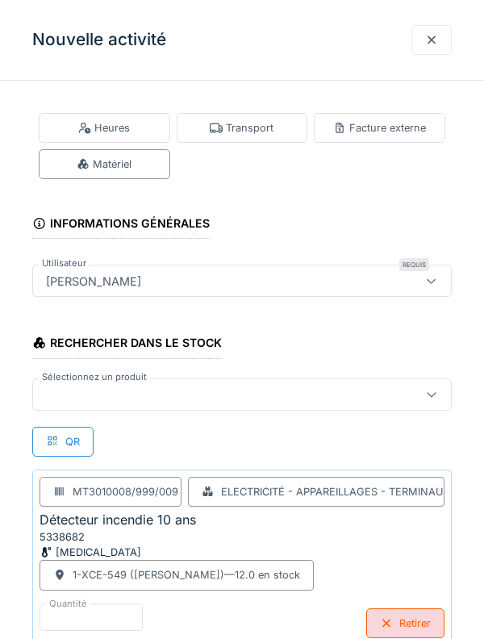
scroll to position [27, 0]
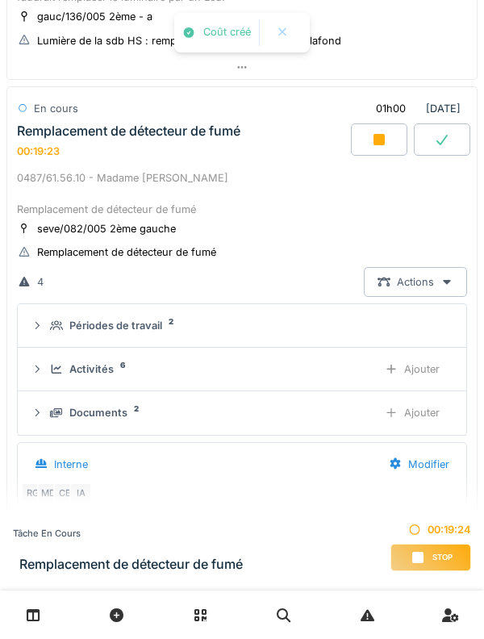
scroll to position [752, 0]
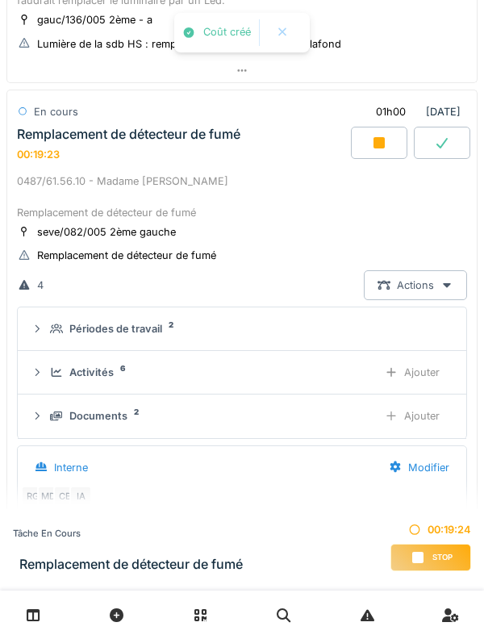
click at [56, 379] on div "Activités 6" at bounding box center [207, 372] width 315 height 15
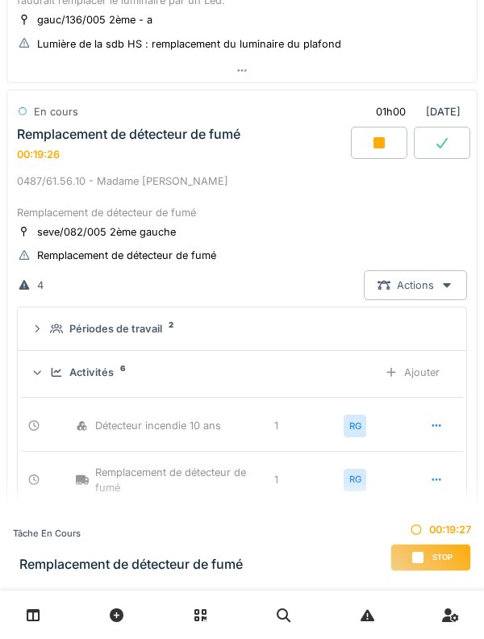
click at [55, 376] on icon at bounding box center [57, 372] width 10 height 9
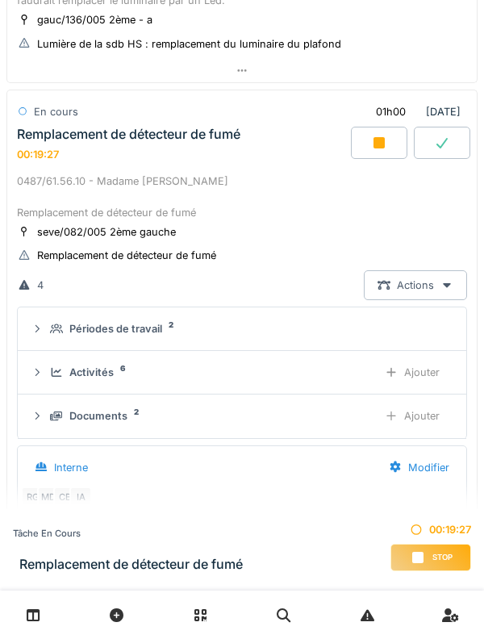
click at [56, 325] on icon at bounding box center [56, 329] width 13 height 10
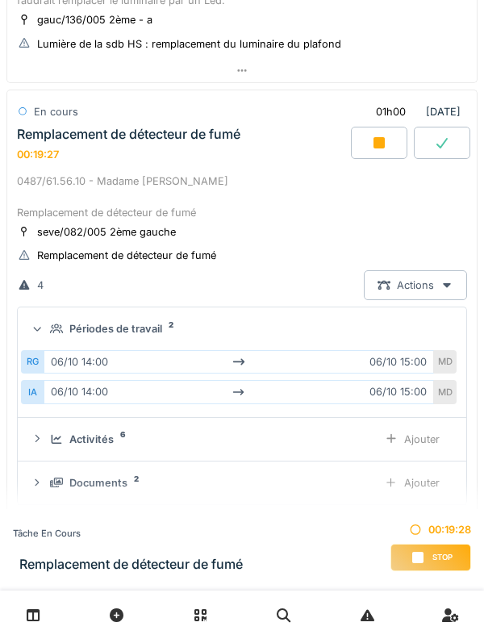
click at [61, 323] on div "Périodes de travail 2" at bounding box center [248, 328] width 397 height 15
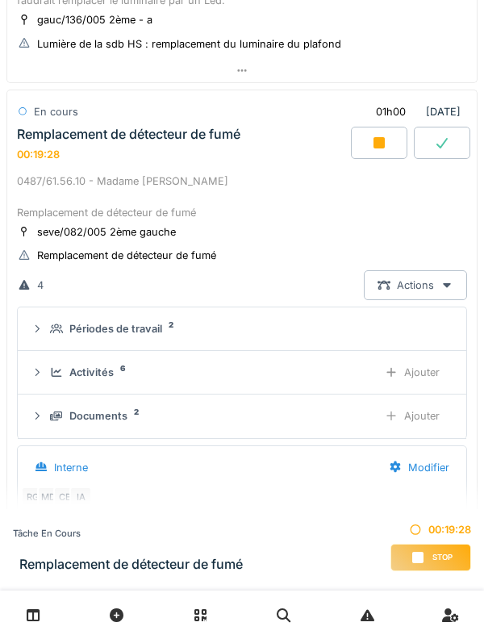
click at [50, 424] on div "Documents 2" at bounding box center [207, 415] width 315 height 15
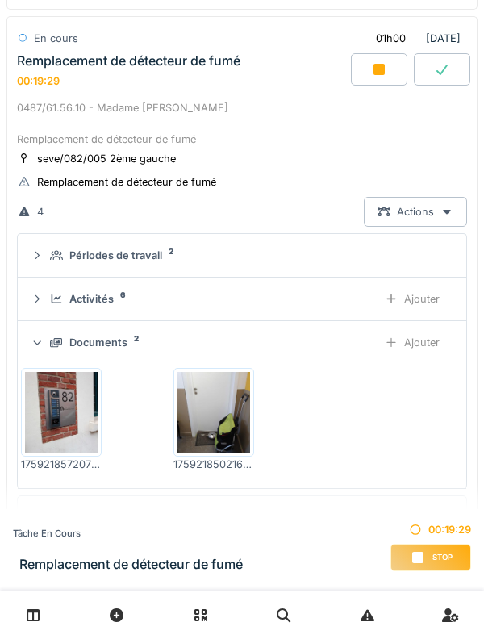
scroll to position [829, 0]
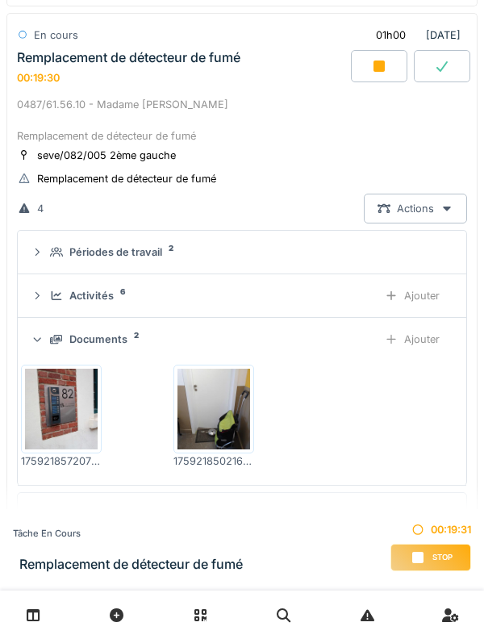
click at [441, 336] on div "Ajouter" at bounding box center [412, 339] width 82 height 30
click at [76, 342] on div "Documents" at bounding box center [98, 339] width 58 height 15
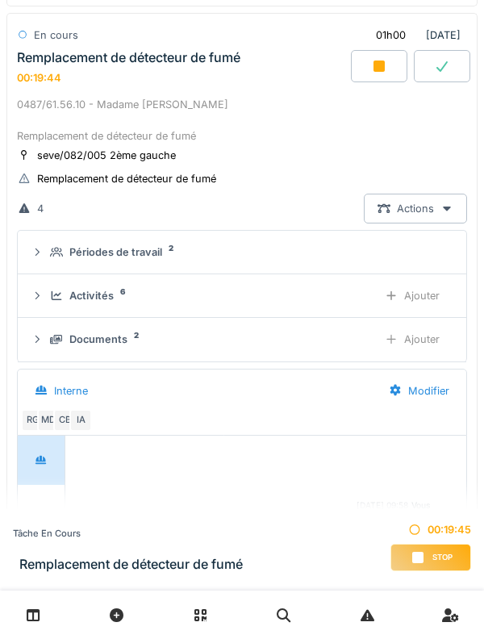
click at [49, 250] on div "Périodes de travail 2" at bounding box center [242, 252] width 423 height 15
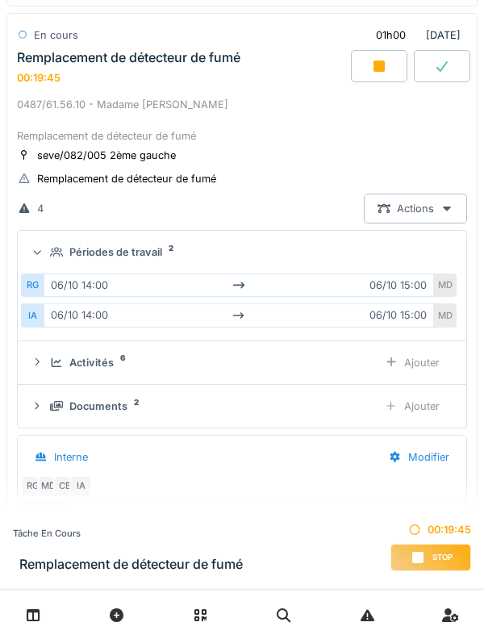
click at [50, 249] on icon at bounding box center [56, 252] width 13 height 10
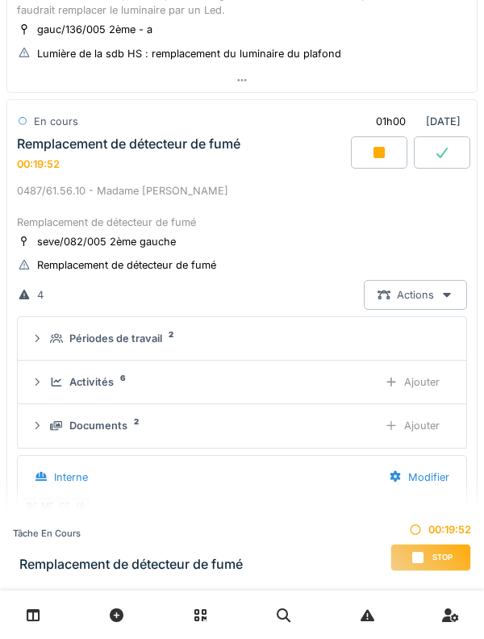
scroll to position [742, 0]
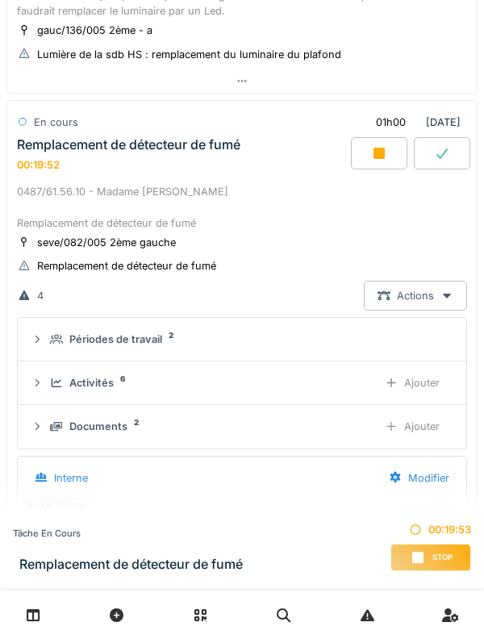
click at [65, 194] on div "0487/61.56.10 - Madame [PERSON_NAME] Remplacement de détecteur de fumé" at bounding box center [242, 207] width 450 height 47
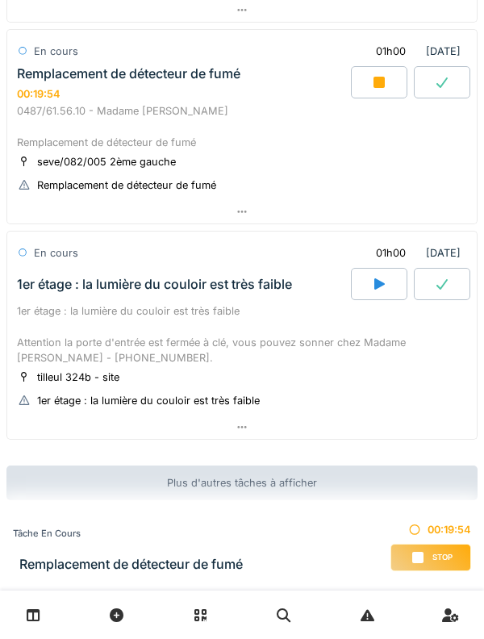
click at [56, 292] on div "1er étage : la lumière du couloir est très faible" at bounding box center [182, 284] width 337 height 32
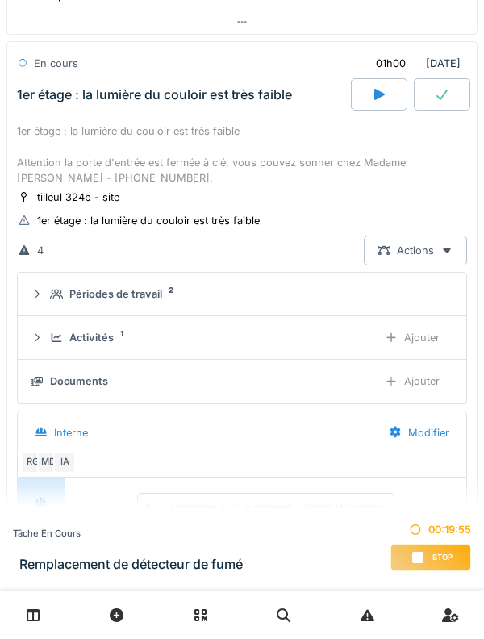
scroll to position [1023, 0]
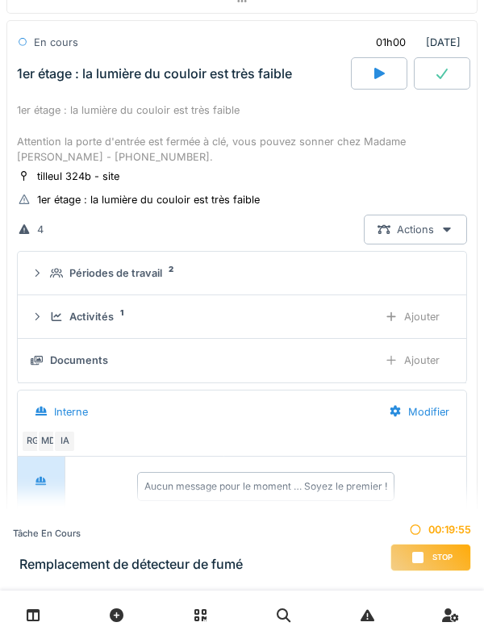
click at [55, 279] on div "Périodes de travail 2" at bounding box center [248, 273] width 397 height 15
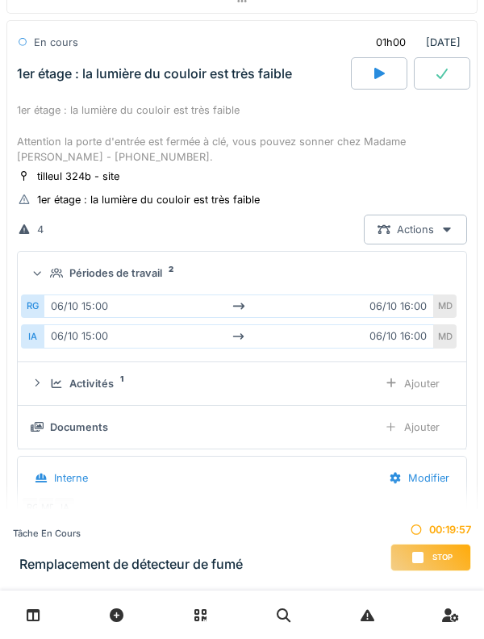
click at [53, 274] on icon at bounding box center [56, 273] width 13 height 10
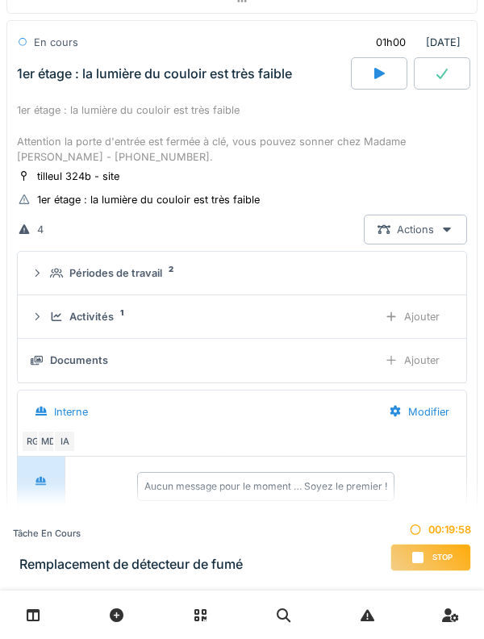
click at [56, 309] on div "Activités 1 Ajouter" at bounding box center [242, 317] width 423 height 30
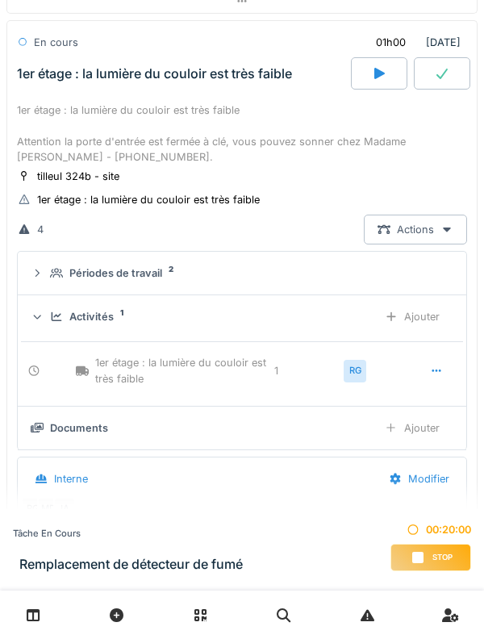
click at [53, 312] on icon at bounding box center [56, 317] width 13 height 10
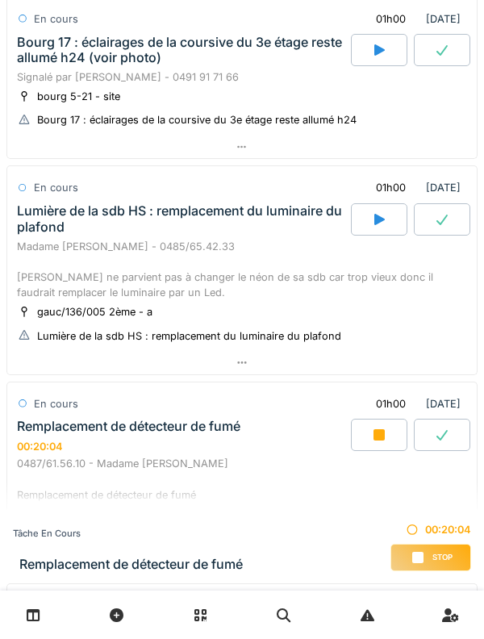
click at [58, 247] on div "Madame [PERSON_NAME] - 0485/65.42.33 [PERSON_NAME] ne parvient pas à changer le…" at bounding box center [242, 270] width 450 height 62
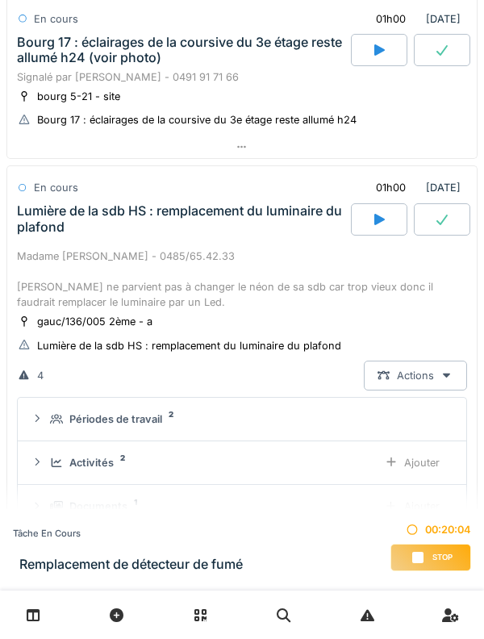
scroll to position [561, 0]
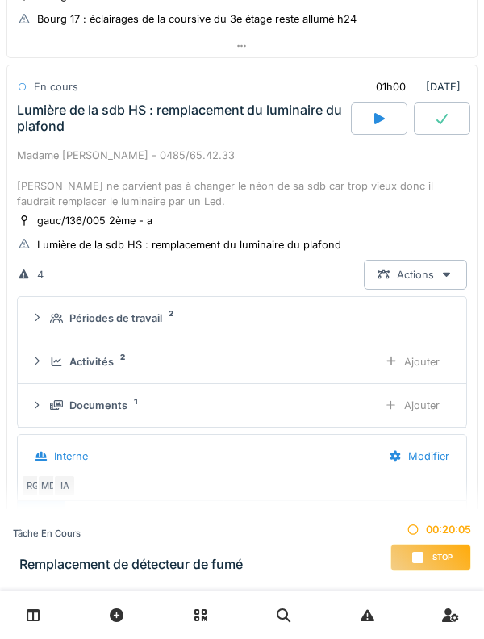
click at [51, 358] on icon at bounding box center [56, 362] width 13 height 10
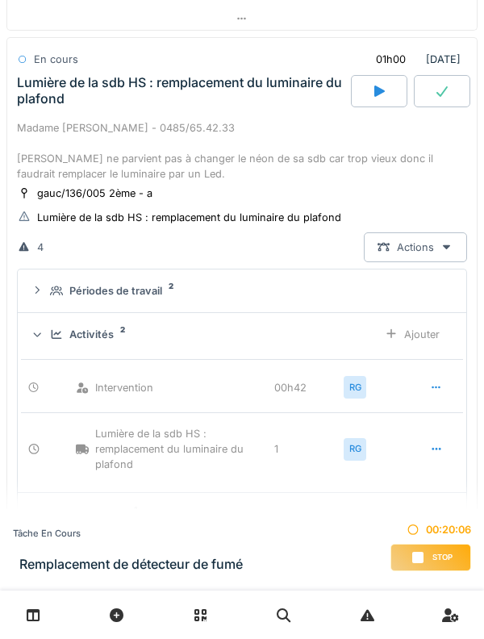
scroll to position [617, 0]
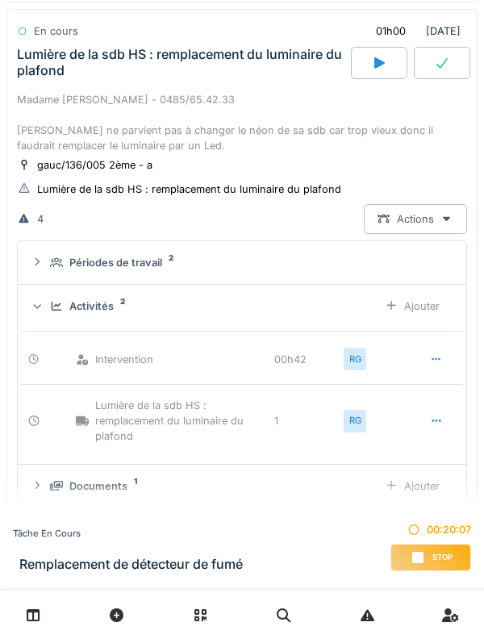
click at [431, 312] on div "Ajouter" at bounding box center [412, 306] width 82 height 30
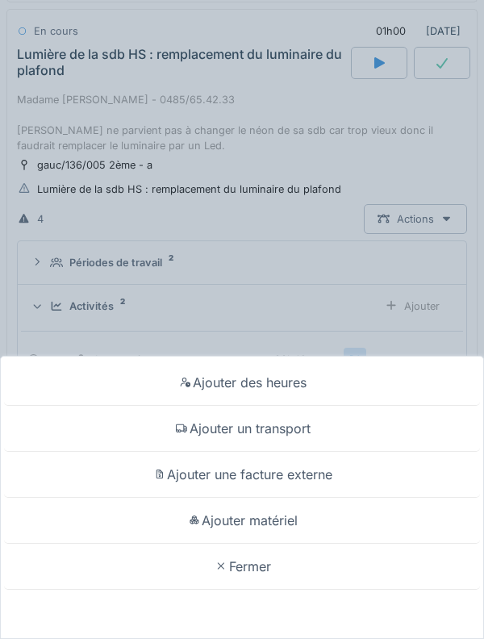
click at [345, 384] on div "Ajouter des heures" at bounding box center [242, 383] width 476 height 46
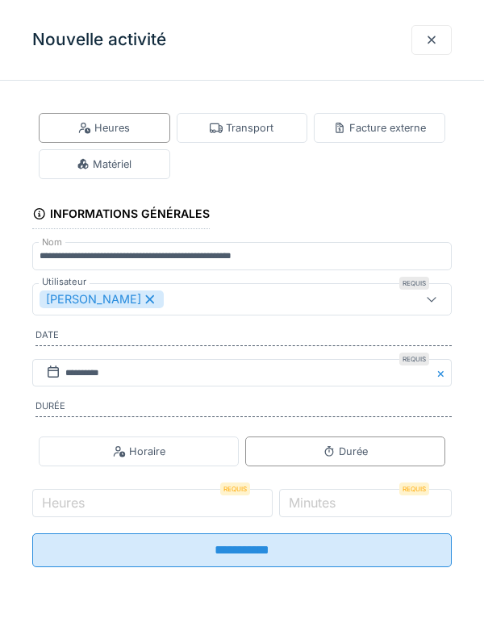
click at [144, 303] on div "[PERSON_NAME]" at bounding box center [102, 300] width 124 height 18
click at [228, 299] on div "Utilisateurs" at bounding box center [216, 300] width 352 height 18
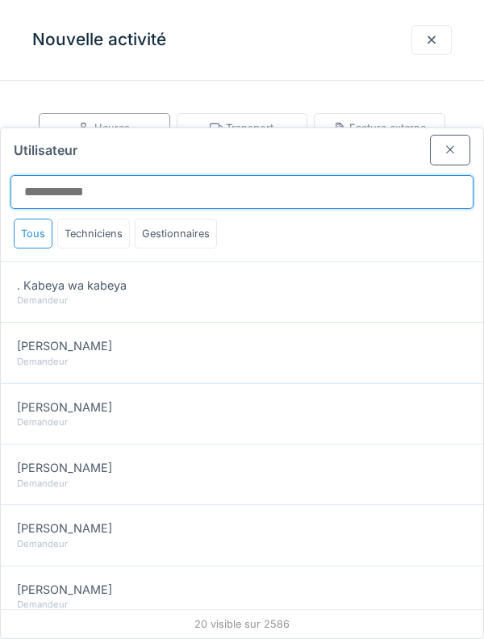
click at [326, 175] on input "Utilisateur" at bounding box center [241, 192] width 463 height 34
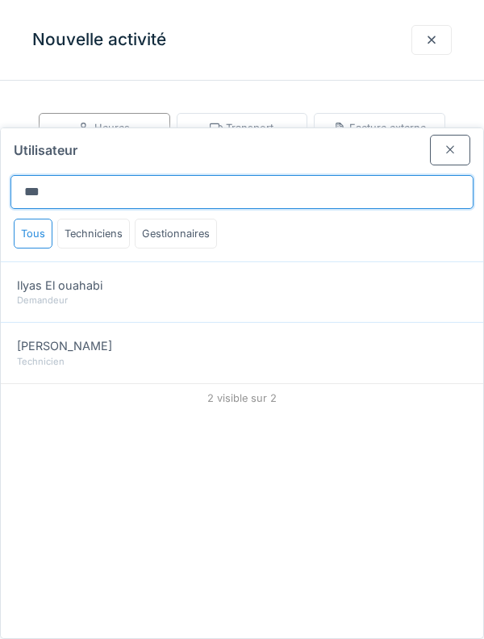
type input "***"
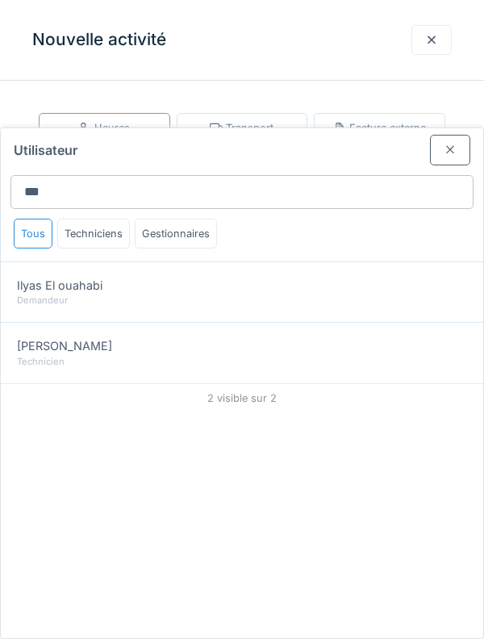
click at [298, 355] on div "Technicien" at bounding box center [242, 362] width 450 height 14
type input "*****"
click at [319, 322] on div "Ilyas Allam hanin Technicien" at bounding box center [242, 352] width 483 height 61
click at [306, 322] on div "Ilyas Allam hanin Technicien" at bounding box center [242, 352] width 483 height 61
type input "*****"
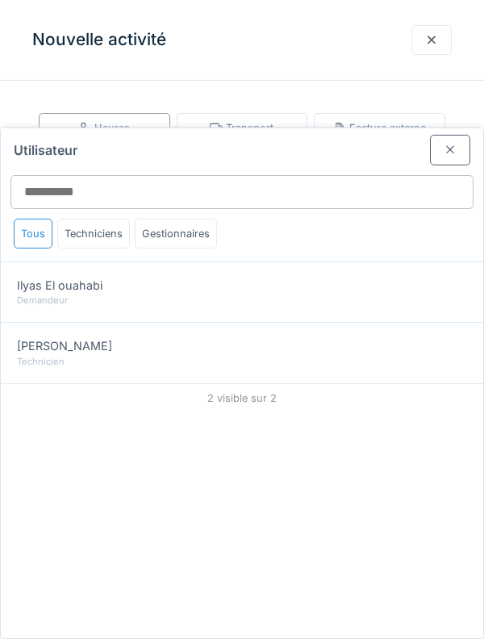
click at [51, 355] on div "Technicien" at bounding box center [242, 362] width 450 height 14
click at [52, 355] on div "Technicien" at bounding box center [242, 362] width 450 height 14
type input "*****"
click at [50, 355] on div "Technicien" at bounding box center [242, 362] width 450 height 14
click at [48, 355] on div "Technicien" at bounding box center [242, 362] width 450 height 14
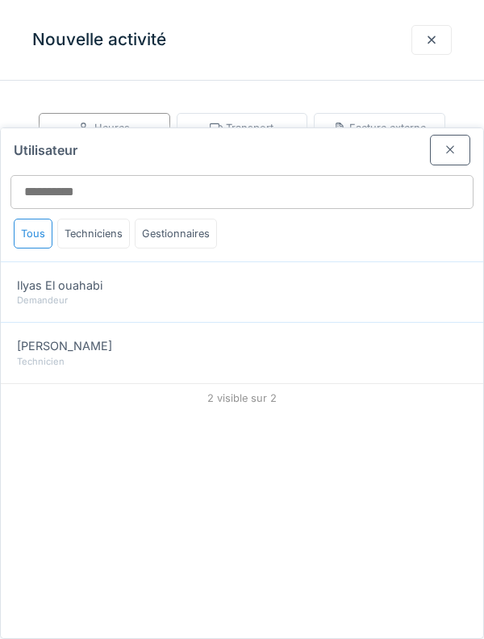
type input "*****"
click at [48, 355] on div "Technicien" at bounding box center [242, 362] width 450 height 14
type input "*****"
click at [456, 142] on div at bounding box center [450, 149] width 13 height 15
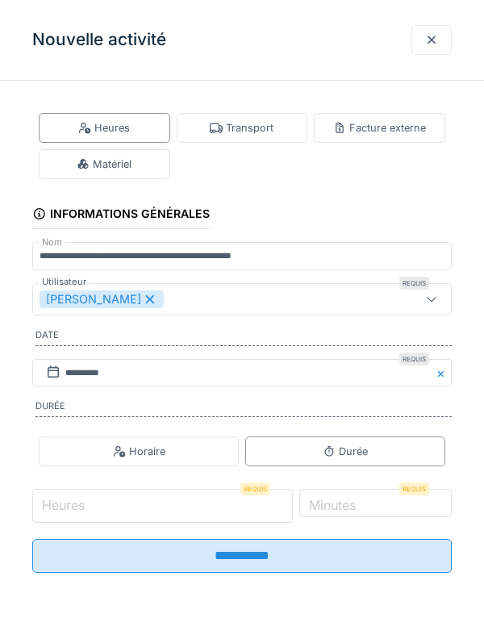
click at [190, 504] on input "Heures" at bounding box center [162, 506] width 261 height 34
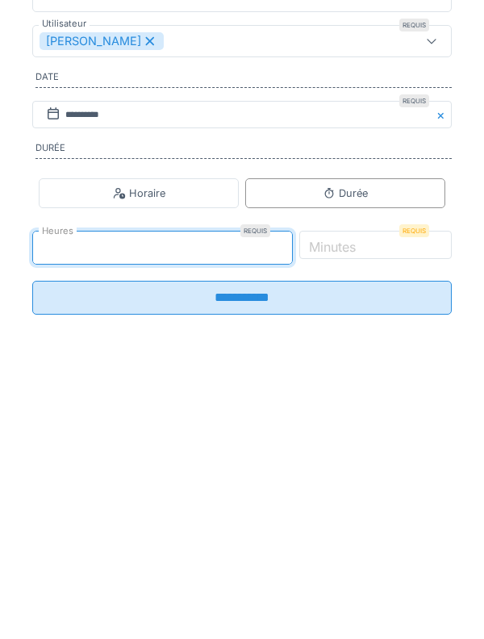
type input "*"
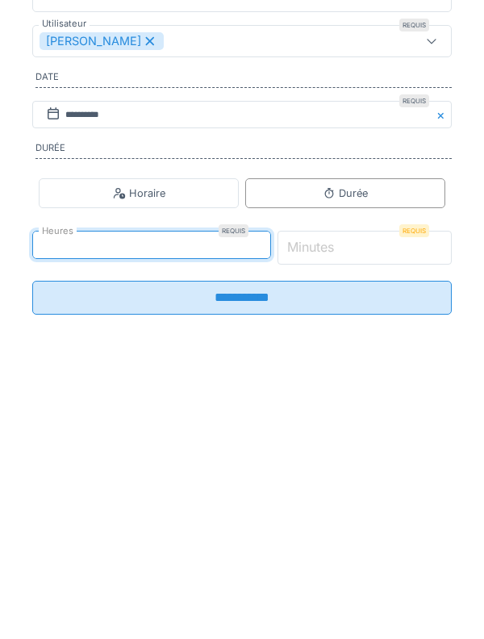
click at [387, 505] on input "*" at bounding box center [365, 506] width 175 height 34
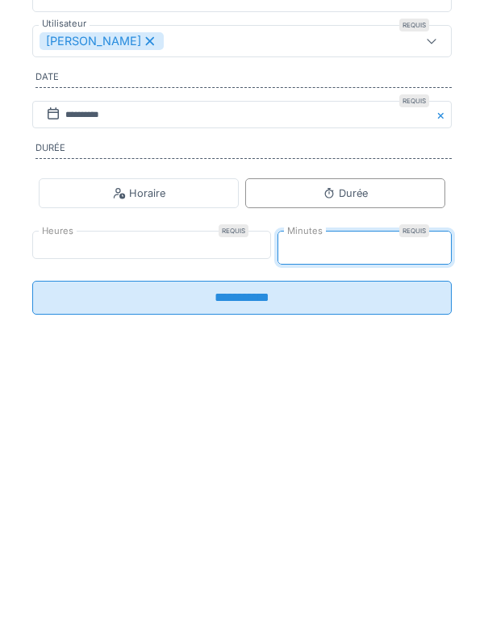
type input "**"
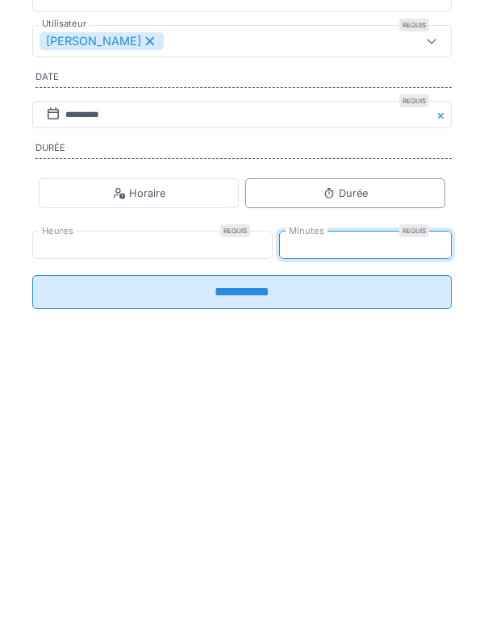
click at [370, 567] on input "**********" at bounding box center [242, 550] width 420 height 34
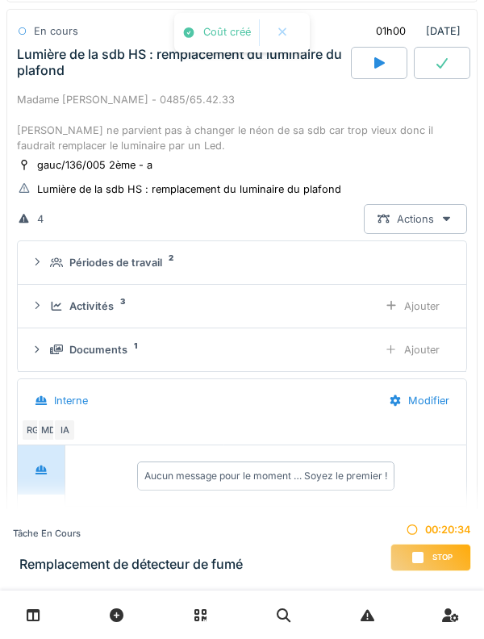
click at [48, 299] on div "Activités 3 Ajouter" at bounding box center [242, 306] width 423 height 30
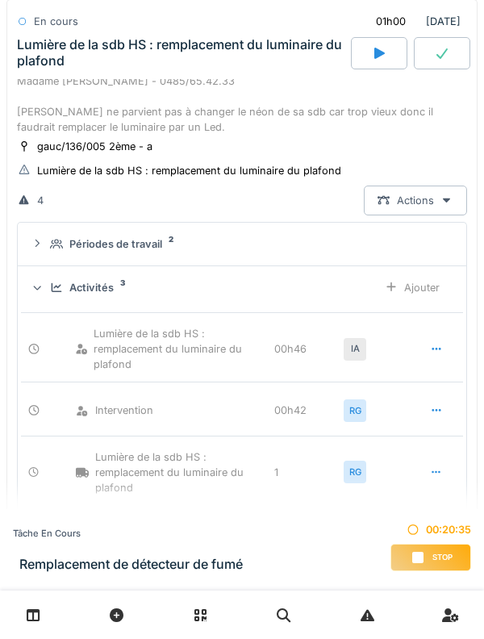
scroll to position [650, 0]
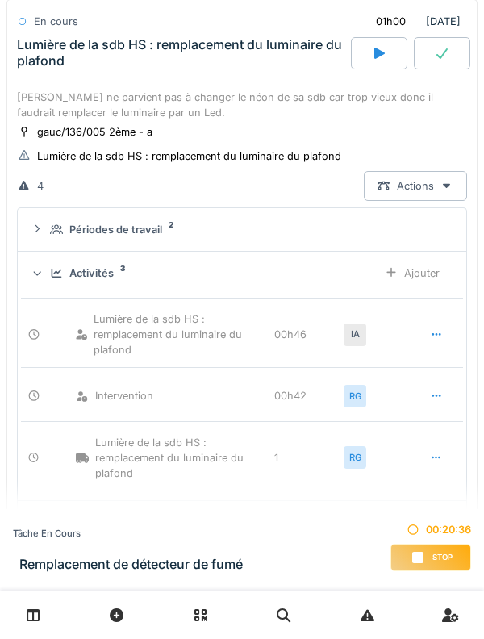
click at [429, 333] on div at bounding box center [436, 335] width 40 height 30
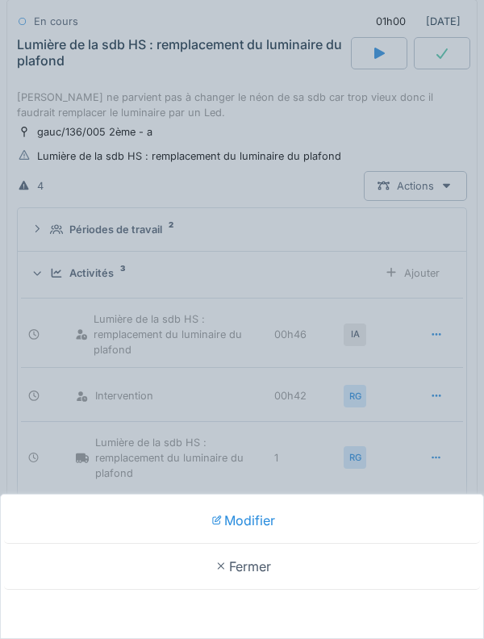
click at [282, 512] on div "Modifier" at bounding box center [242, 521] width 476 height 46
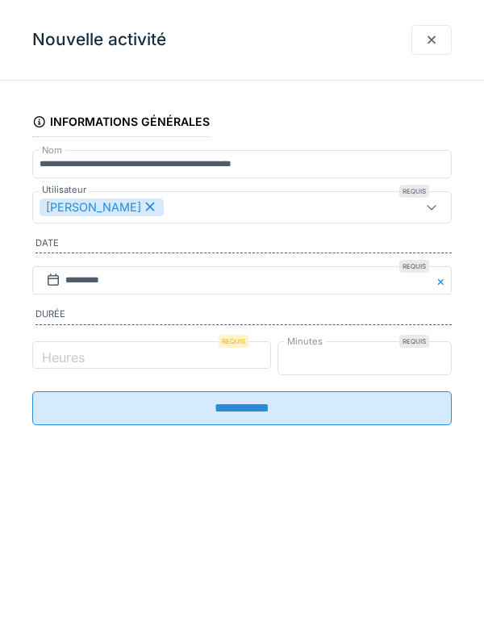
click at [370, 366] on input "**" at bounding box center [365, 358] width 175 height 34
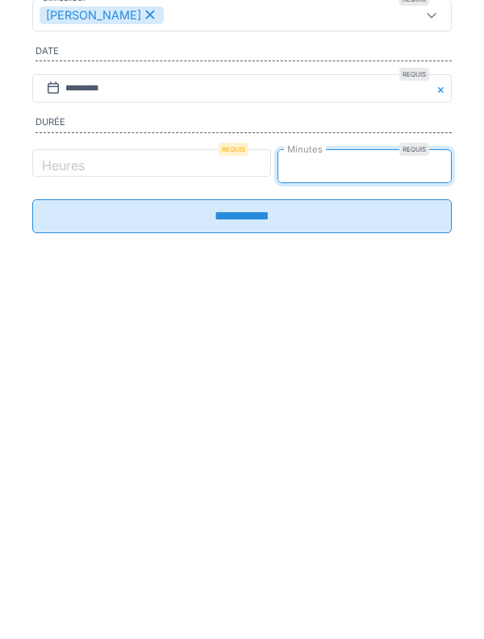
type input "**"
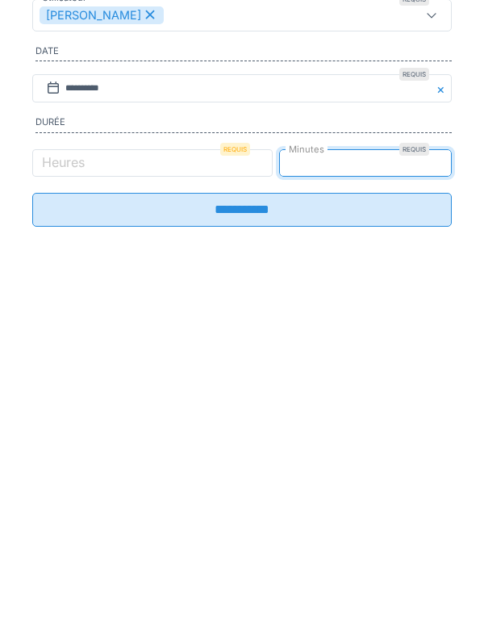
click at [307, 407] on input "**********" at bounding box center [242, 402] width 420 height 34
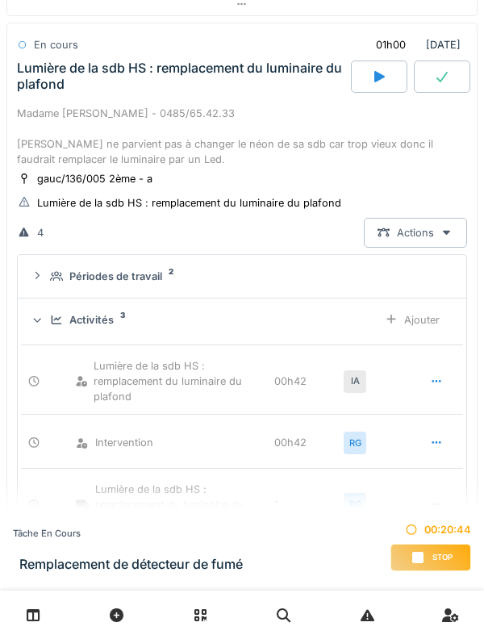
scroll to position [601, 0]
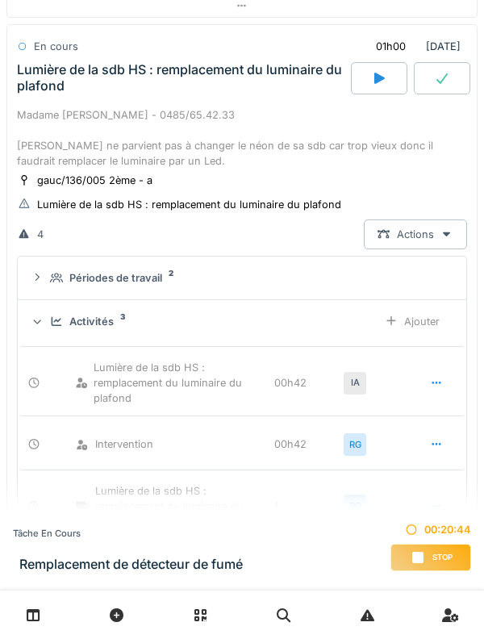
click at [44, 316] on div at bounding box center [36, 321] width 15 height 13
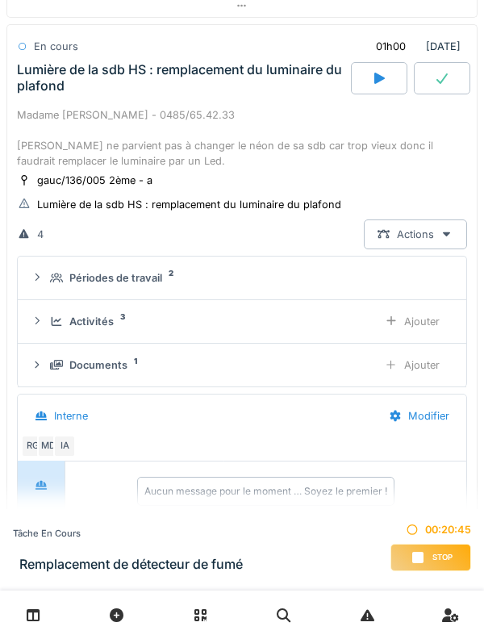
click at [50, 316] on div "Activités 3" at bounding box center [207, 321] width 315 height 15
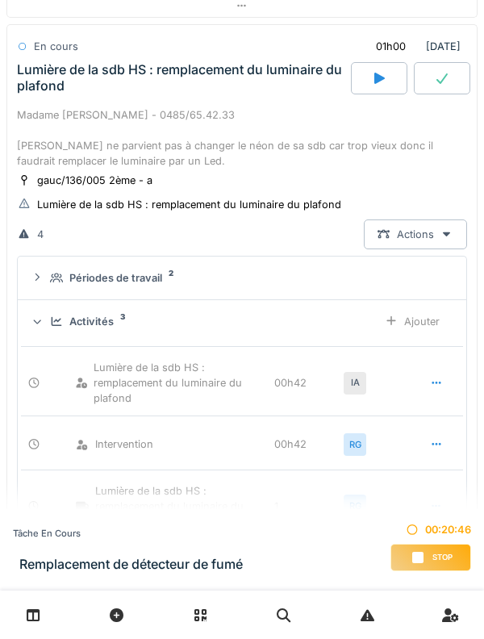
click at [399, 312] on div "Ajouter" at bounding box center [412, 322] width 82 height 30
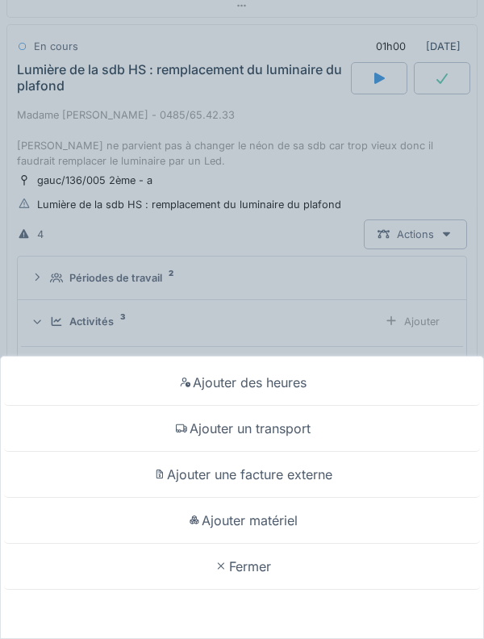
click at [300, 507] on div "Ajouter matériel" at bounding box center [242, 521] width 476 height 46
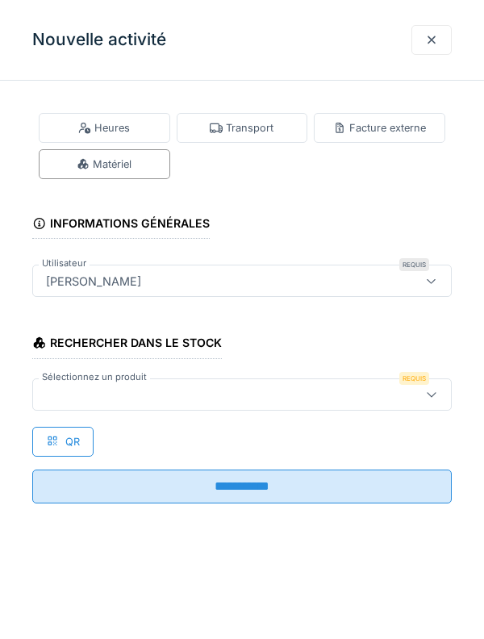
click at [238, 395] on div at bounding box center [216, 395] width 352 height 18
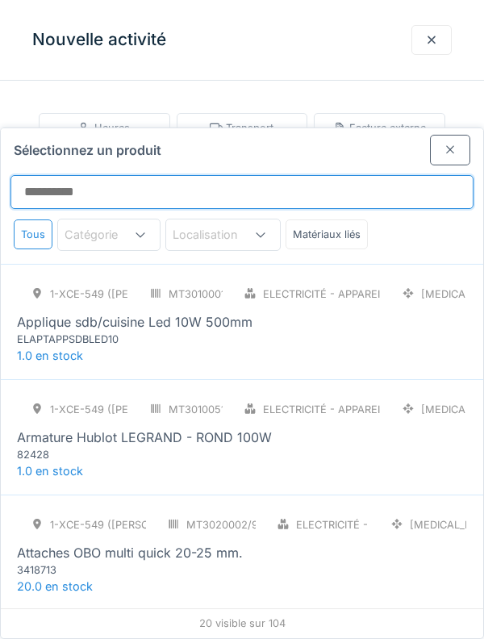
click at [270, 175] on input "Sélectionnez un produit" at bounding box center [241, 192] width 463 height 34
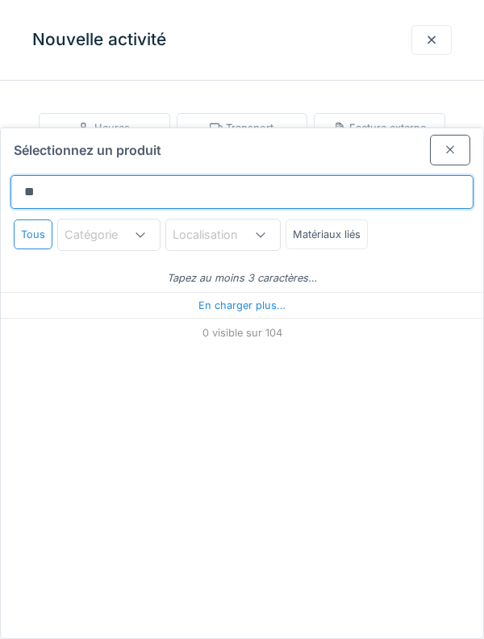
type input "**"
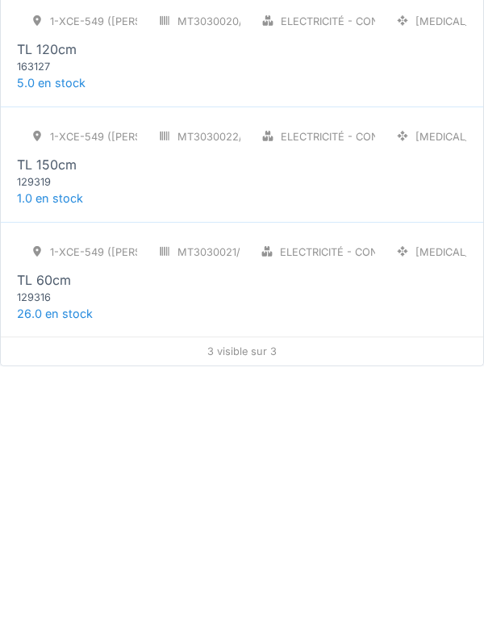
click at [52, 562] on div "129316" at bounding box center [114, 569] width 194 height 15
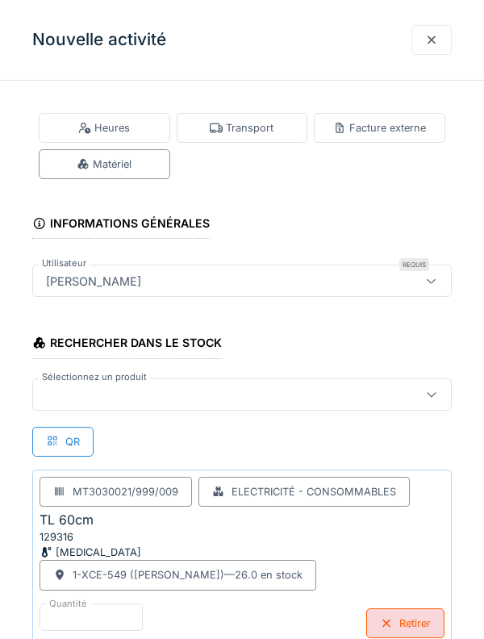
scroll to position [27, 0]
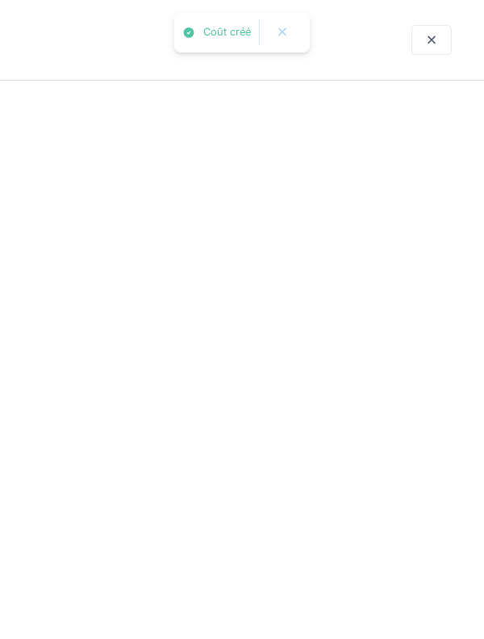
scroll to position [0, 0]
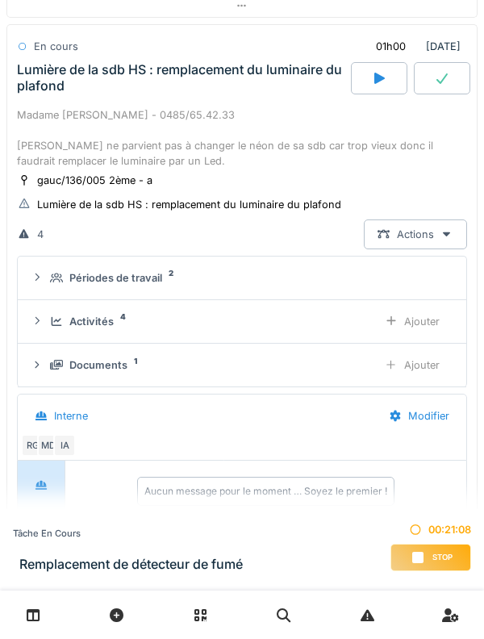
click at [60, 332] on div "Activités 4 Ajouter" at bounding box center [242, 322] width 423 height 30
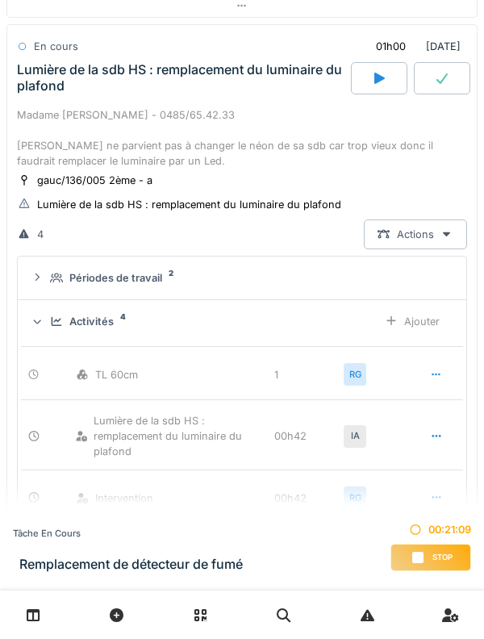
click at [58, 323] on icon at bounding box center [56, 321] width 13 height 10
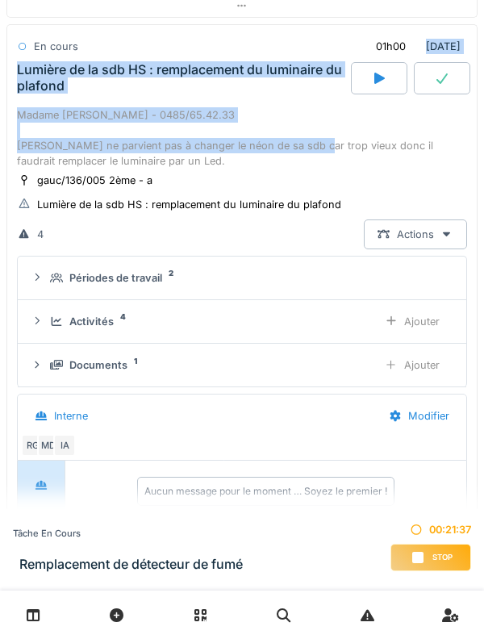
click at [282, 115] on div "Madame [PERSON_NAME] - 0485/65.42.33 [PERSON_NAME] ne parvient pas à changer le…" at bounding box center [242, 138] width 450 height 62
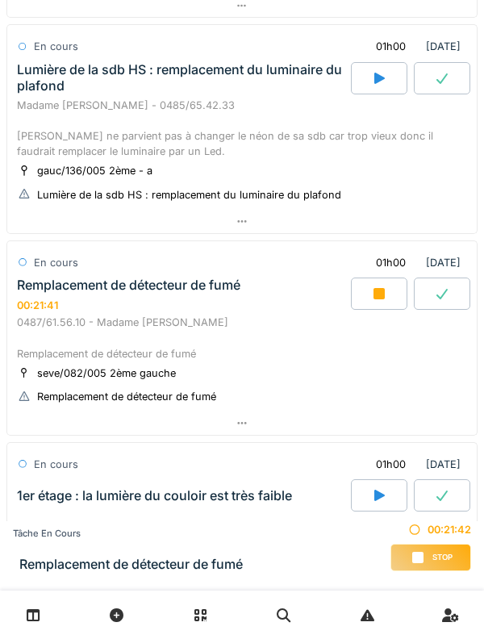
click at [307, 121] on div "Madame [PERSON_NAME] - 0485/65.42.33 [PERSON_NAME] ne parvient pas à changer le…" at bounding box center [242, 129] width 450 height 62
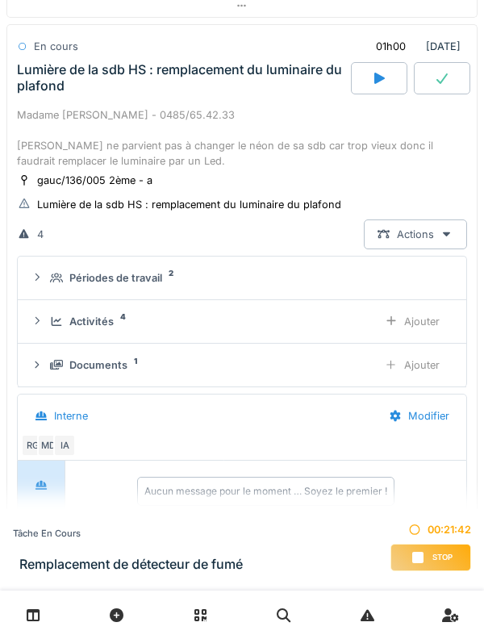
scroll to position [561, 0]
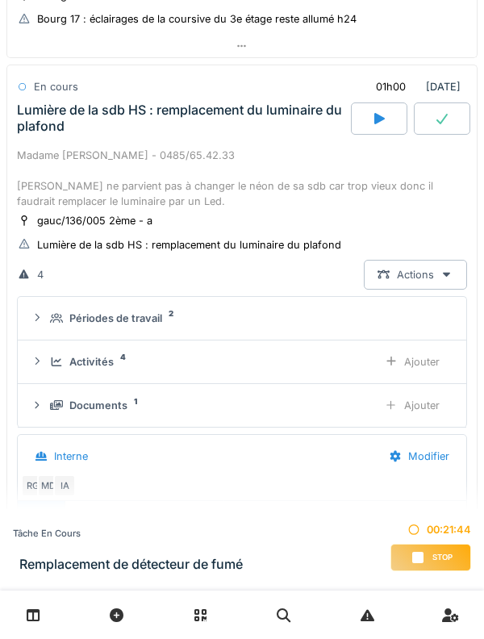
click at [55, 375] on div "Activités 4 Ajouter" at bounding box center [242, 362] width 423 height 30
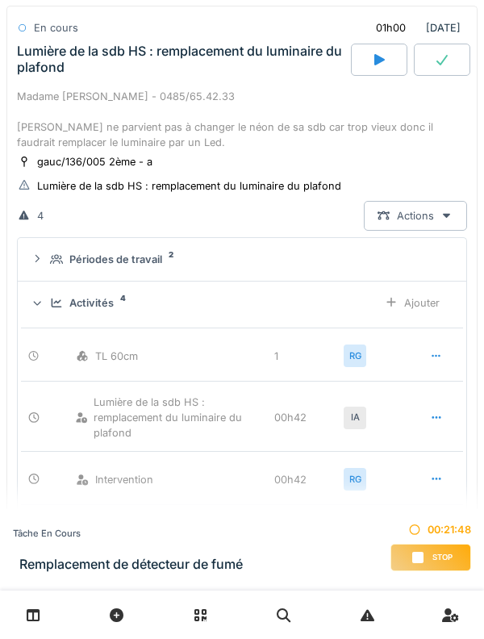
scroll to position [618, 0]
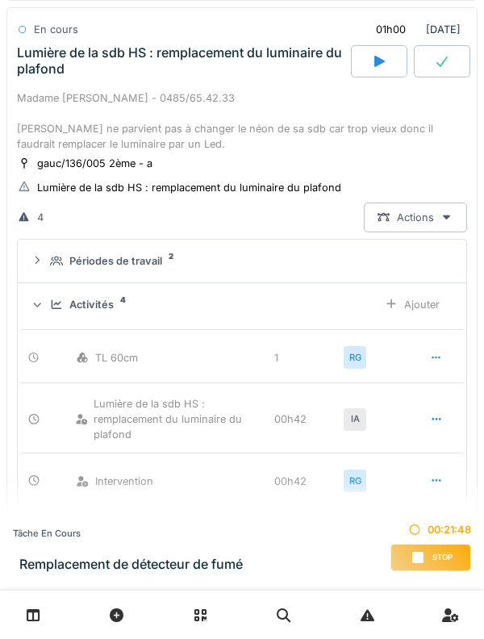
click at [50, 315] on div "Activités 4 Ajouter" at bounding box center [242, 305] width 423 height 30
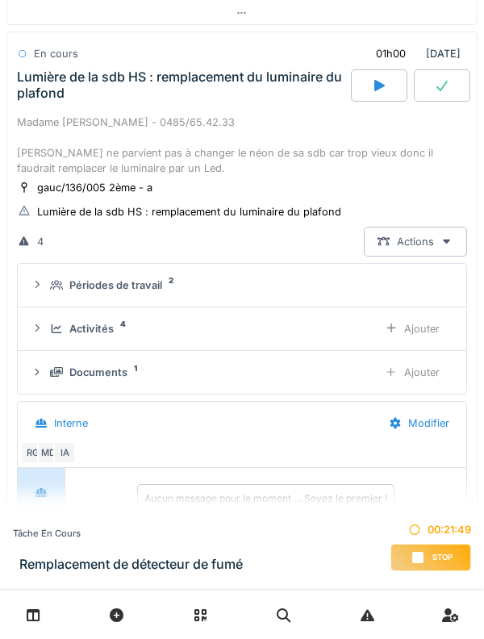
scroll to position [593, 0]
click at [44, 287] on div "Périodes de travail 2" at bounding box center [242, 285] width 423 height 15
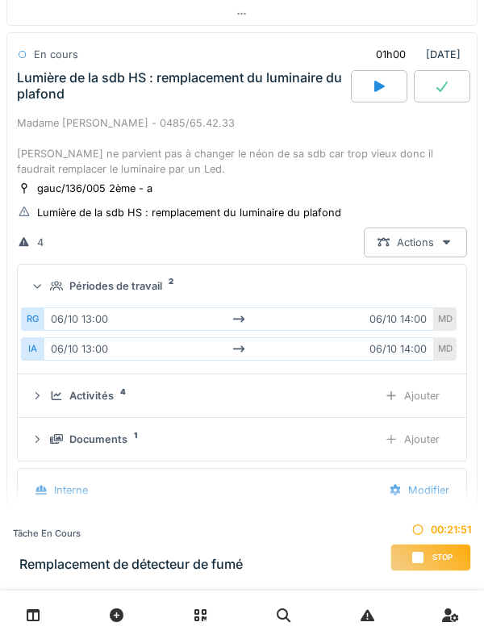
click at [52, 282] on icon at bounding box center [56, 286] width 13 height 10
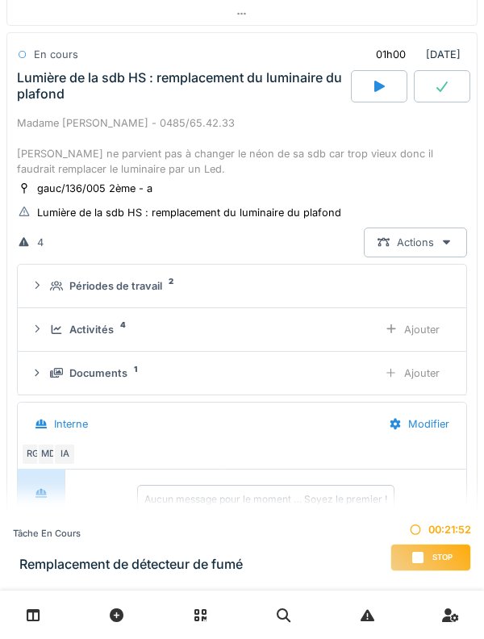
click at [52, 382] on div "Documents 1 Ajouter" at bounding box center [242, 373] width 423 height 30
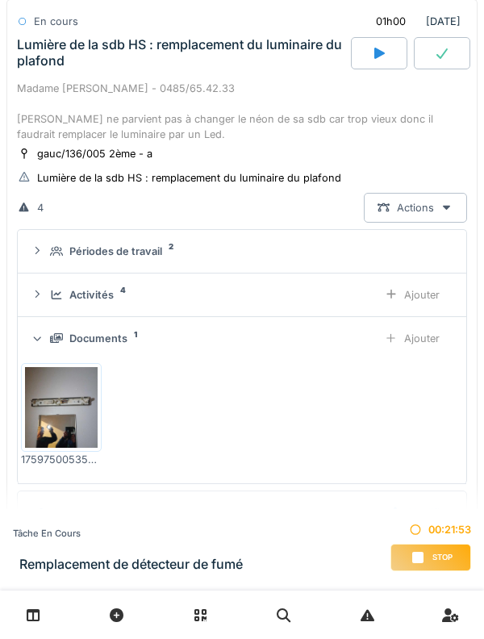
scroll to position [630, 0]
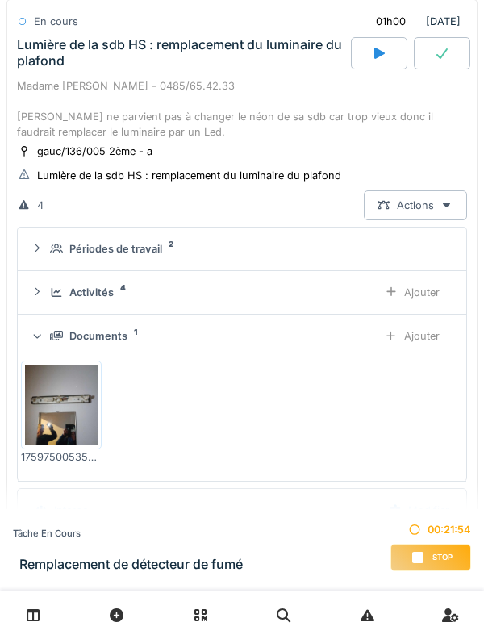
click at [410, 338] on div "Ajouter" at bounding box center [412, 336] width 82 height 30
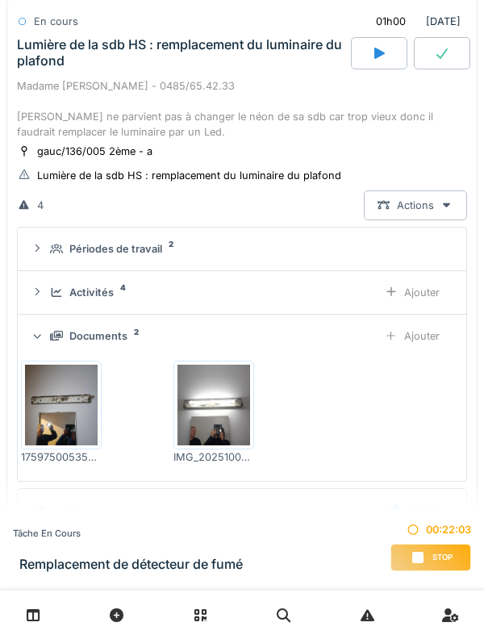
click at [52, 332] on icon at bounding box center [56, 336] width 13 height 10
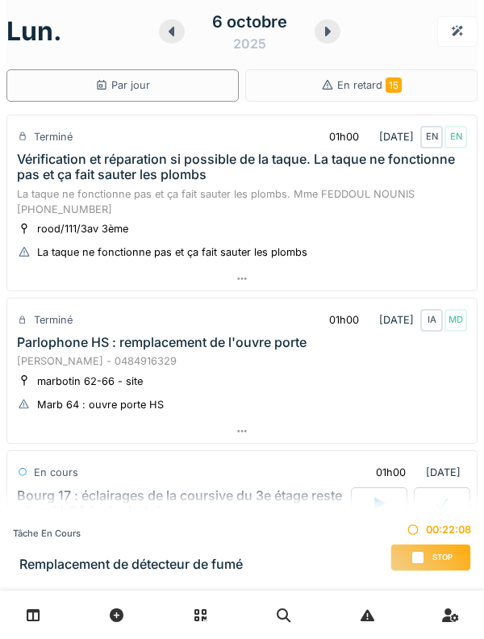
scroll to position [6, 0]
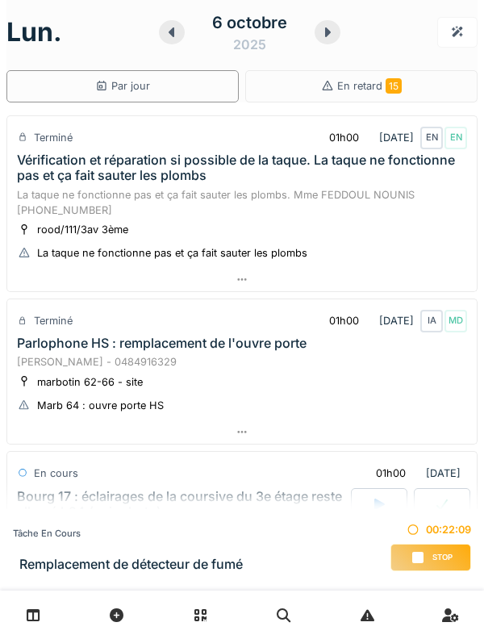
click at [319, 176] on div "Vérification et réparation si possible de la taque. La taque ne fonctionne pas …" at bounding box center [242, 168] width 450 height 31
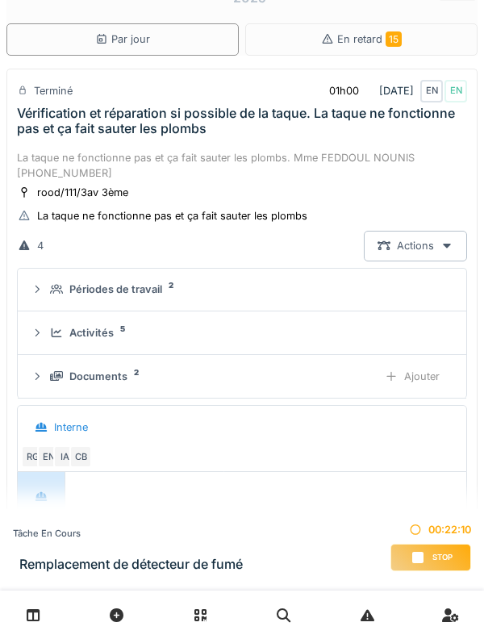
scroll to position [56, 0]
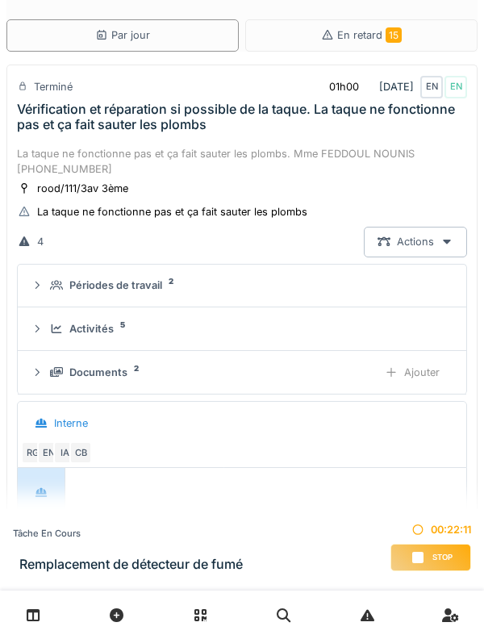
click at [266, 107] on div "Vérification et réparation si possible de la taque. La taque ne fonctionne pas …" at bounding box center [242, 117] width 450 height 31
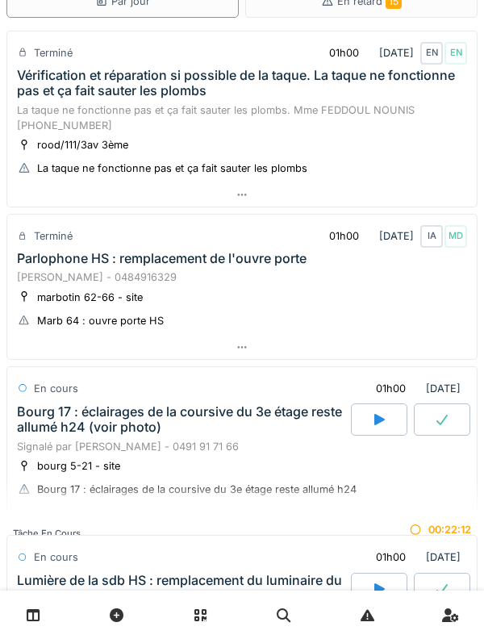
click at [282, 115] on div "La taque ne fonctionne pas et ça fait sauter les plombs. Mme FEDDOUL NOUNIS [PH…" at bounding box center [242, 117] width 450 height 31
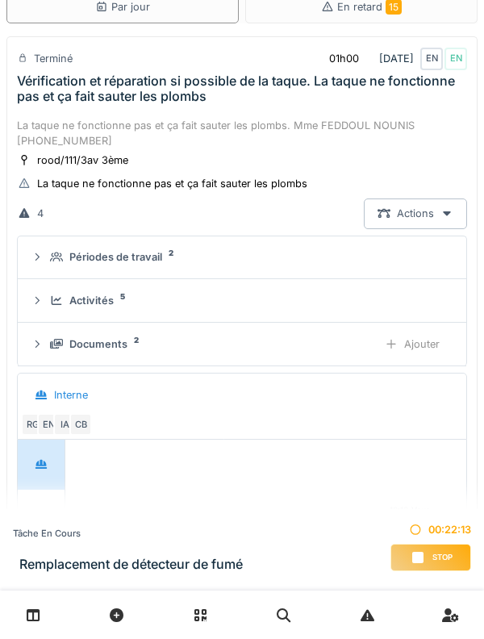
click at [270, 104] on div "Vérification et réparation si possible de la taque. La taque ne fonctionne pas …" at bounding box center [242, 88] width 450 height 31
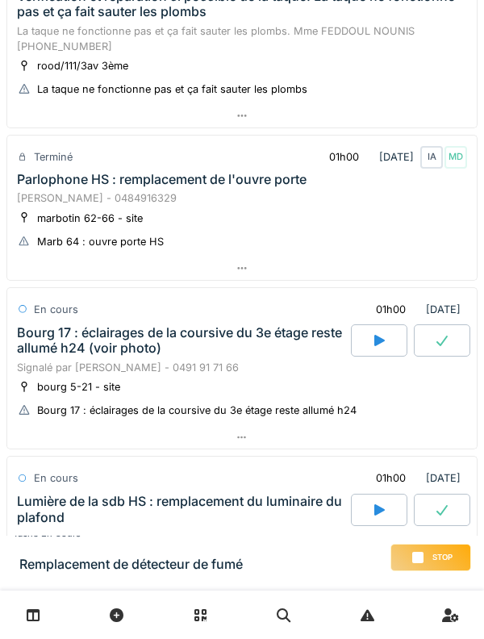
click at [249, 206] on div "[PERSON_NAME] - 0484916329" at bounding box center [242, 197] width 450 height 15
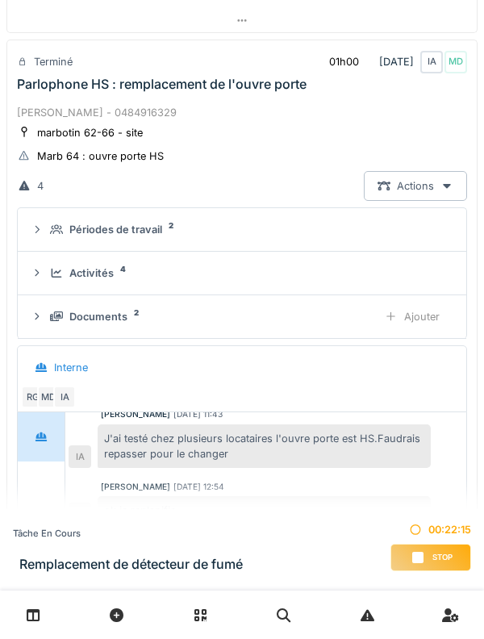
scroll to position [274, 0]
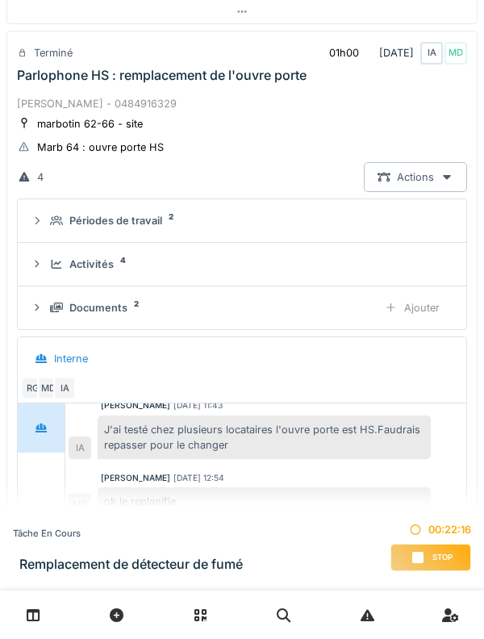
click at [252, 97] on div "[PERSON_NAME] - 0484916329" at bounding box center [242, 103] width 450 height 15
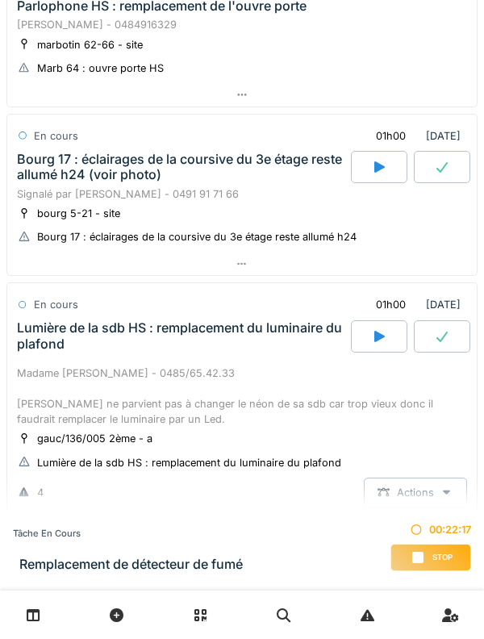
click at [240, 174] on div "Bourg 17 : éclairages de la coursive du 3e étage reste allumé h24 (voir photo)" at bounding box center [182, 167] width 331 height 31
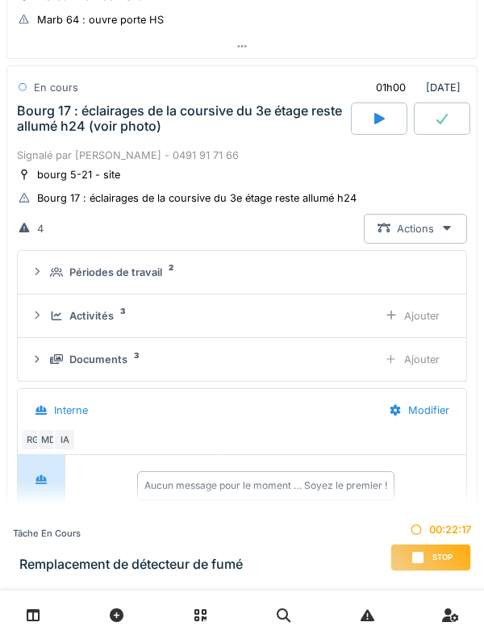
scroll to position [392, 0]
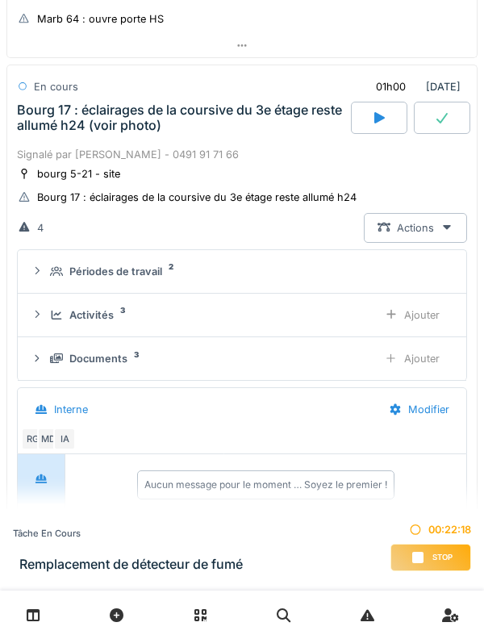
click at [52, 319] on icon at bounding box center [57, 315] width 10 height 9
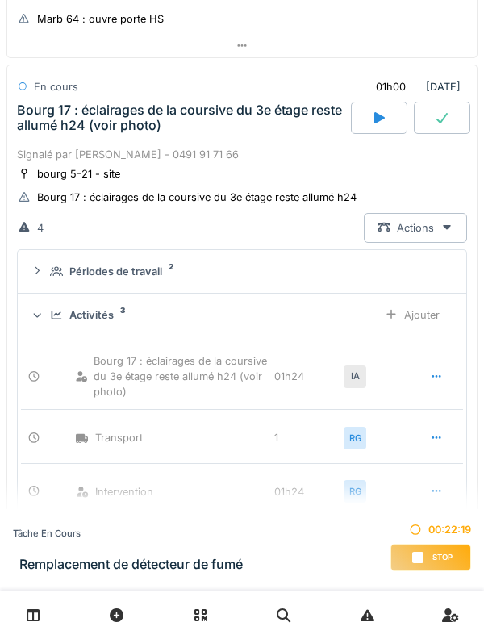
click at [50, 319] on icon at bounding box center [56, 315] width 13 height 10
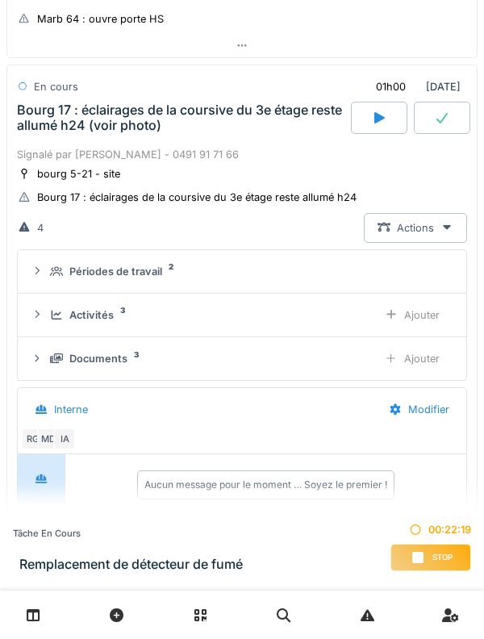
click at [56, 360] on icon at bounding box center [56, 358] width 13 height 10
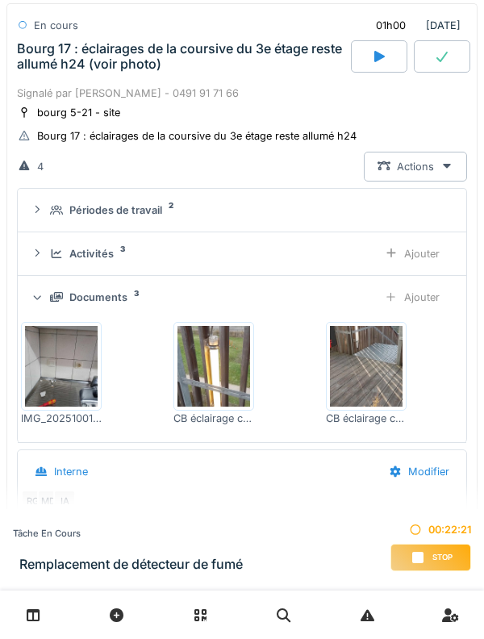
scroll to position [454, 0]
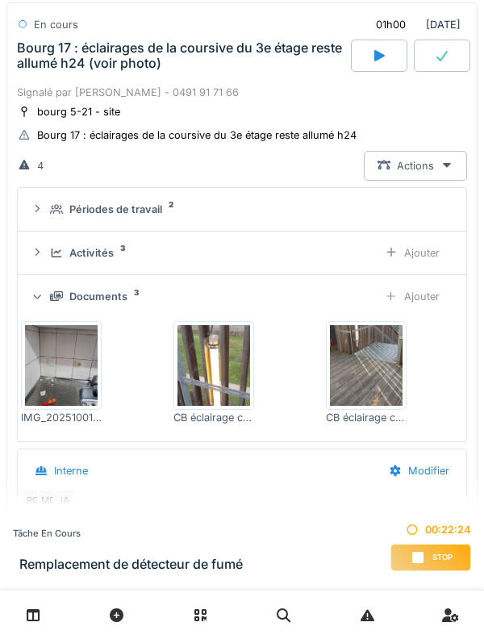
click at [51, 297] on icon at bounding box center [56, 296] width 13 height 10
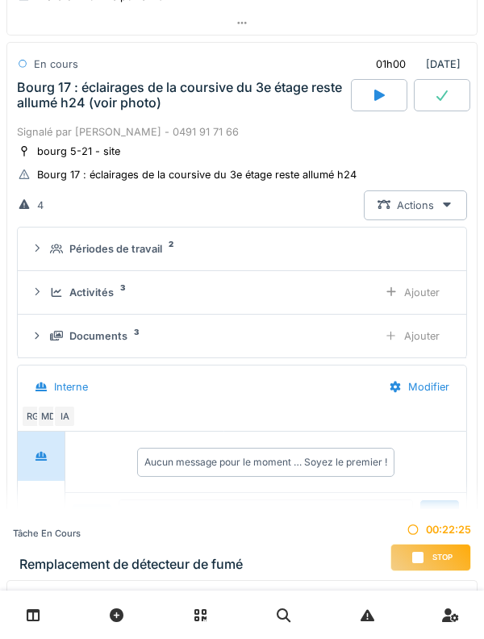
scroll to position [410, 0]
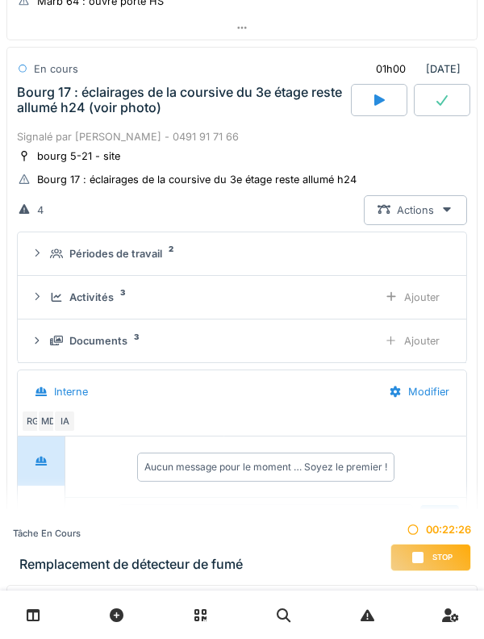
click at [240, 98] on div "Bourg 17 : éclairages de la coursive du 3e étage reste allumé h24 (voir photo)" at bounding box center [182, 100] width 331 height 31
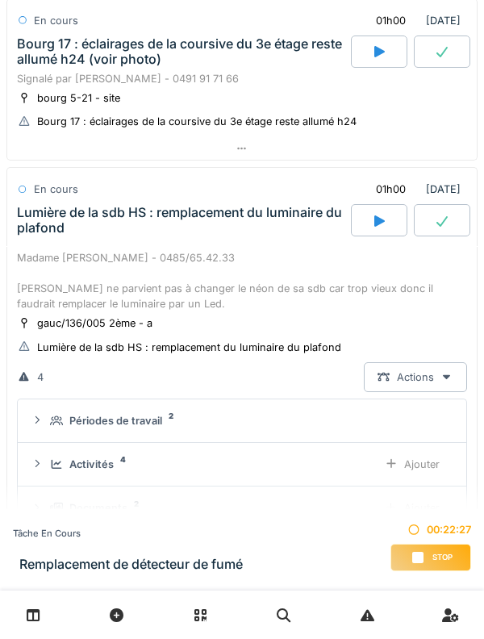
scroll to position [462, 0]
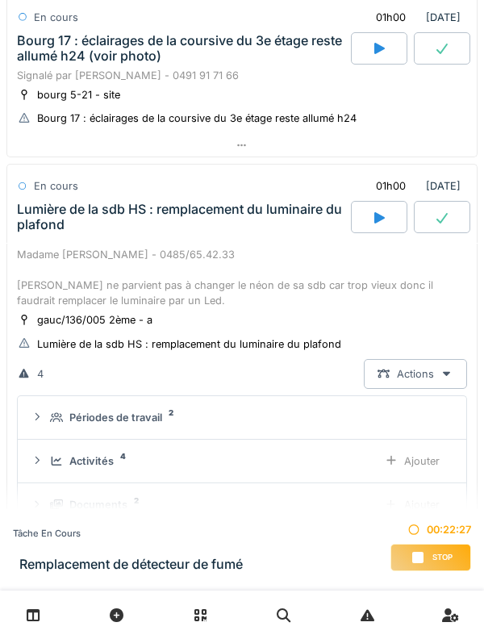
click at [250, 213] on div "Lumière de la sdb HS : remplacement du luminaire du plafond" at bounding box center [182, 217] width 331 height 31
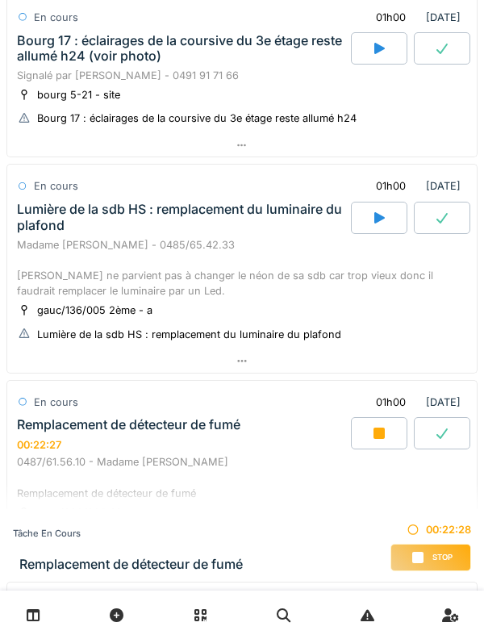
click at [253, 203] on div "Lumière de la sdb HS : remplacement du luminaire du plafond" at bounding box center [182, 217] width 331 height 31
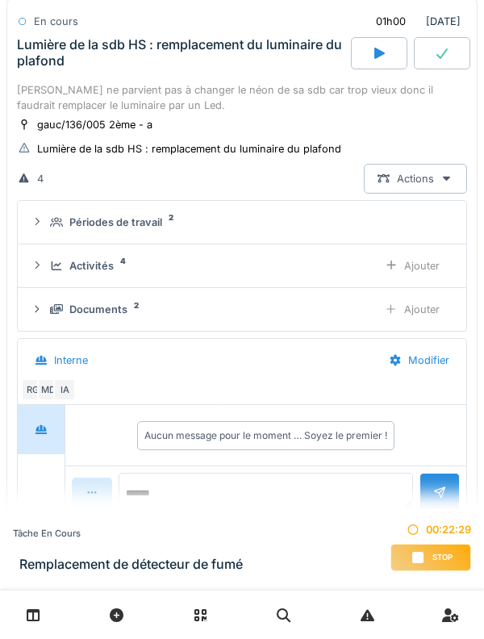
scroll to position [661, 0]
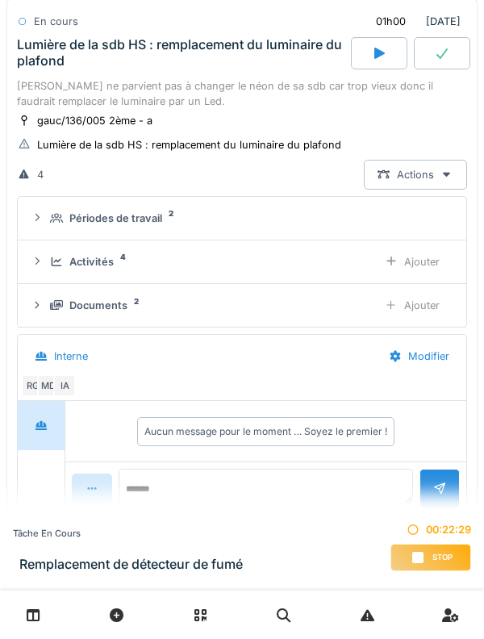
click at [59, 276] on div "Activités 4 Ajouter" at bounding box center [242, 262] width 423 height 30
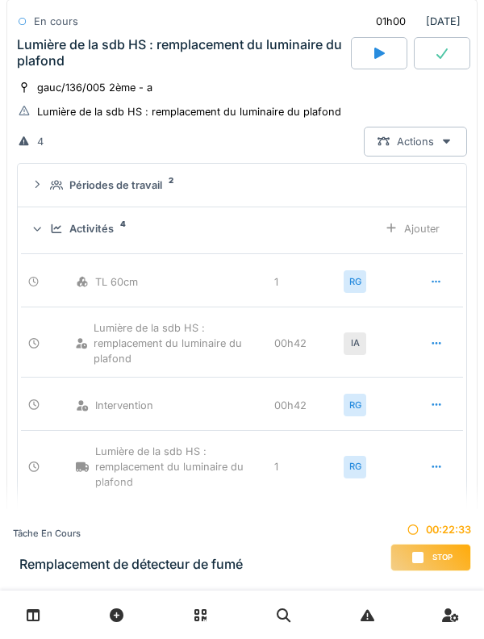
scroll to position [694, 0]
click at [57, 220] on div "Activités 4 Ajouter" at bounding box center [242, 229] width 423 height 30
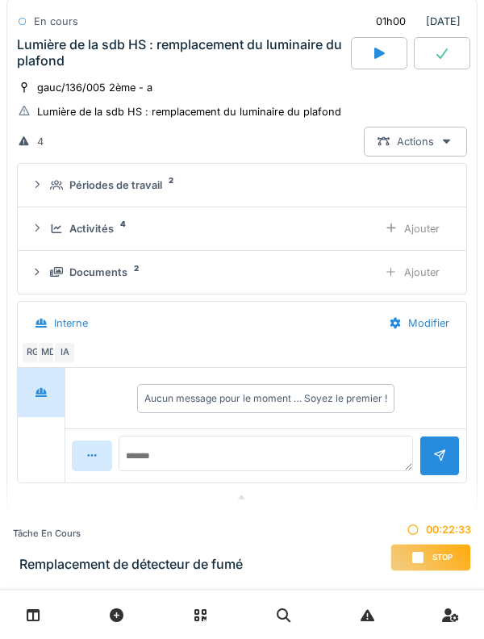
click at [257, 94] on div "gauc/136/005 2ème - a Lumière de la sdb HS : remplacement du luminaire du plafo…" at bounding box center [242, 99] width 450 height 40
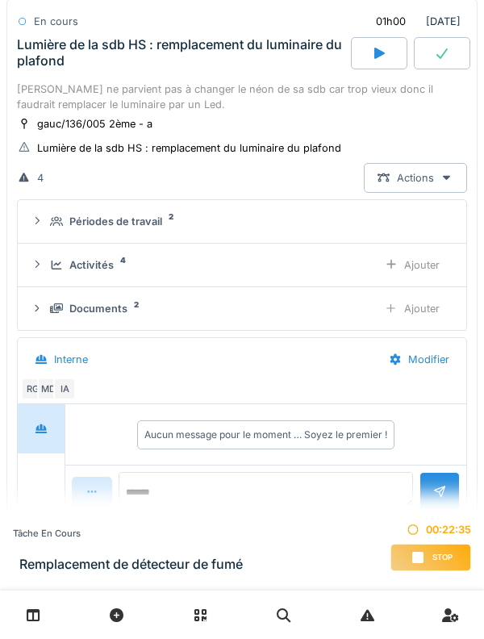
scroll to position [653, 0]
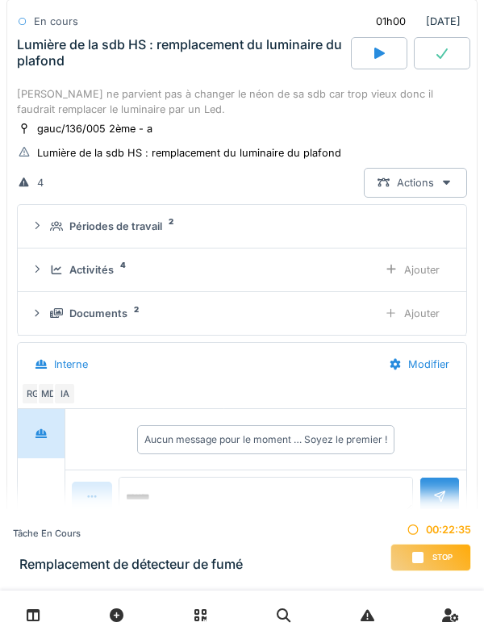
click at [238, 144] on div "Lumière de la sdb HS : remplacement du luminaire du plafond" at bounding box center [179, 152] width 325 height 17
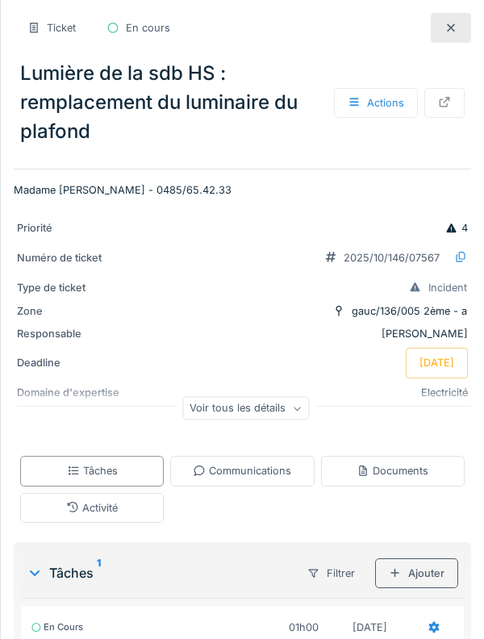
click at [441, 27] on div at bounding box center [451, 28] width 40 height 30
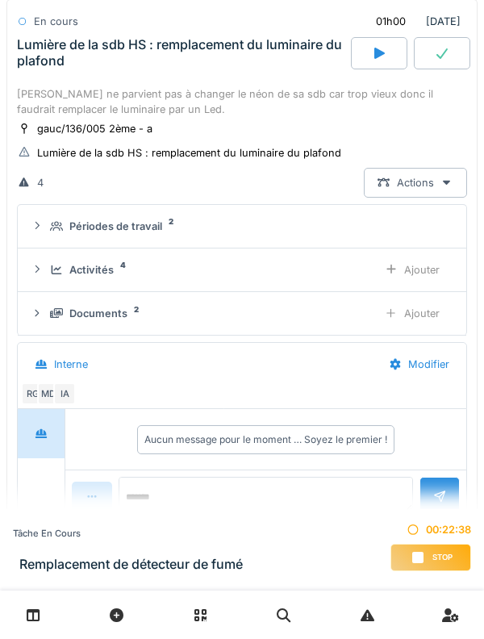
click at [248, 89] on div "Madame [PERSON_NAME] - 0485/65.42.33 [PERSON_NAME] ne parvient pas à changer le…" at bounding box center [242, 87] width 450 height 62
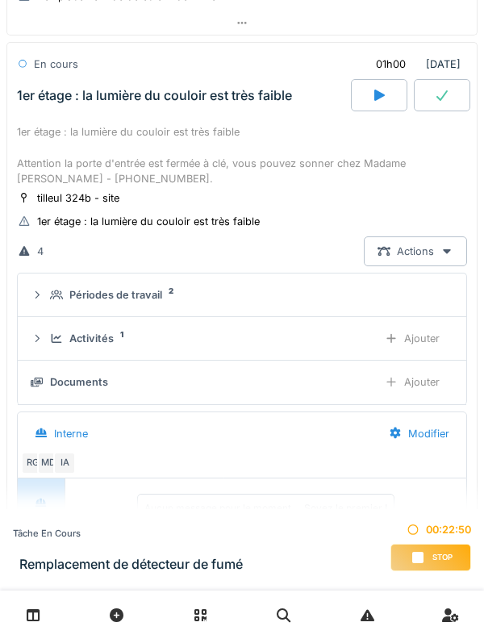
scroll to position [1005, 0]
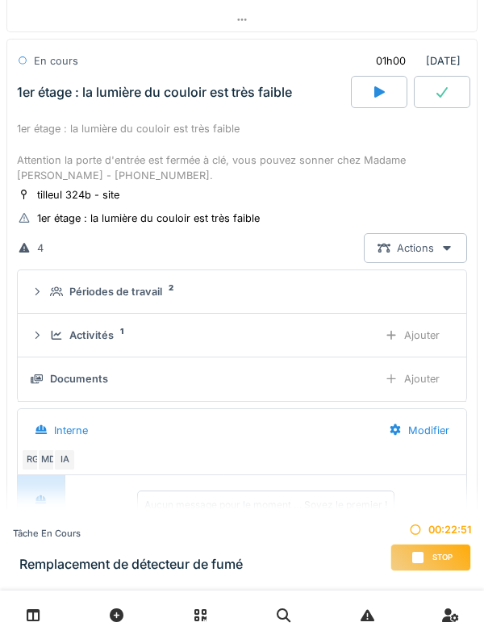
click at [228, 107] on div "1er étage : la lumière du couloir est très faible" at bounding box center [182, 92] width 337 height 32
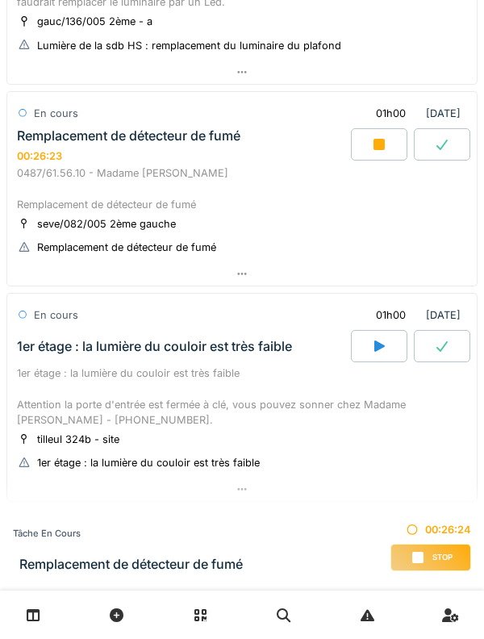
scroll to position [813, 0]
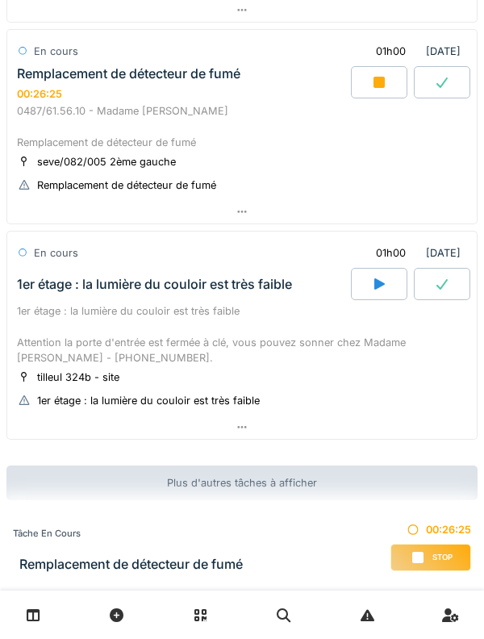
click at [61, 305] on div "1er étage : la lumière du couloir est très faible Attention la porte d'entrée e…" at bounding box center [242, 334] width 450 height 62
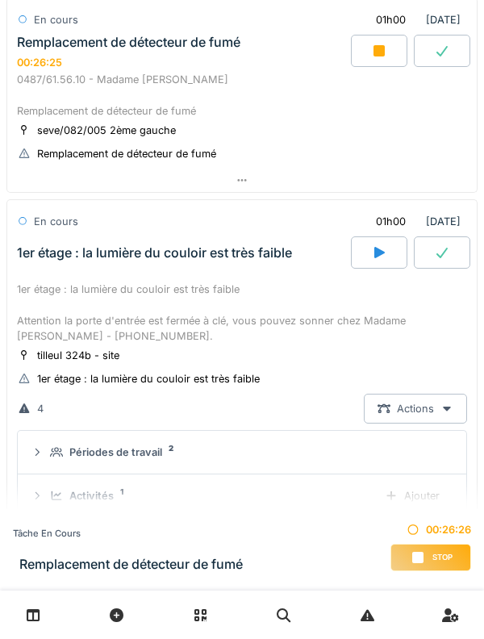
scroll to position [979, 0]
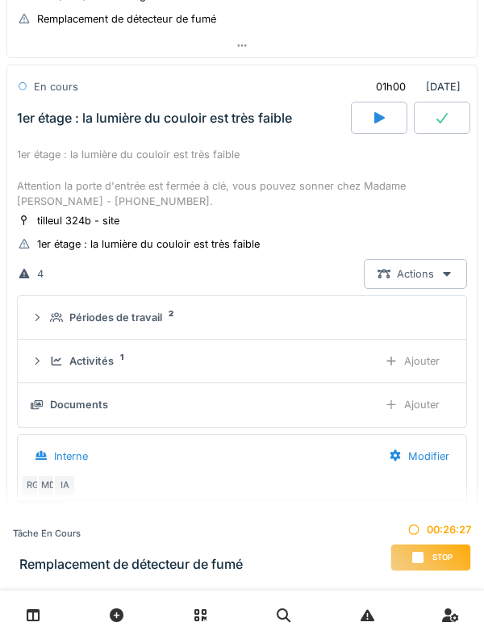
click at [48, 358] on div "Activités 1 Ajouter" at bounding box center [242, 361] width 423 height 30
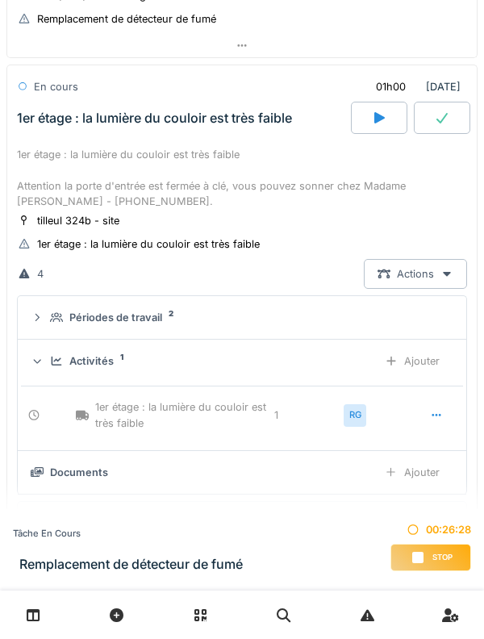
click at [60, 355] on div "Activités 1" at bounding box center [207, 360] width 315 height 15
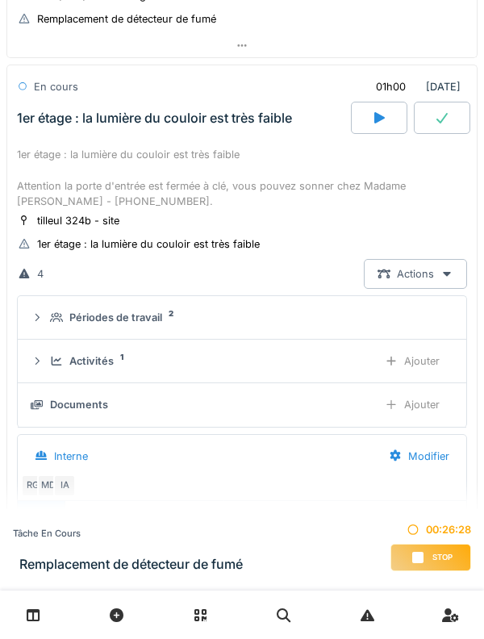
click at [42, 316] on icon at bounding box center [37, 317] width 13 height 10
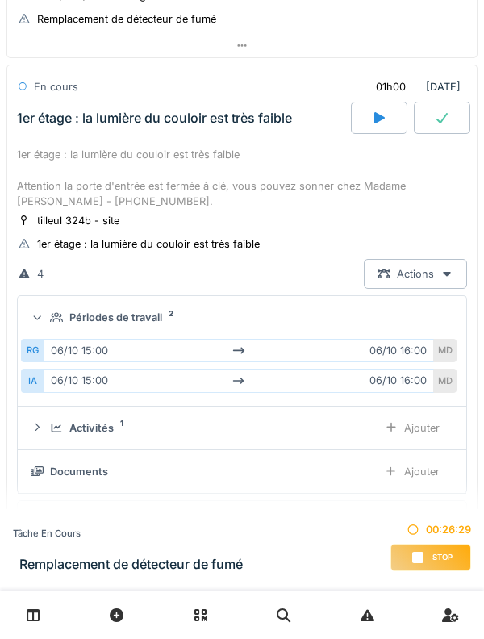
click at [50, 304] on summary "Périodes de travail 2" at bounding box center [242, 318] width 436 height 30
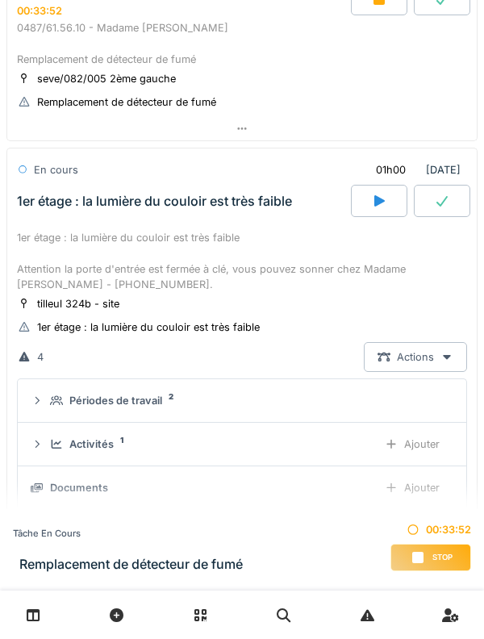
click at [50, 232] on div "1er étage : la lumière du couloir est très faible Attention la porte d'entrée e…" at bounding box center [242, 261] width 450 height 62
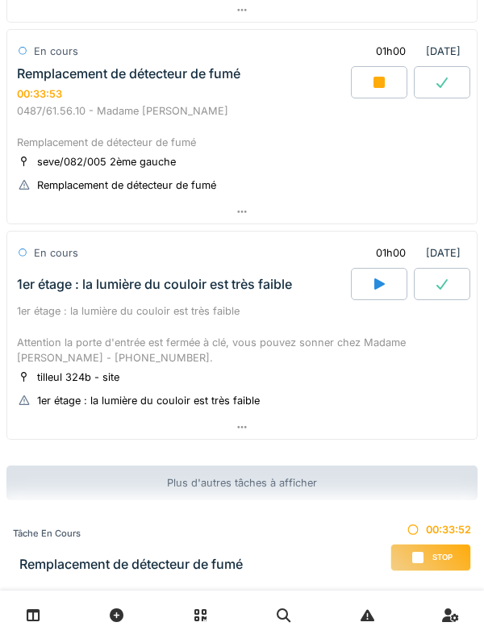
scroll to position [813, 0]
click at [371, 85] on icon at bounding box center [379, 82] width 16 height 13
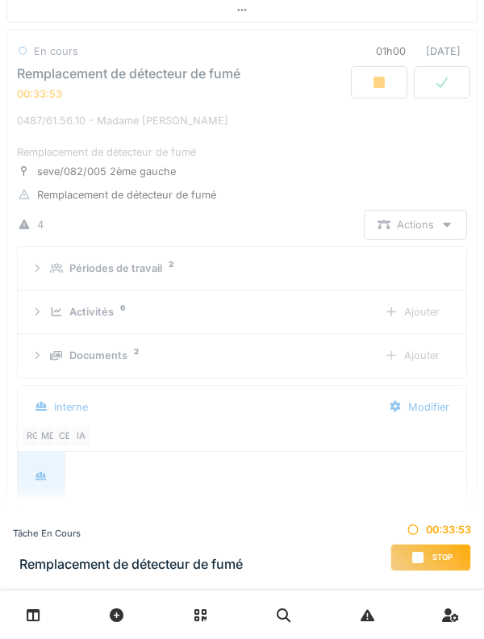
scroll to position [776, 0]
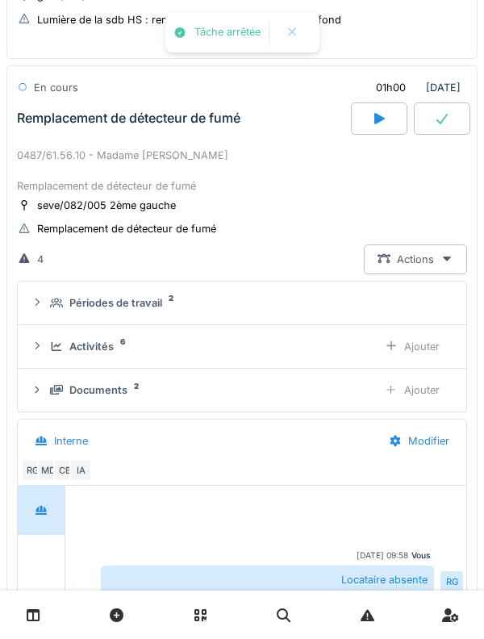
click at [58, 190] on div "0487/61.56.10 - Madame [PERSON_NAME] Remplacement de détecteur de fumé" at bounding box center [242, 171] width 450 height 47
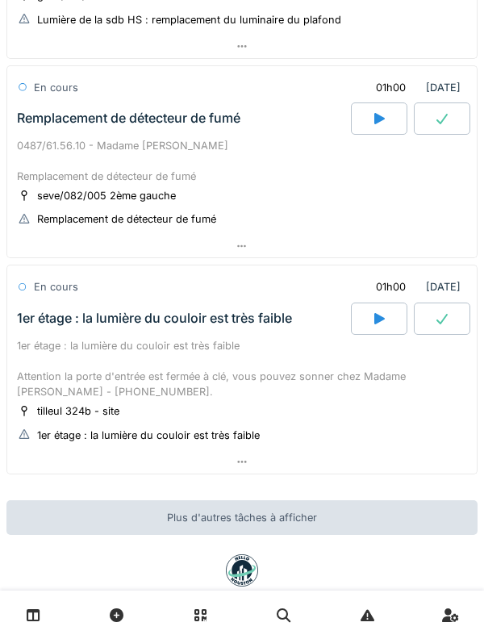
click at [376, 315] on icon at bounding box center [379, 318] width 10 height 11
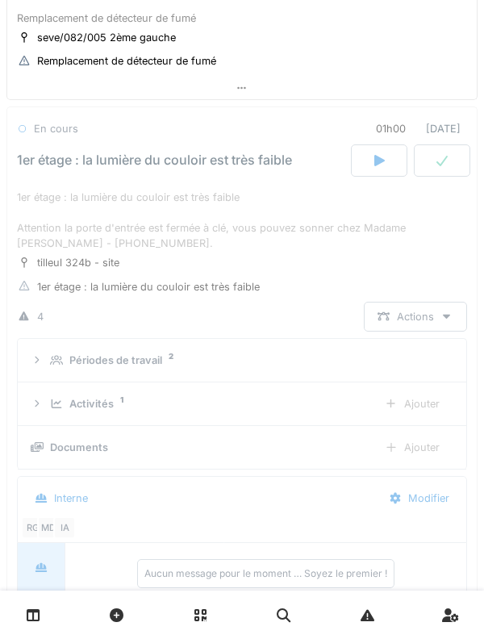
scroll to position [976, 0]
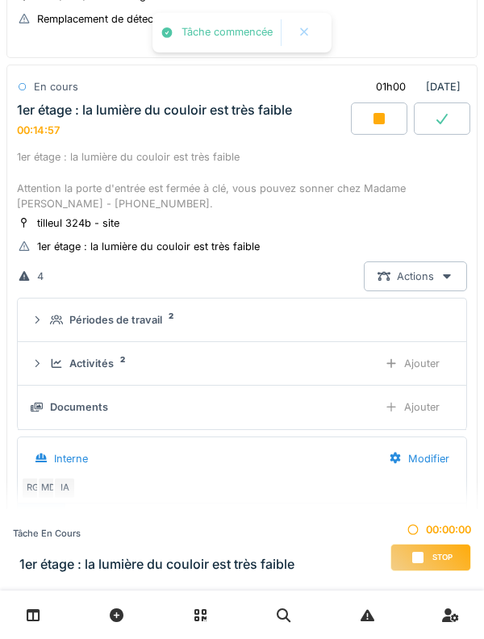
click at [66, 358] on div "Activités 2" at bounding box center [207, 363] width 315 height 15
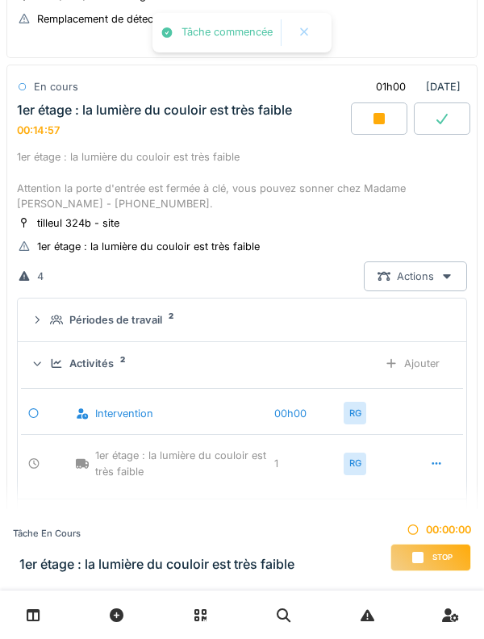
click at [68, 358] on div "Activités 2" at bounding box center [207, 363] width 315 height 15
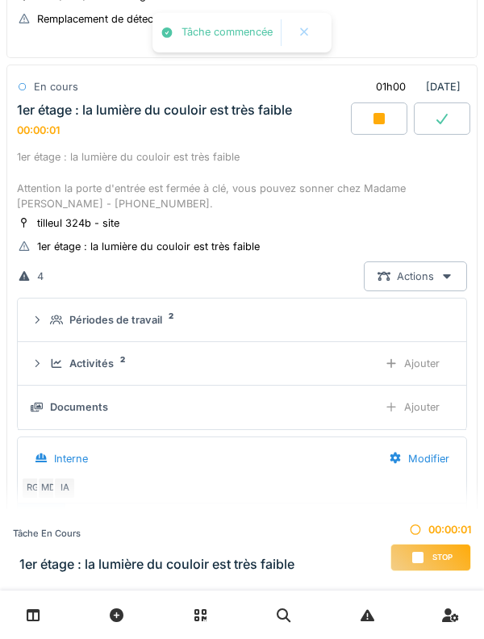
click at [70, 312] on summary "Périodes de travail 2" at bounding box center [242, 320] width 436 height 30
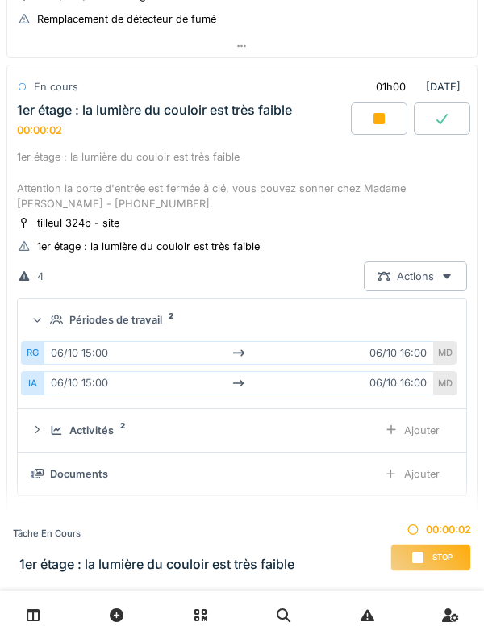
click at [68, 312] on div "Périodes de travail 2" at bounding box center [248, 319] width 397 height 15
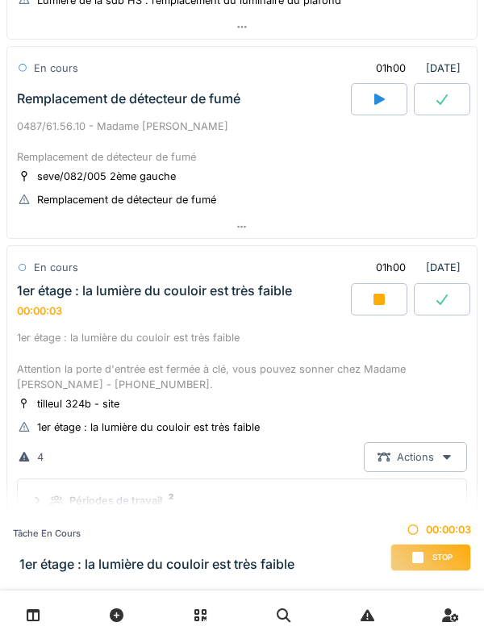
click at [57, 136] on div "0487/61.56.10 - Madame [PERSON_NAME] Remplacement de détecteur de fumé" at bounding box center [242, 142] width 450 height 47
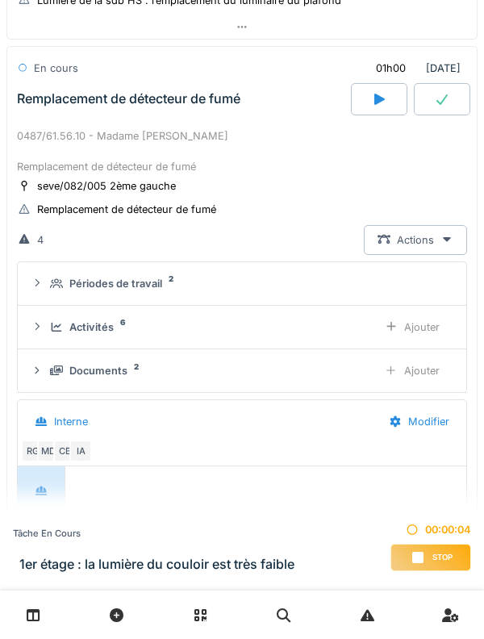
scroll to position [776, 0]
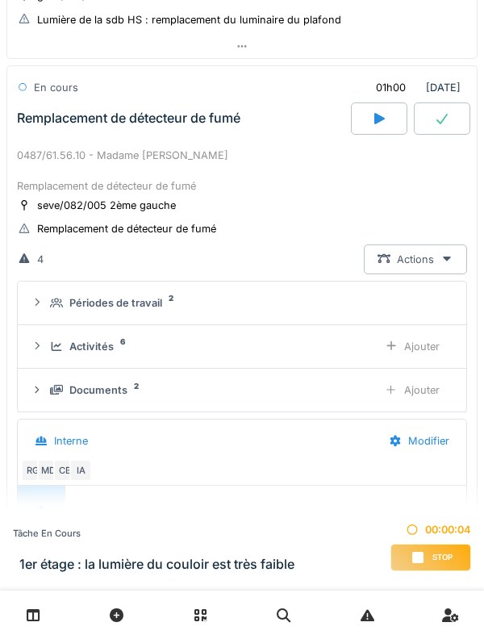
click at [77, 358] on div "Activités 6 Ajouter" at bounding box center [242, 347] width 423 height 30
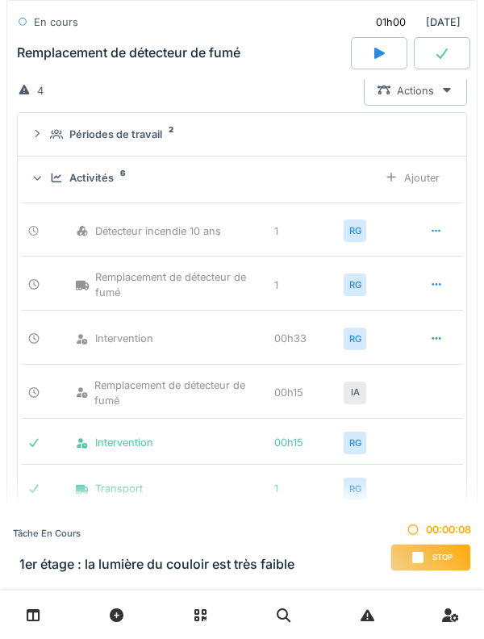
scroll to position [932, 0]
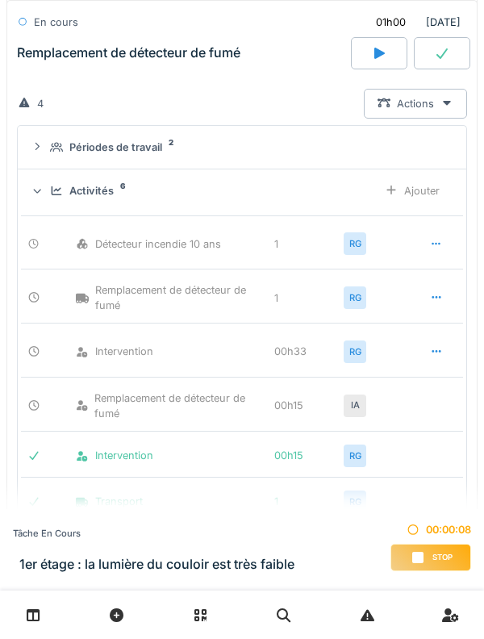
click at [446, 200] on div "Ajouter" at bounding box center [412, 191] width 82 height 30
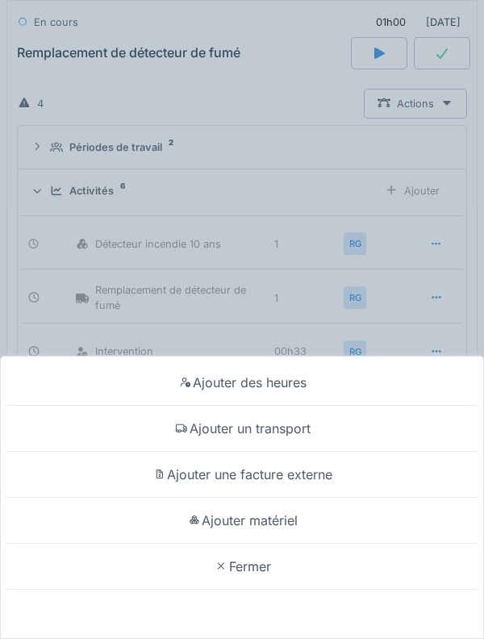
click at [376, 373] on div "Ajouter des heures" at bounding box center [242, 383] width 476 height 46
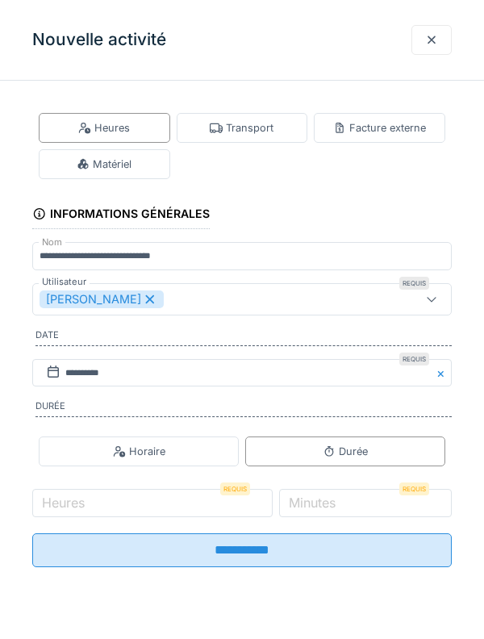
click at [143, 301] on icon at bounding box center [150, 299] width 15 height 11
click at [245, 301] on div "Utilisateurs" at bounding box center [216, 300] width 352 height 18
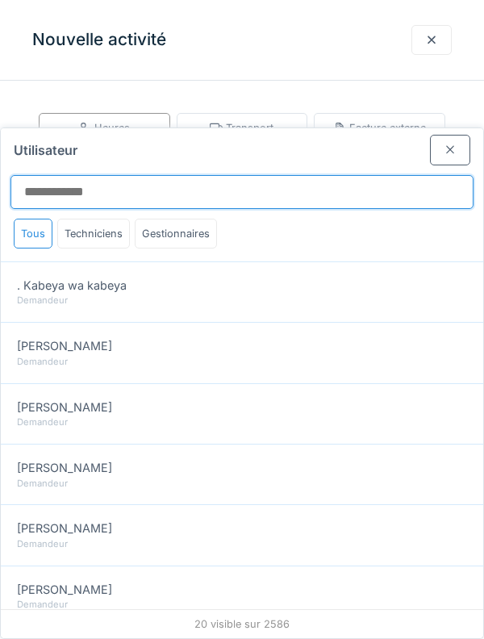
click at [354, 175] on input "Utilisateur" at bounding box center [241, 192] width 463 height 34
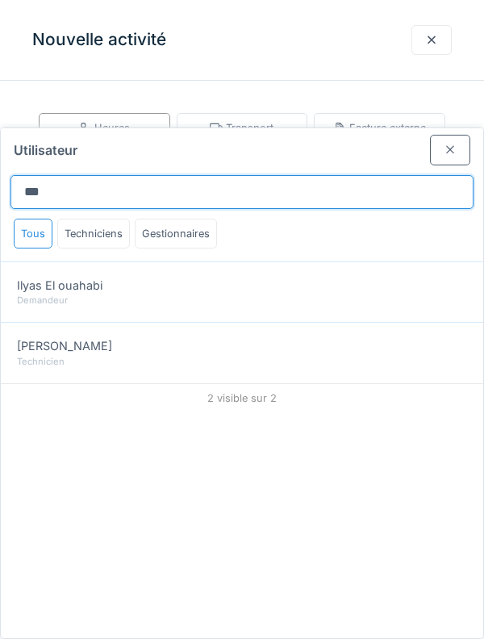
type input "***"
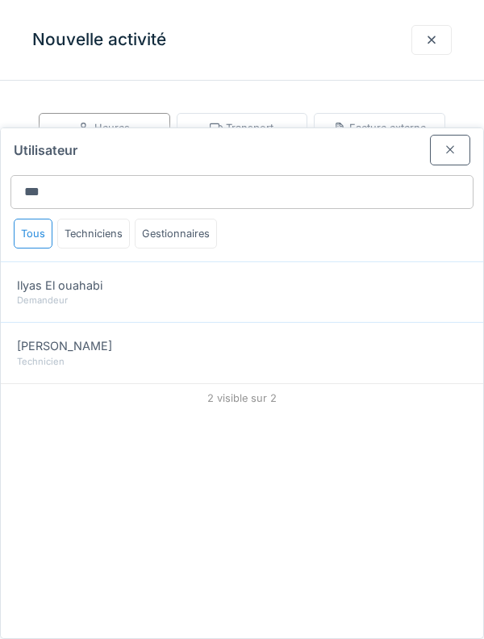
click at [51, 355] on div "Technicien" at bounding box center [242, 362] width 450 height 14
type input "*****"
click at [445, 135] on div at bounding box center [450, 150] width 40 height 30
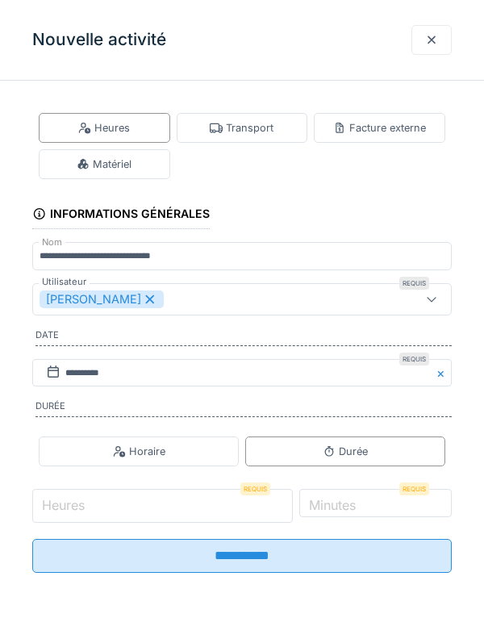
click at [153, 510] on input "Heures" at bounding box center [162, 506] width 261 height 34
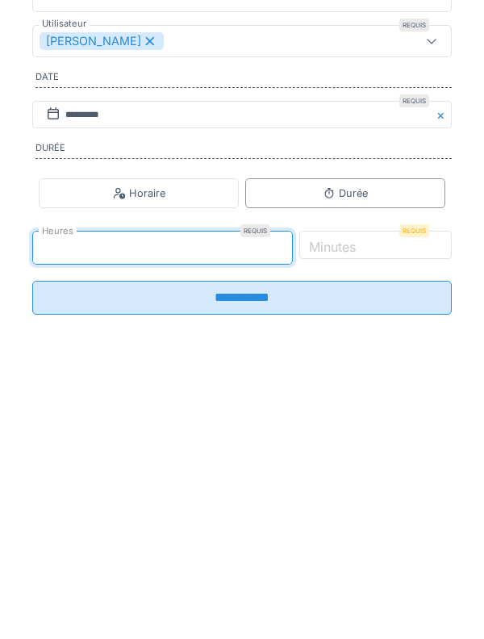
type input "*"
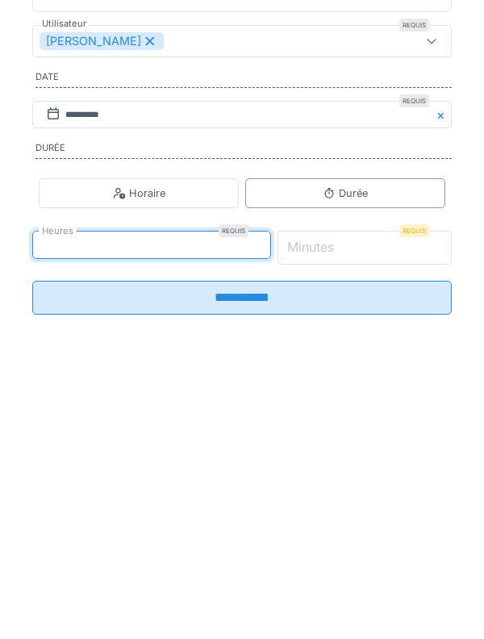
click at [410, 510] on input "*" at bounding box center [365, 506] width 175 height 34
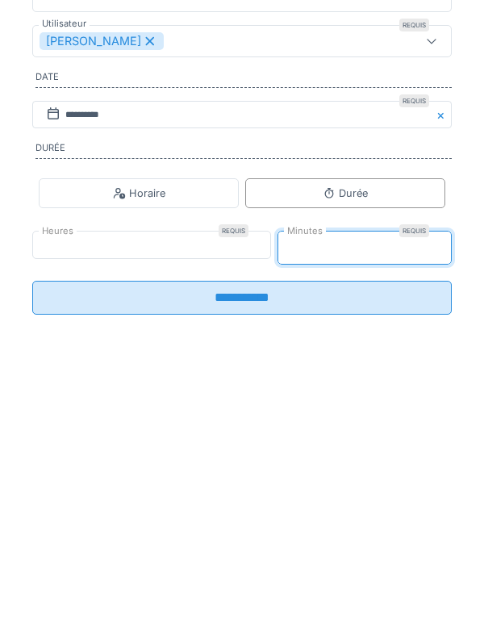
type input "**"
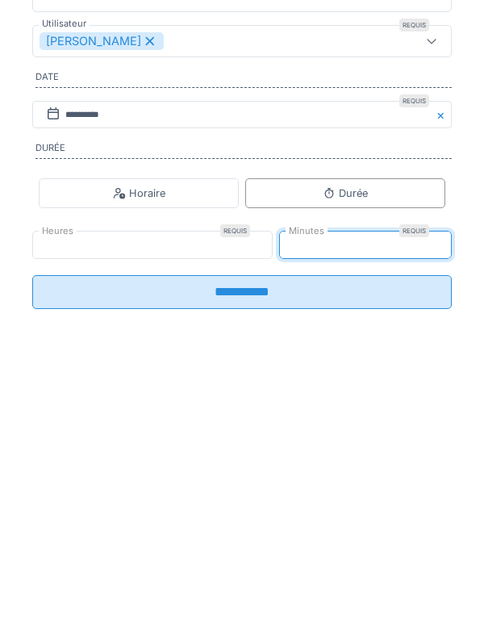
click at [392, 556] on input "**********" at bounding box center [242, 550] width 420 height 34
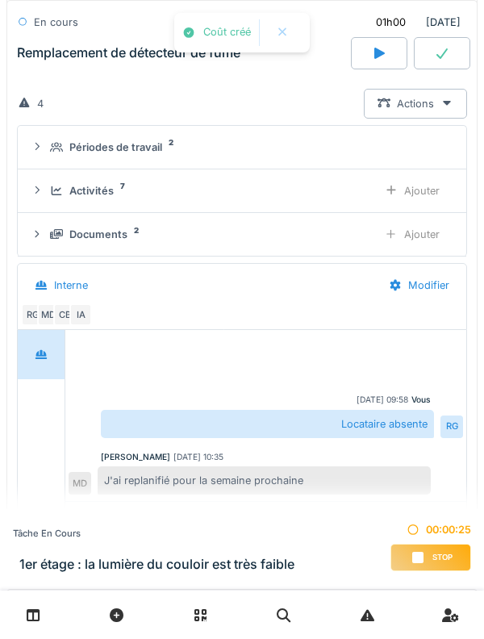
click at [66, 194] on div "Activités 7" at bounding box center [207, 190] width 315 height 15
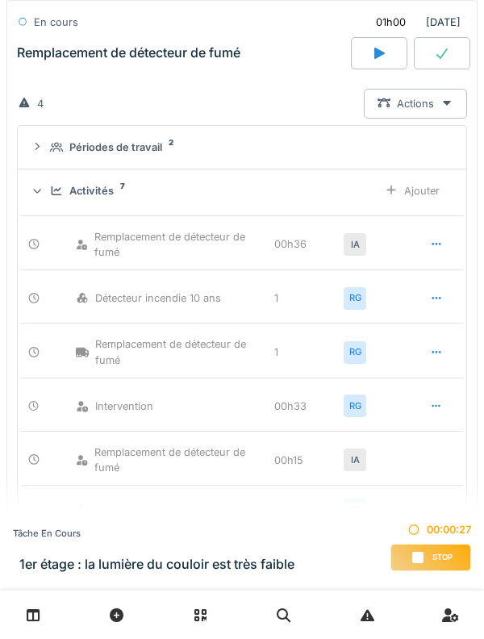
click at [422, 240] on div at bounding box center [436, 244] width 40 height 30
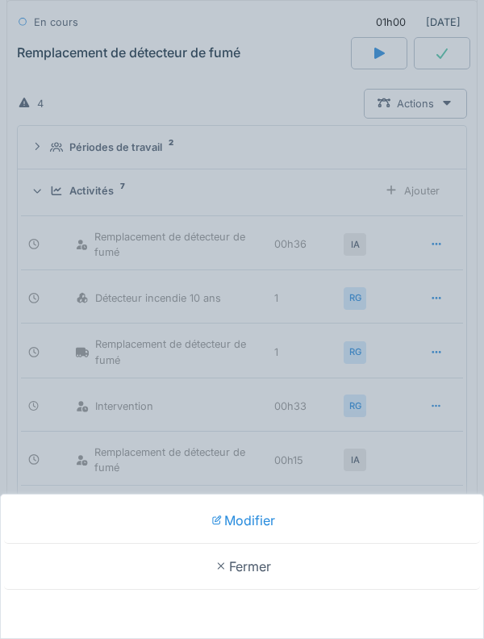
click at [338, 517] on div "Modifier" at bounding box center [242, 521] width 476 height 46
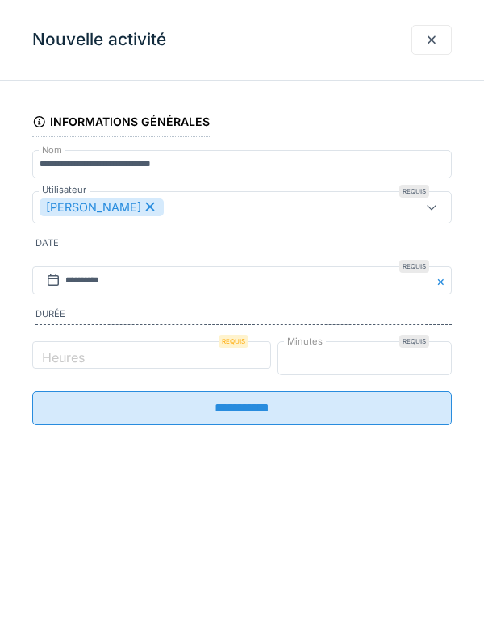
click at [394, 361] on input "**" at bounding box center [365, 358] width 175 height 34
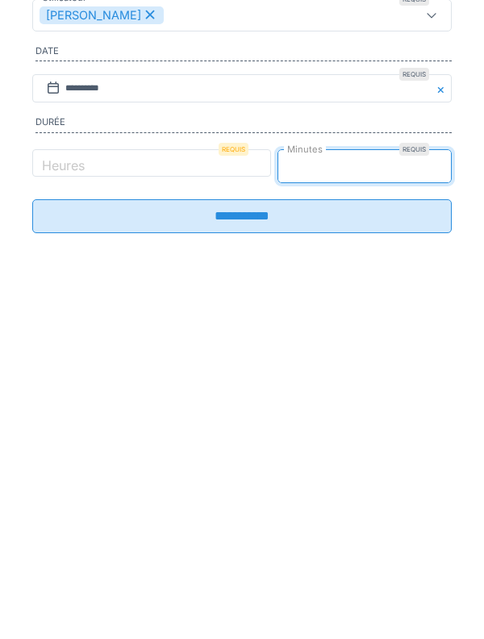
type input "**"
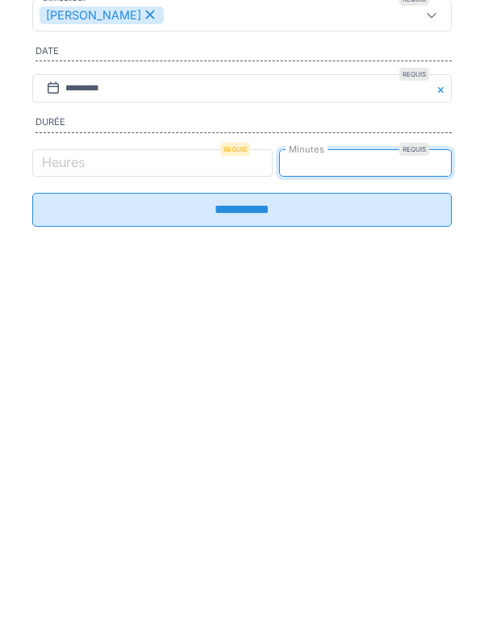
click at [424, 419] on input "**********" at bounding box center [242, 402] width 420 height 34
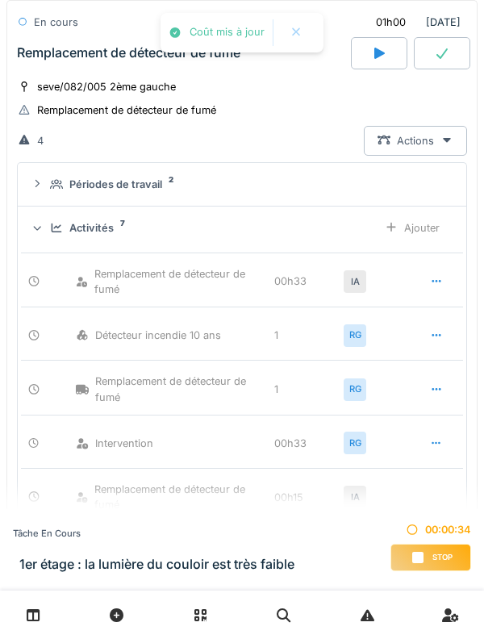
scroll to position [897, 0]
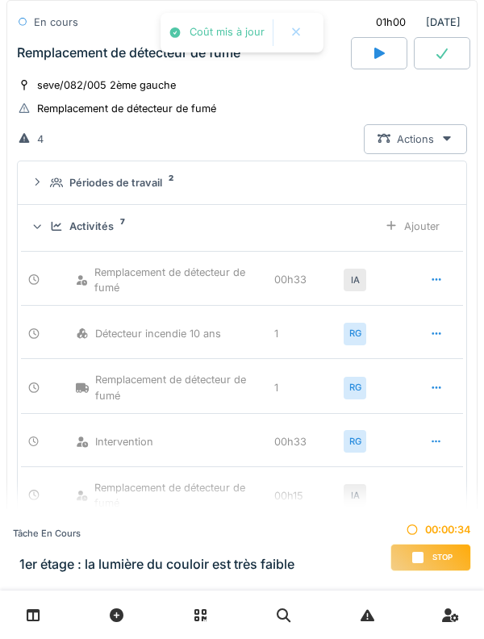
click at [50, 237] on div "Activités 7 Ajouter" at bounding box center [242, 226] width 423 height 30
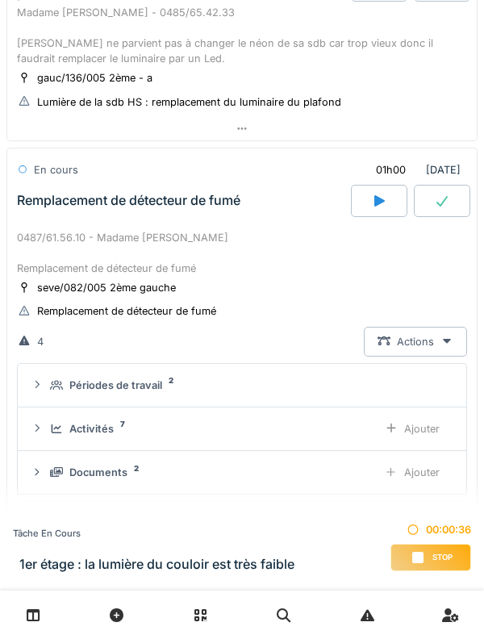
click at [58, 230] on div "0487/61.56.10 - Madame [PERSON_NAME] Remplacement de détecteur de fumé" at bounding box center [242, 253] width 450 height 47
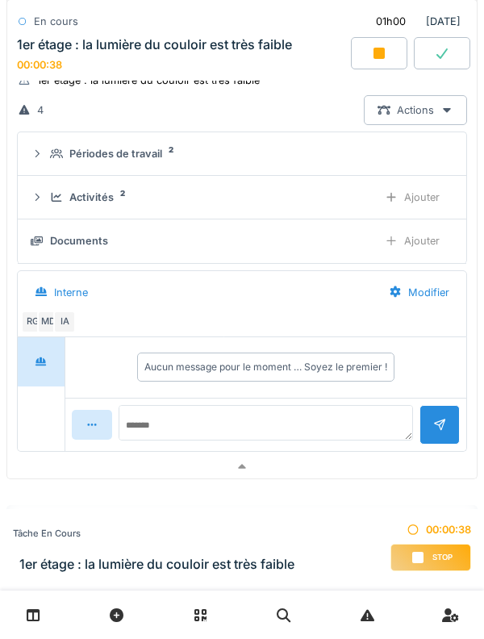
scroll to position [1127, 0]
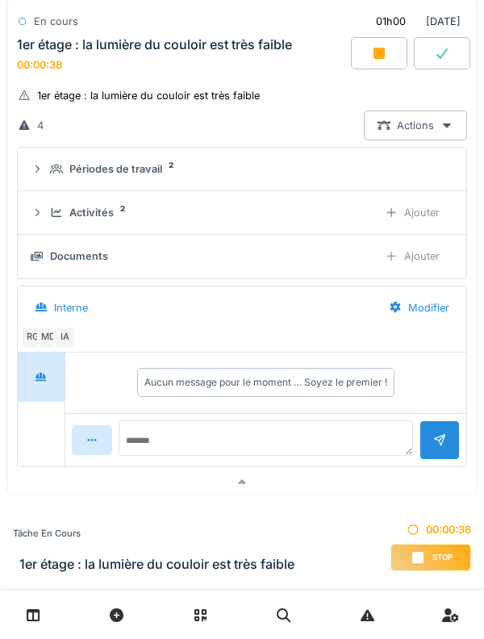
click at [54, 212] on icon at bounding box center [56, 212] width 13 height 10
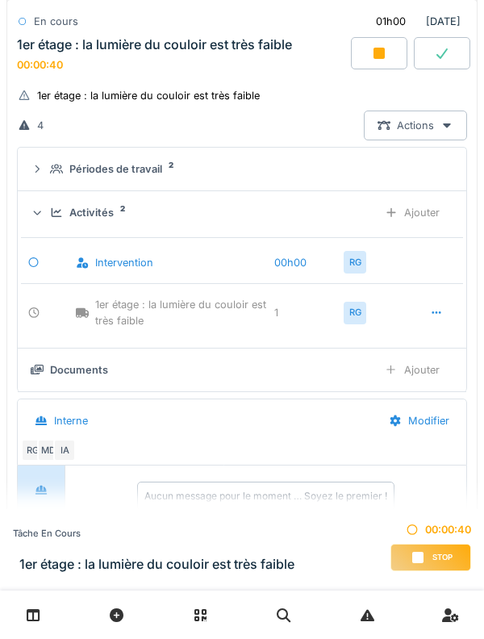
click at [51, 211] on icon at bounding box center [56, 212] width 13 height 10
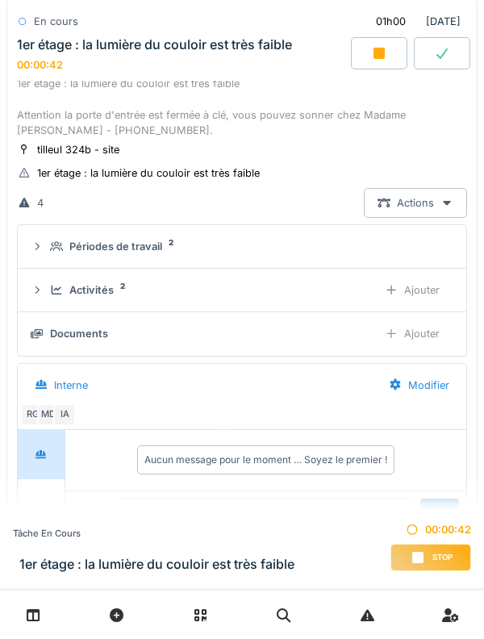
scroll to position [1013, 0]
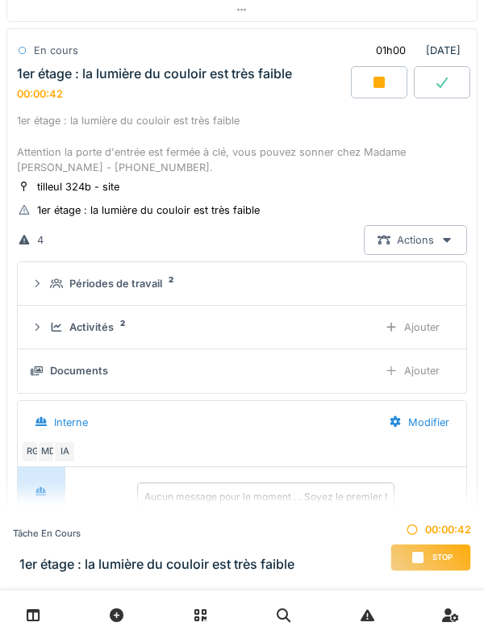
click at [47, 289] on div "Périodes de travail 2" at bounding box center [242, 283] width 423 height 15
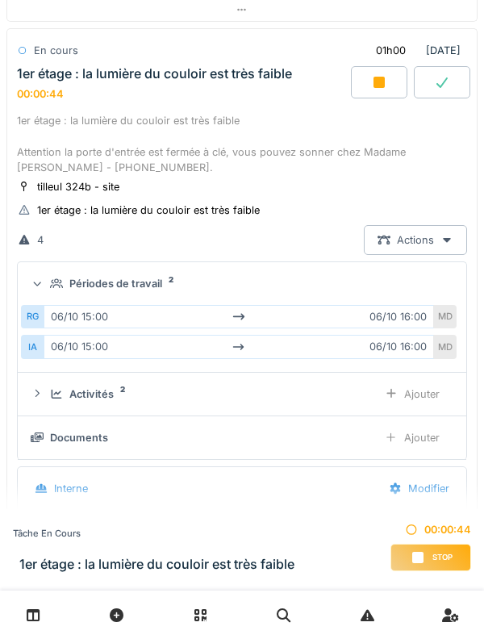
click at [52, 276] on summary "Périodes de travail 2" at bounding box center [242, 284] width 436 height 30
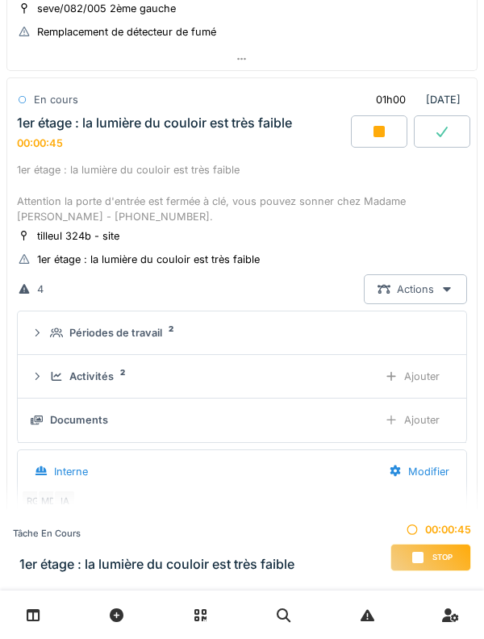
scroll to position [947, 0]
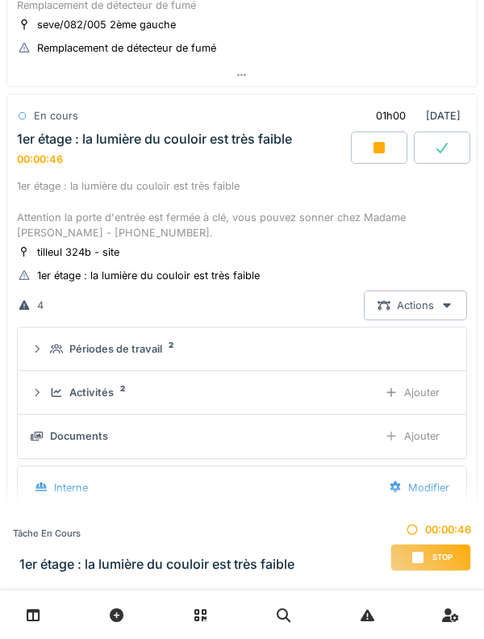
click at [58, 354] on icon at bounding box center [56, 349] width 13 height 10
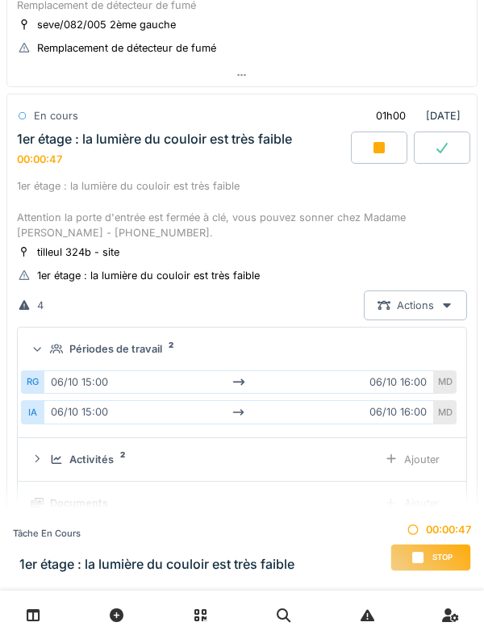
click at [53, 346] on icon at bounding box center [56, 350] width 13 height 10
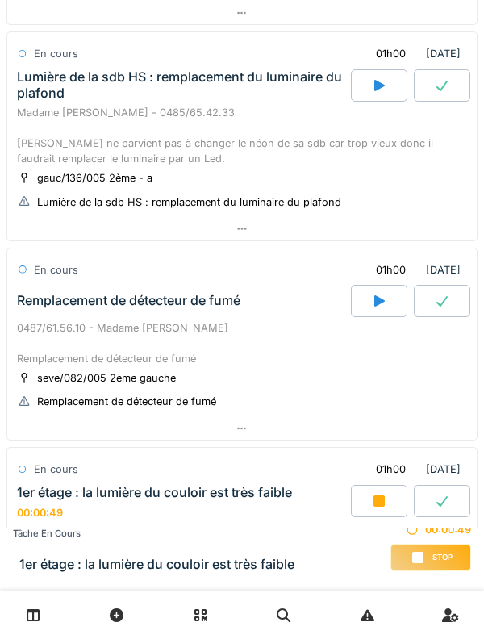
scroll to position [593, 0]
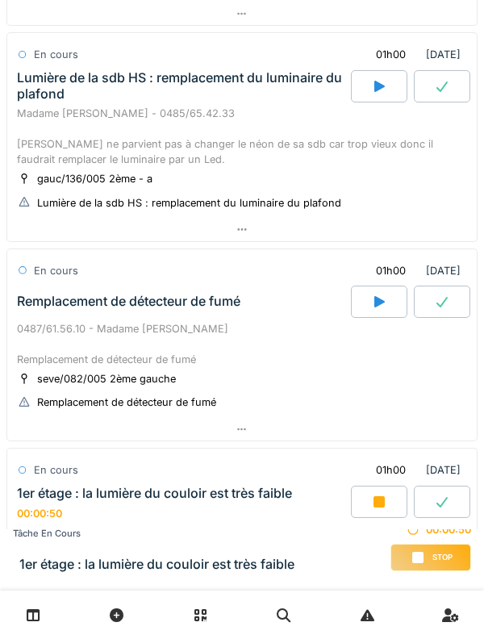
click at [20, 155] on div "Madame [PERSON_NAME] - 0485/65.42.33 [PERSON_NAME] ne parvient pas à changer le…" at bounding box center [242, 137] width 450 height 62
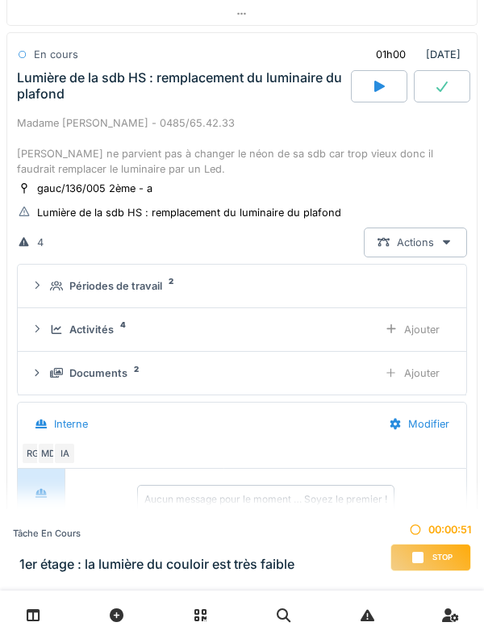
scroll to position [561, 0]
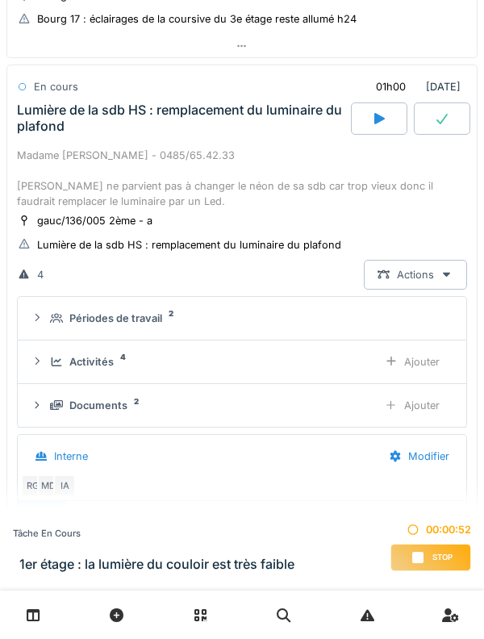
click at [67, 314] on div "Périodes de travail 2" at bounding box center [248, 318] width 397 height 15
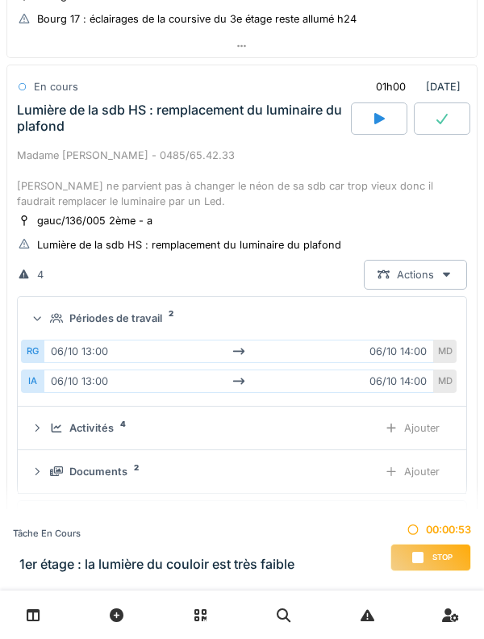
click at [71, 420] on div "Activités" at bounding box center [91, 427] width 44 height 15
click at [56, 315] on icon at bounding box center [56, 318] width 13 height 10
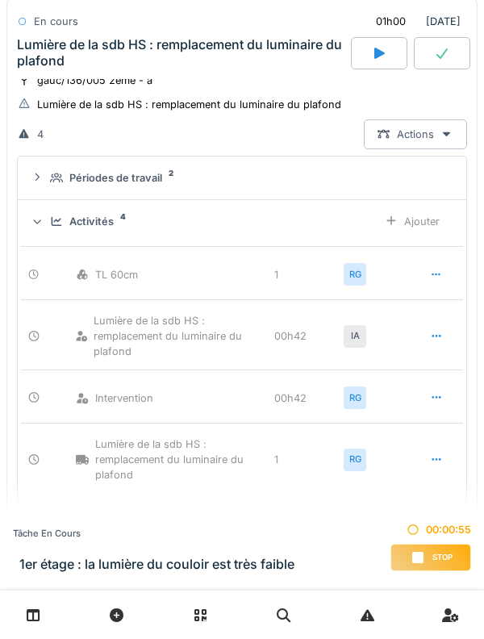
scroll to position [704, 0]
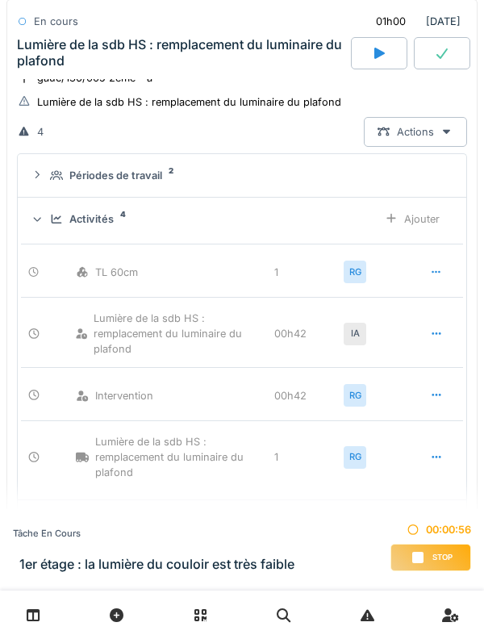
click at [44, 223] on div at bounding box center [36, 218] width 15 height 13
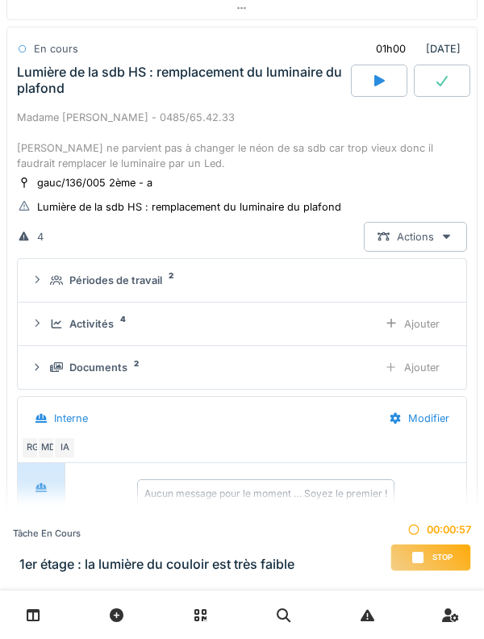
scroll to position [596, 0]
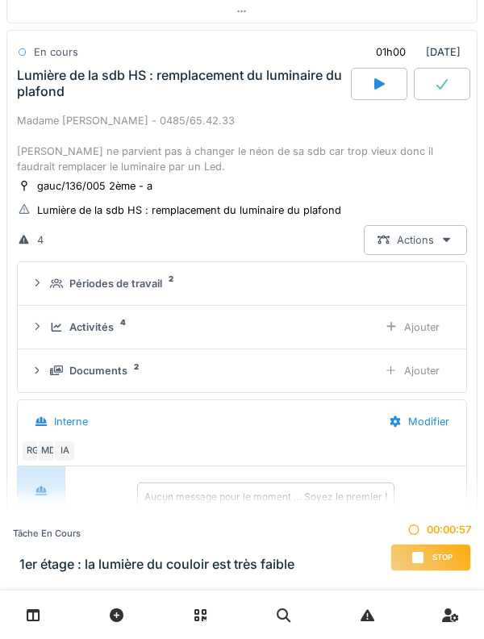
click at [42, 115] on div "Madame [PERSON_NAME] - 0485/65.42.33 [PERSON_NAME] ne parvient pas à changer le…" at bounding box center [242, 144] width 450 height 62
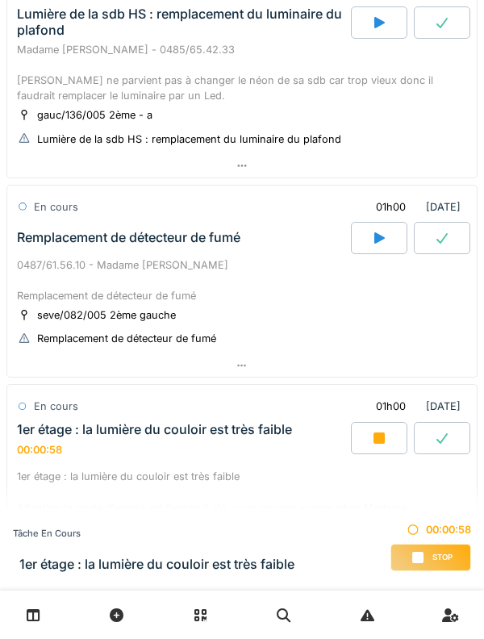
click at [60, 236] on div "Remplacement de détecteur de fumé" at bounding box center [129, 237] width 224 height 15
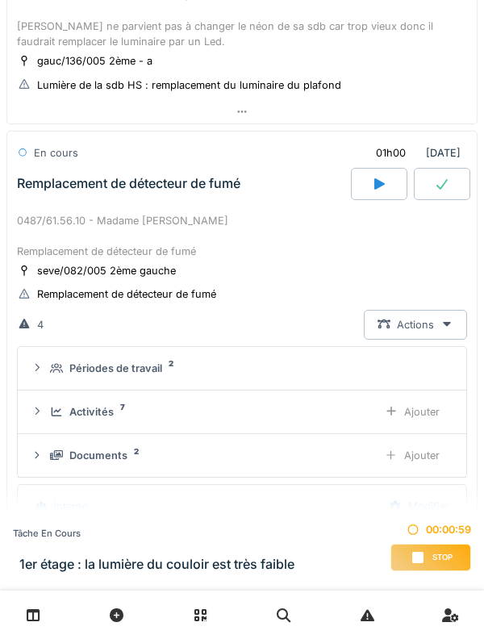
scroll to position [776, 0]
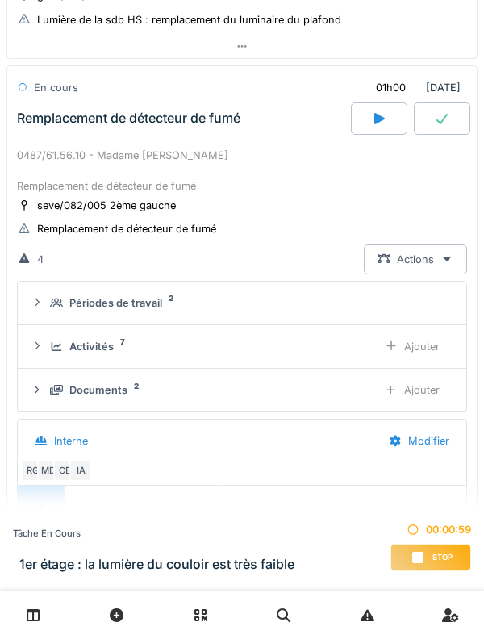
click at [55, 340] on div "Activités 7" at bounding box center [207, 346] width 315 height 15
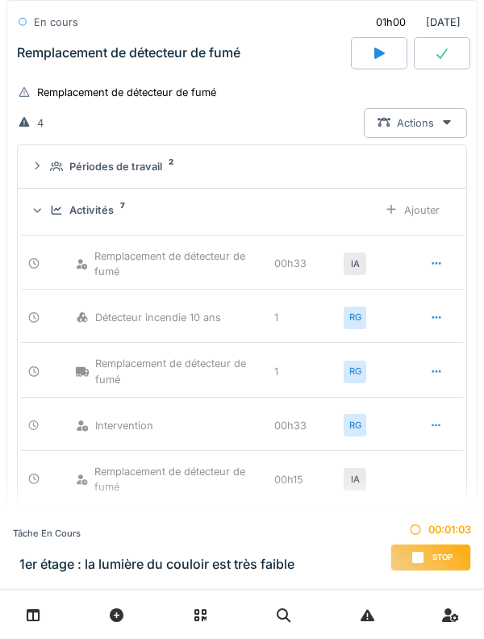
scroll to position [943, 0]
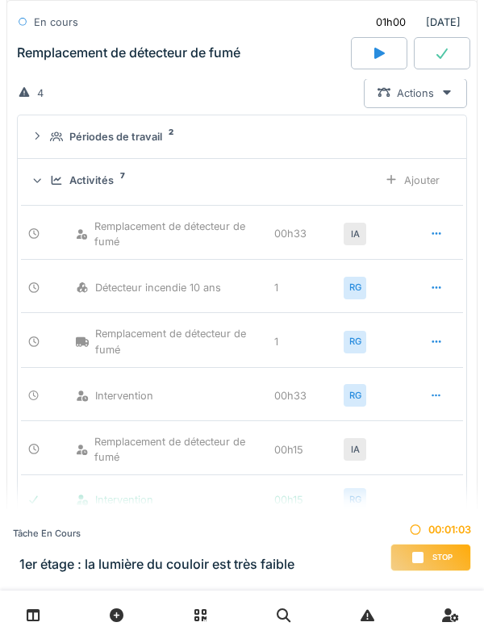
click at [48, 190] on div "Activités 7 Ajouter" at bounding box center [242, 180] width 423 height 30
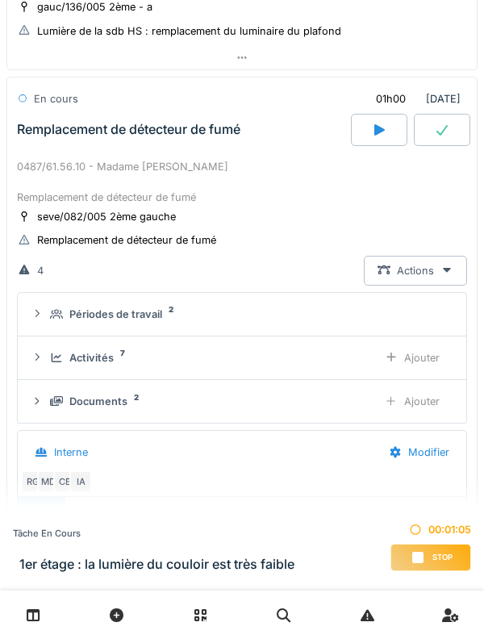
scroll to position [757, 0]
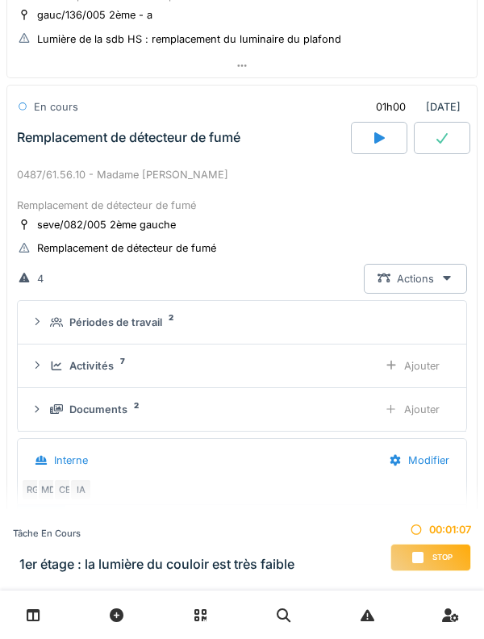
click at [44, 169] on div "0487/61.56.10 - Madame [PERSON_NAME] Remplacement de détecteur de fumé" at bounding box center [242, 190] width 450 height 47
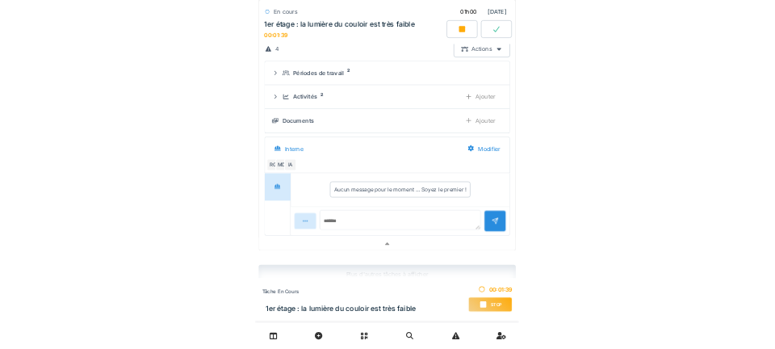
scroll to position [1162, 0]
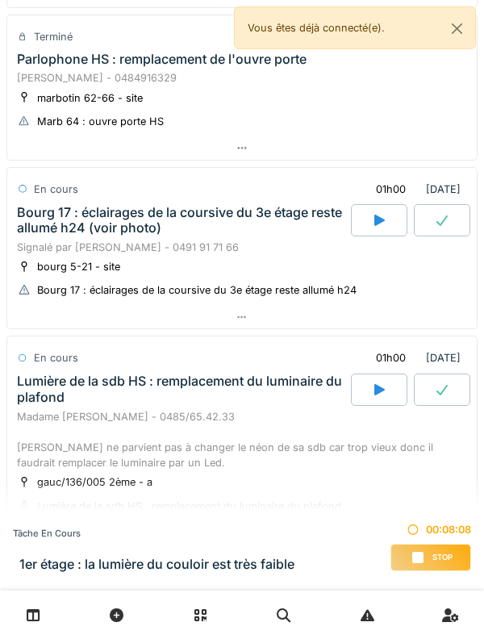
scroll to position [813, 0]
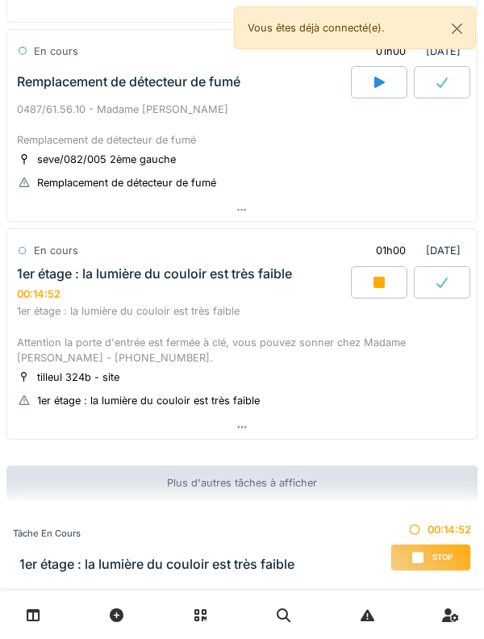
click at [61, 281] on div "1er étage : la lumière du couloir est très faible" at bounding box center [154, 273] width 275 height 15
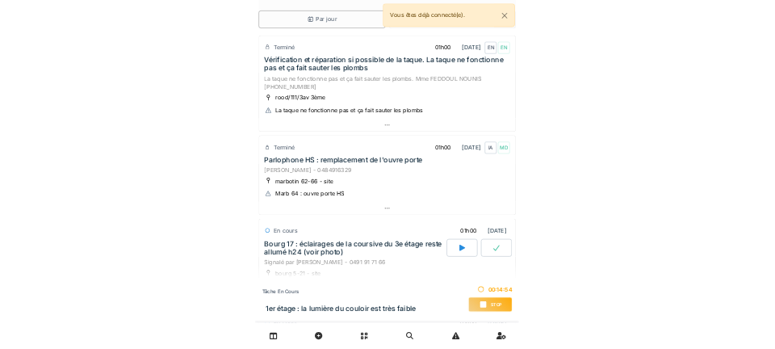
scroll to position [0, 0]
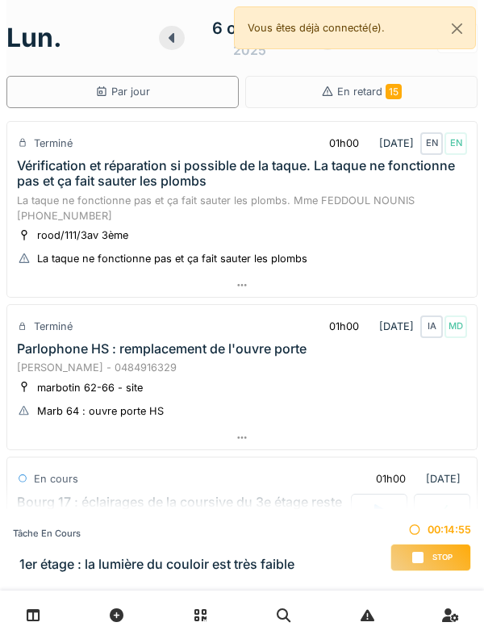
click at [438, 44] on div "Vous êtes déjà connecté(e)." at bounding box center [355, 27] width 242 height 43
click at [450, 39] on button "Close" at bounding box center [457, 28] width 36 height 43
